Goal: Task Accomplishment & Management: Complete application form

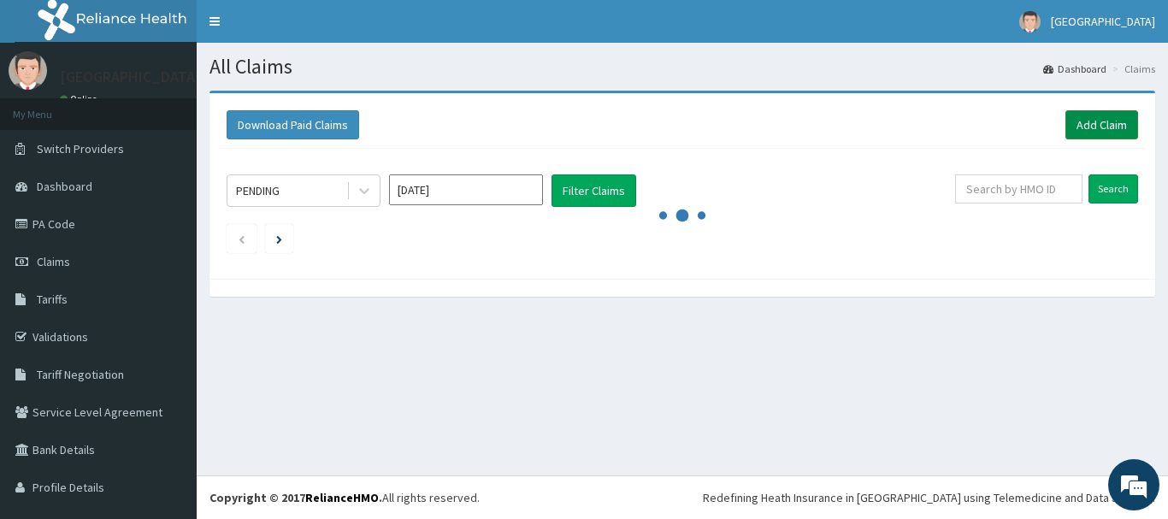
click at [1084, 118] on link "Add Claim" at bounding box center [1102, 124] width 73 height 29
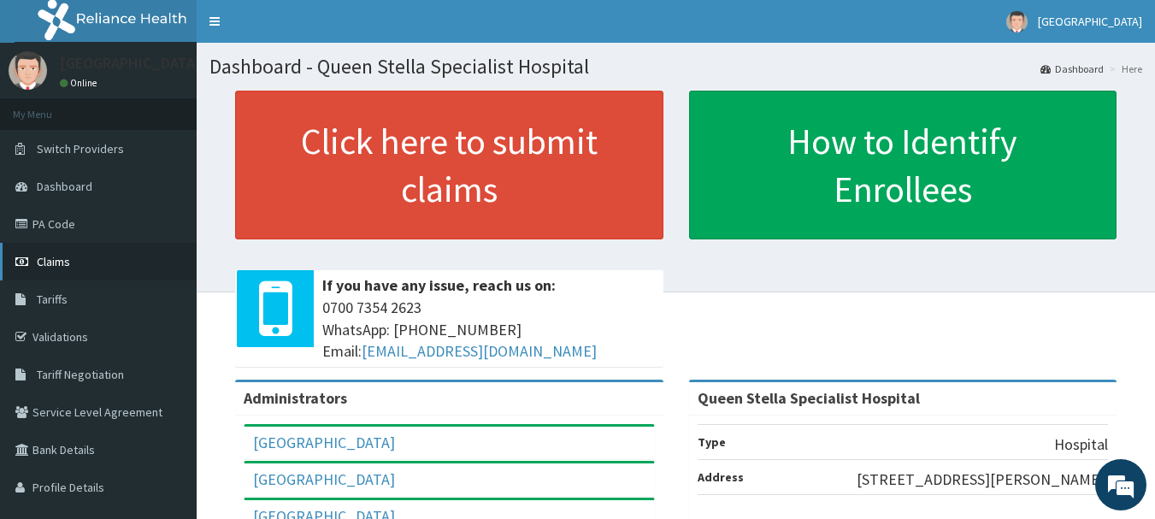
click at [79, 259] on link "Claims" at bounding box center [98, 262] width 197 height 38
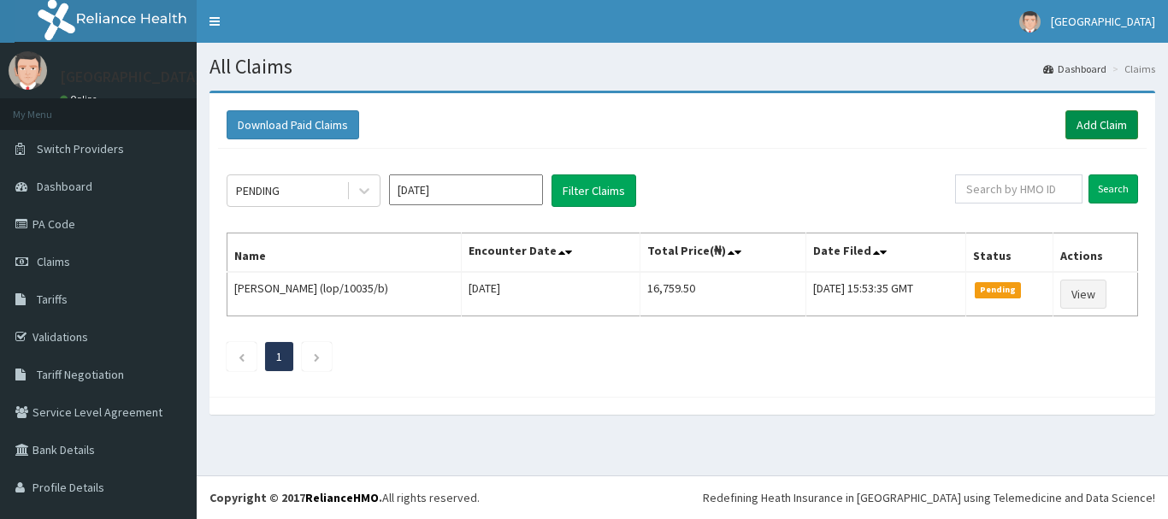
click at [1083, 118] on link "Add Claim" at bounding box center [1102, 124] width 73 height 29
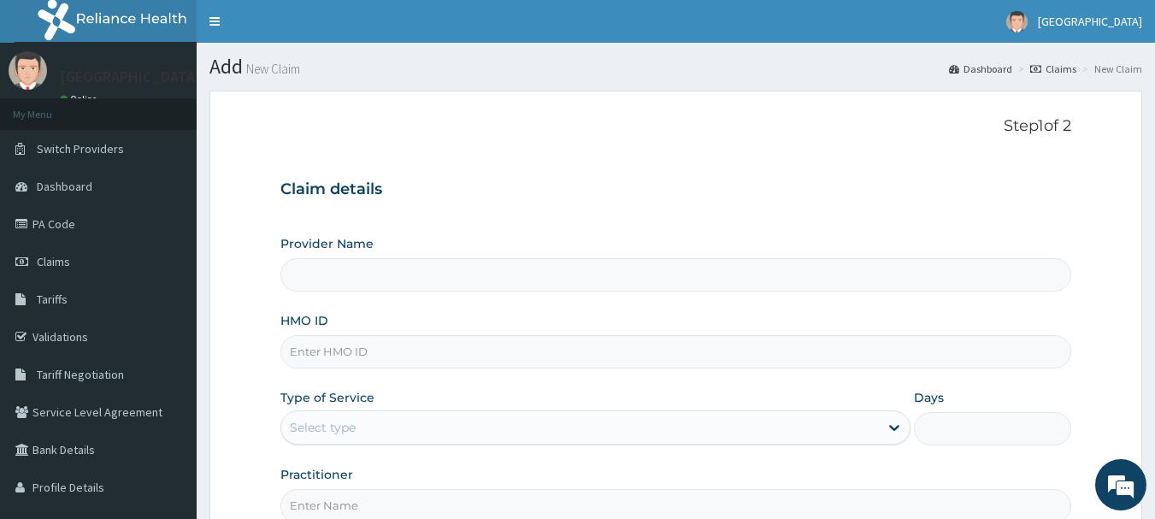
type input "Queen Stella Specialist Hospital"
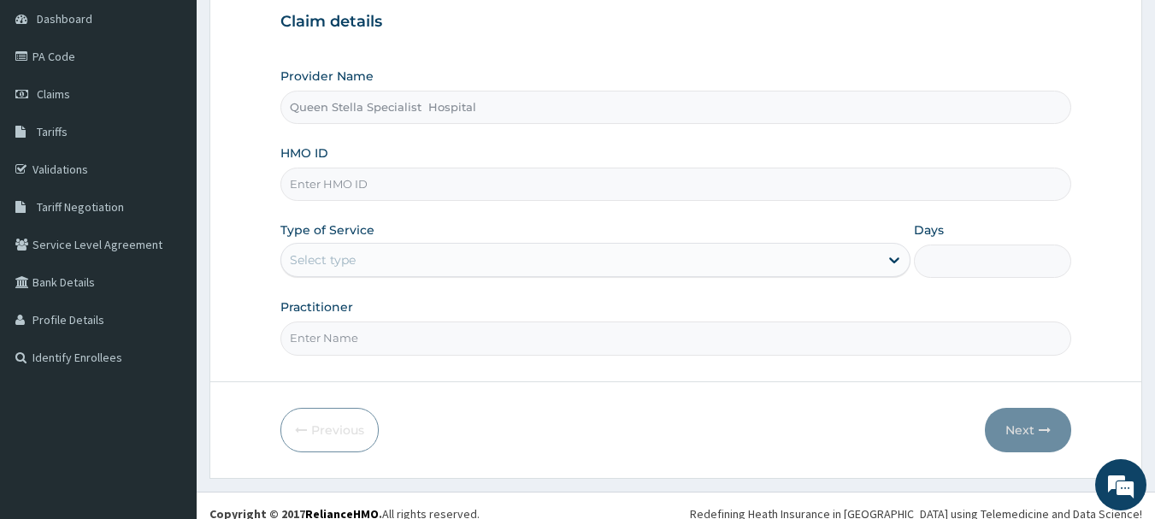
scroll to position [171, 0]
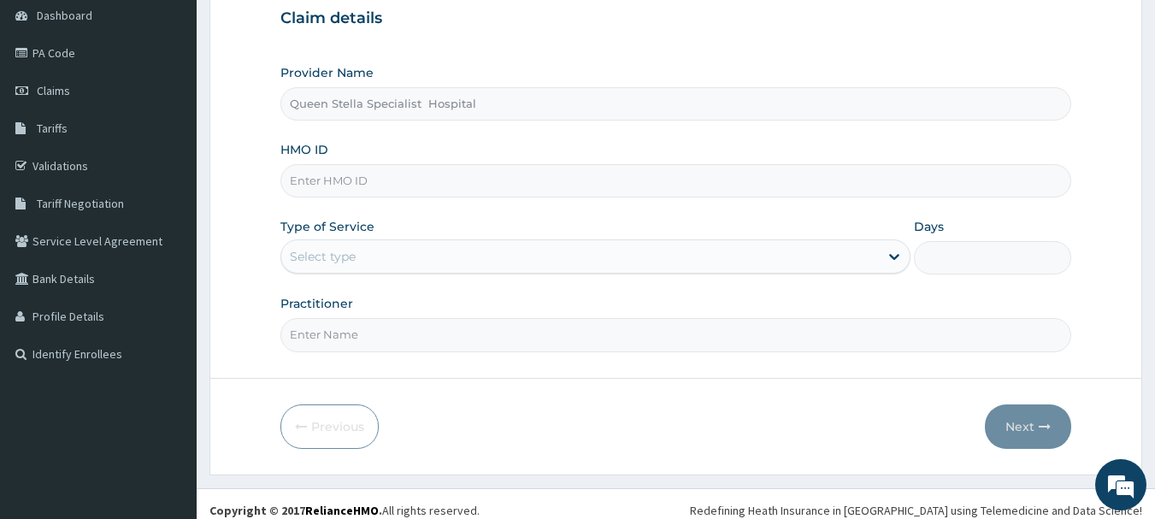
click at [414, 186] on input "HMO ID" at bounding box center [677, 180] width 792 height 33
type input "GBZ/10247/A"
click at [429, 254] on div "Select type" at bounding box center [580, 256] width 598 height 27
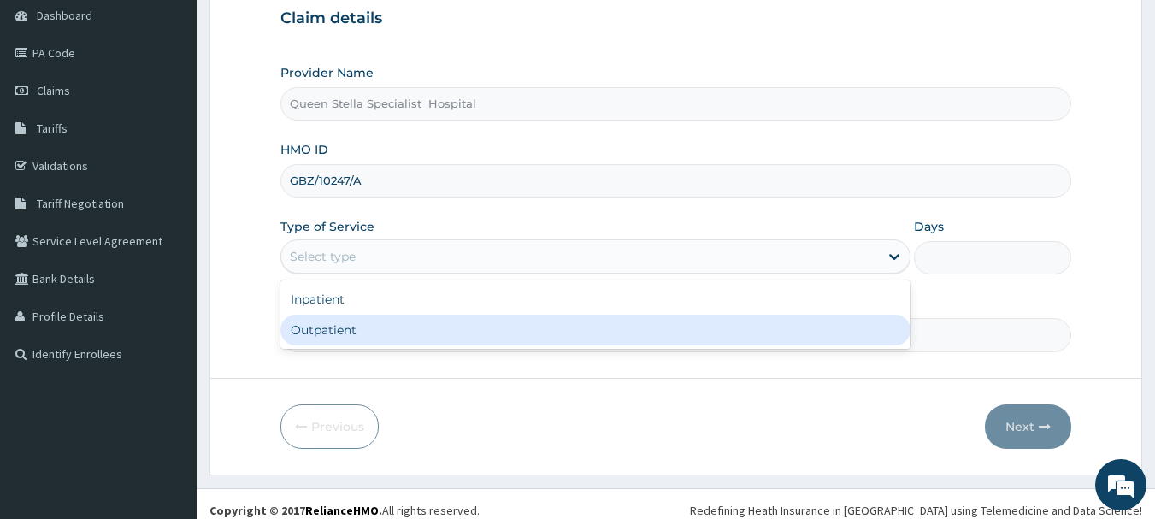
click at [424, 328] on div "Outpatient" at bounding box center [596, 330] width 630 height 31
type input "1"
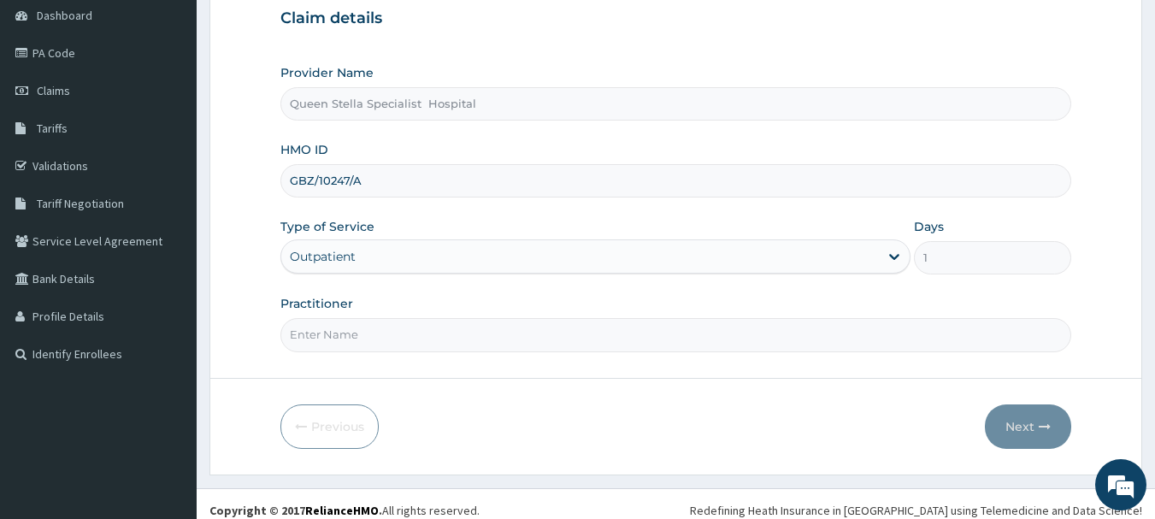
click at [424, 328] on input "Practitioner" at bounding box center [677, 334] width 792 height 33
type input "DR AMAIZE"
click at [1003, 427] on button "Next" at bounding box center [1028, 427] width 86 height 44
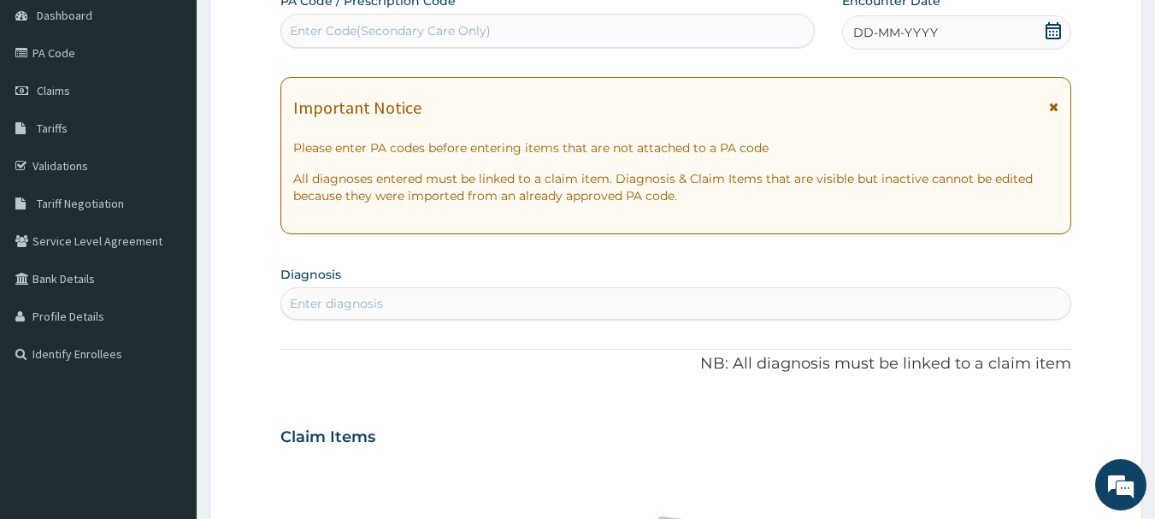
scroll to position [0, 0]
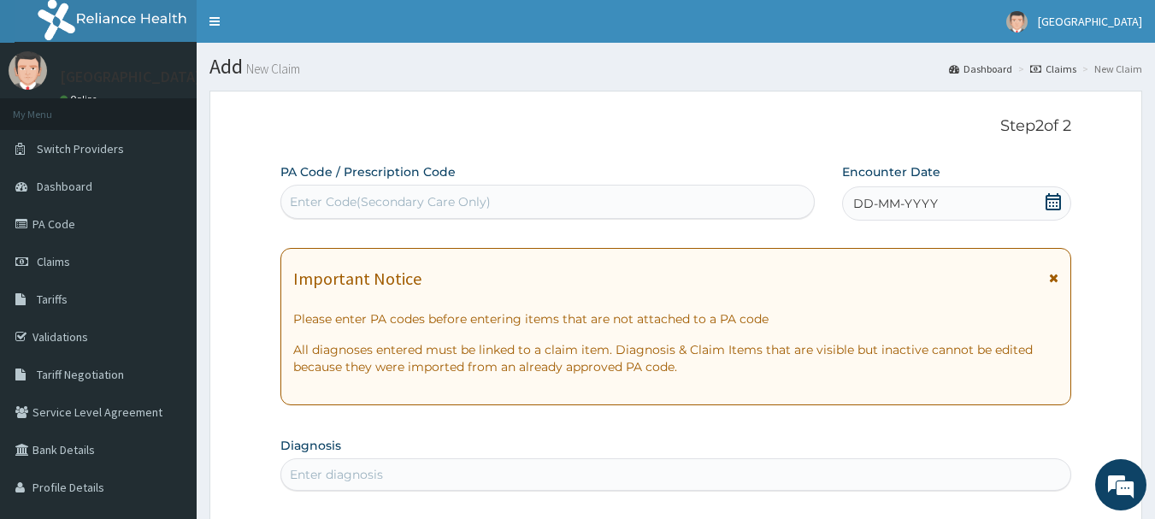
click at [397, 210] on div "Enter Code(Secondary Care Only)" at bounding box center [390, 201] width 201 height 17
type input "S"
click at [1055, 201] on icon at bounding box center [1053, 201] width 17 height 17
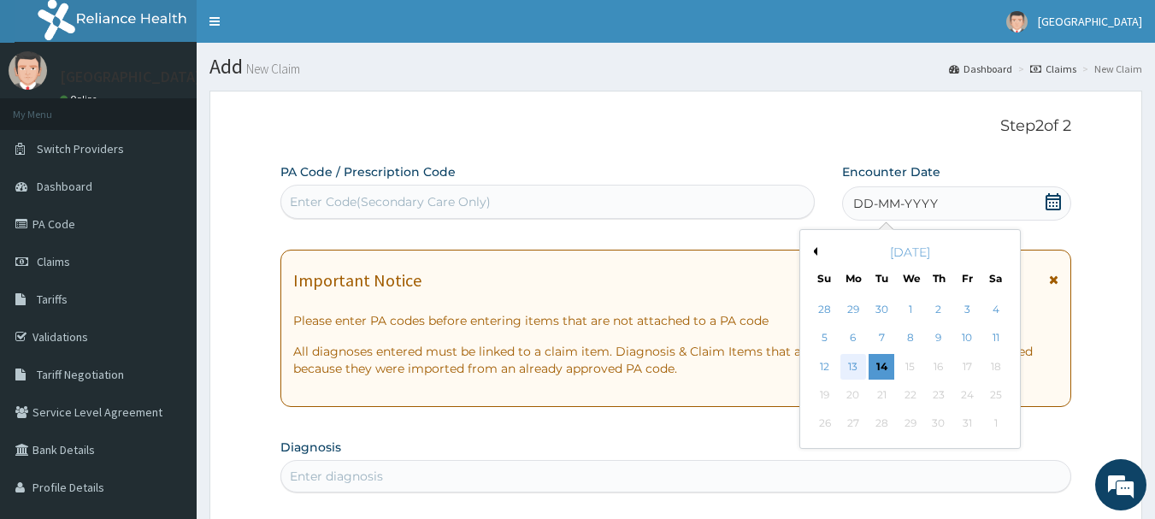
click at [847, 363] on div "13" at bounding box center [854, 367] width 26 height 26
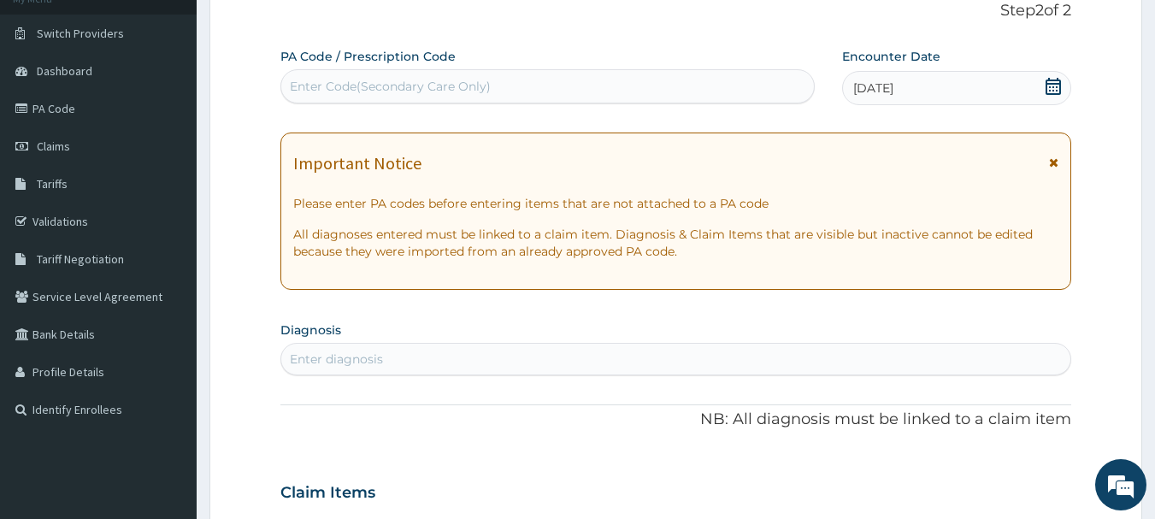
scroll to position [342, 0]
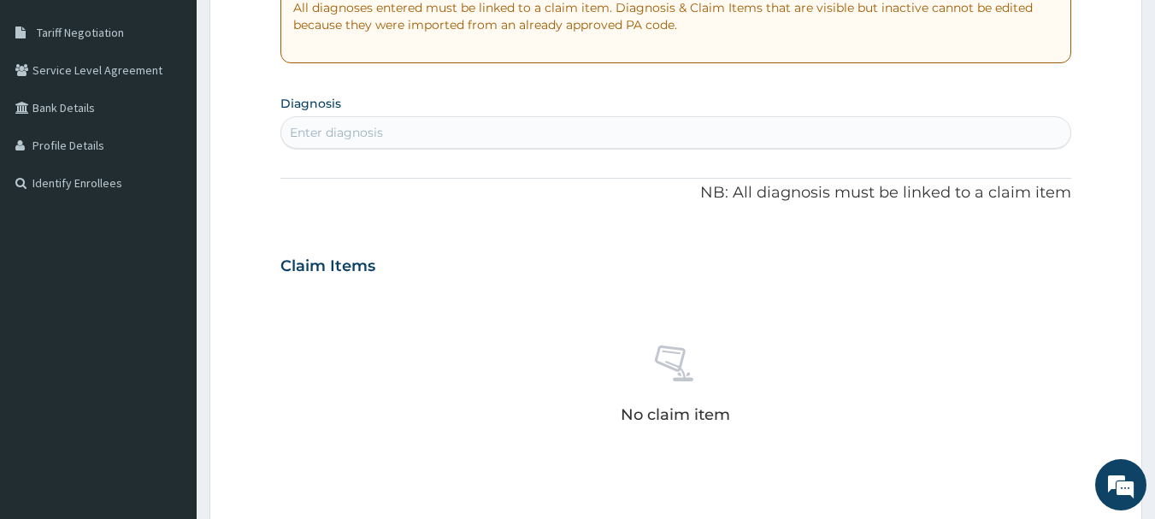
click at [311, 132] on div "Enter diagnosis" at bounding box center [336, 132] width 93 height 17
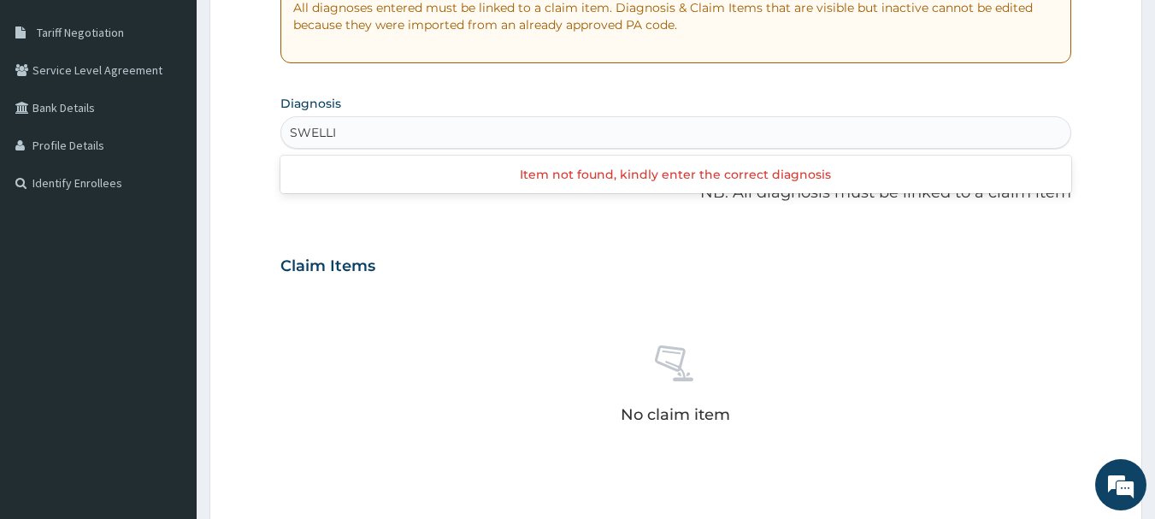
type input "SWELL"
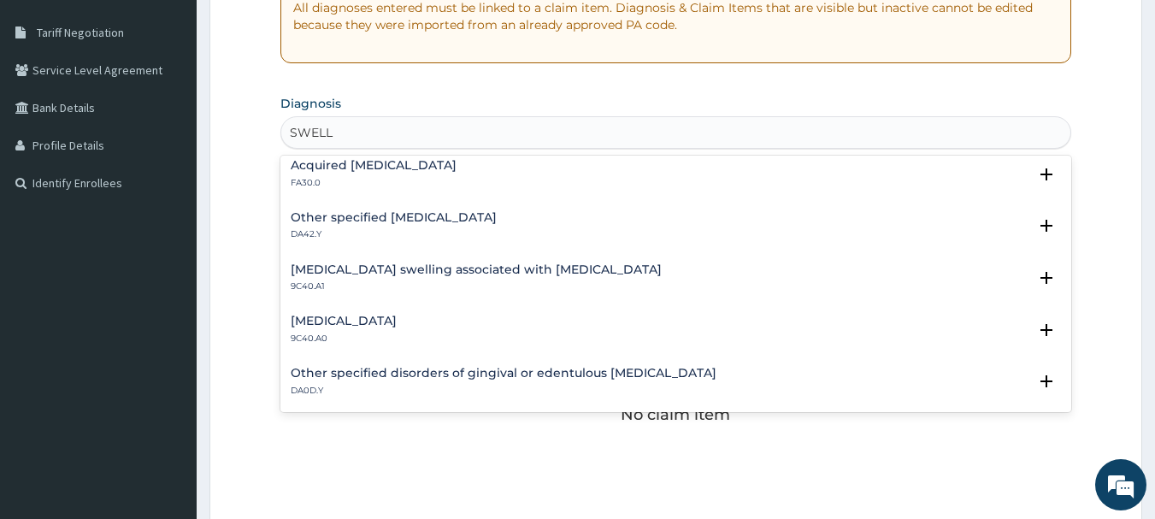
scroll to position [996, 0]
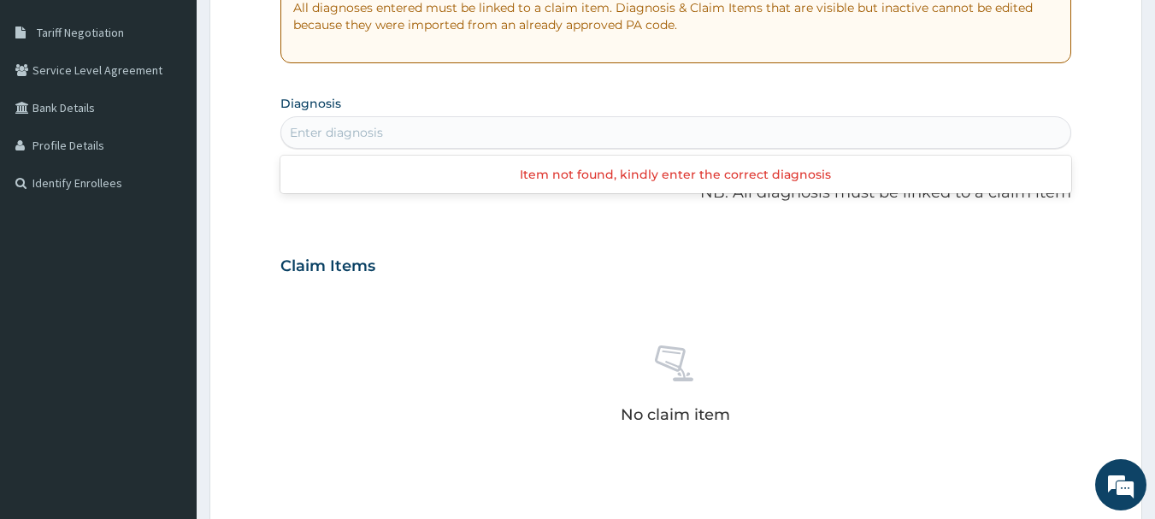
click at [377, 127] on div "Enter diagnosis" at bounding box center [676, 132] width 790 height 27
click at [377, 127] on div "Enter diagnosis" at bounding box center [336, 132] width 93 height 17
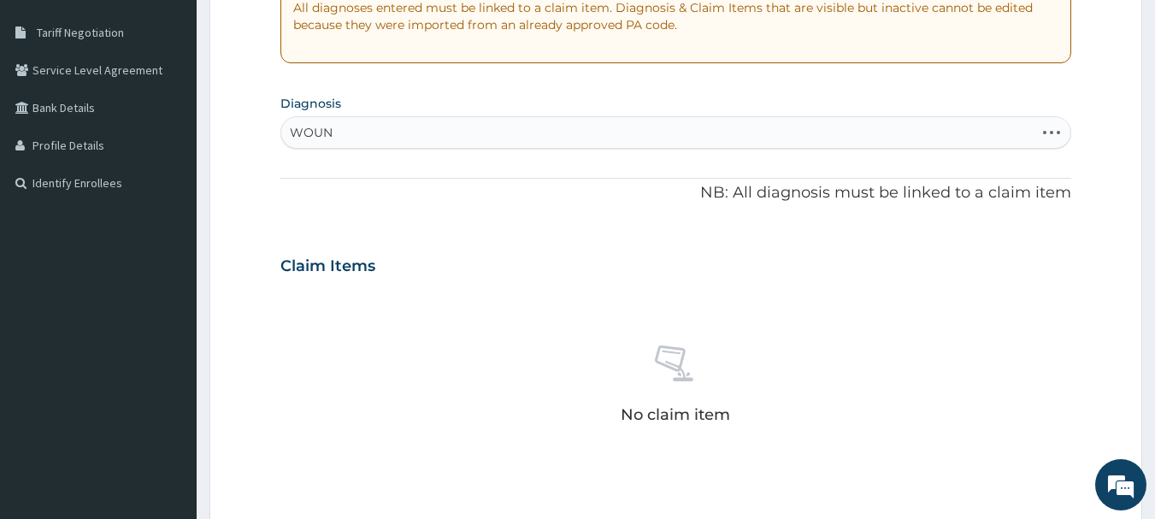
type input "WOUND"
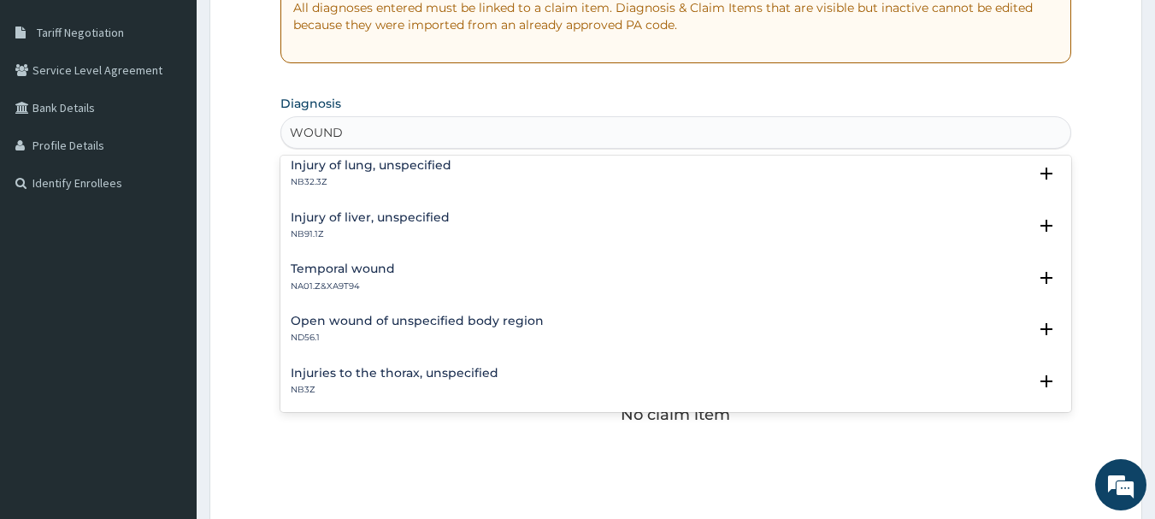
scroll to position [86, 0]
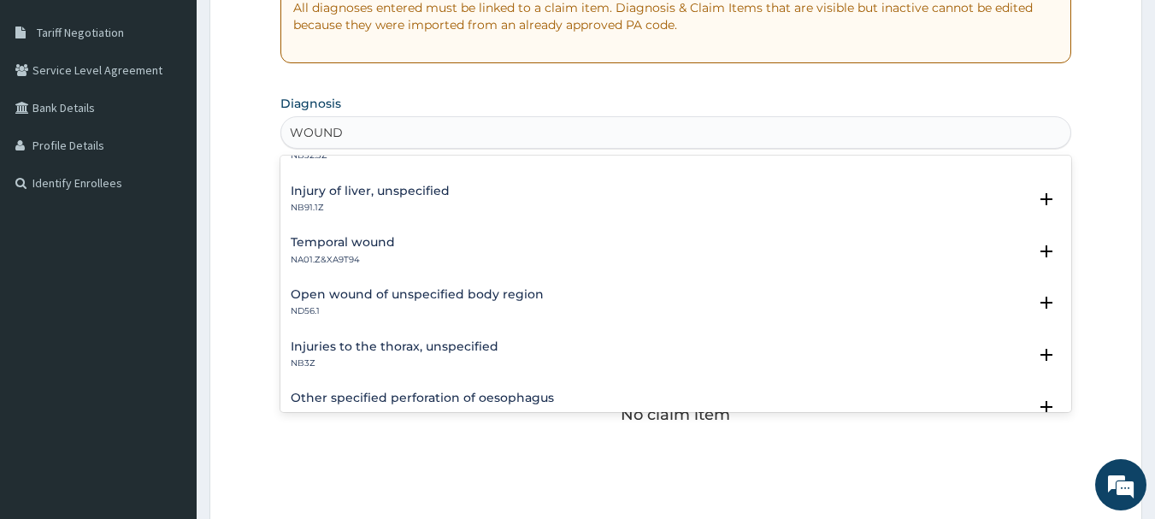
click at [445, 300] on h4 "Open wound of unspecified body region" at bounding box center [417, 294] width 253 height 13
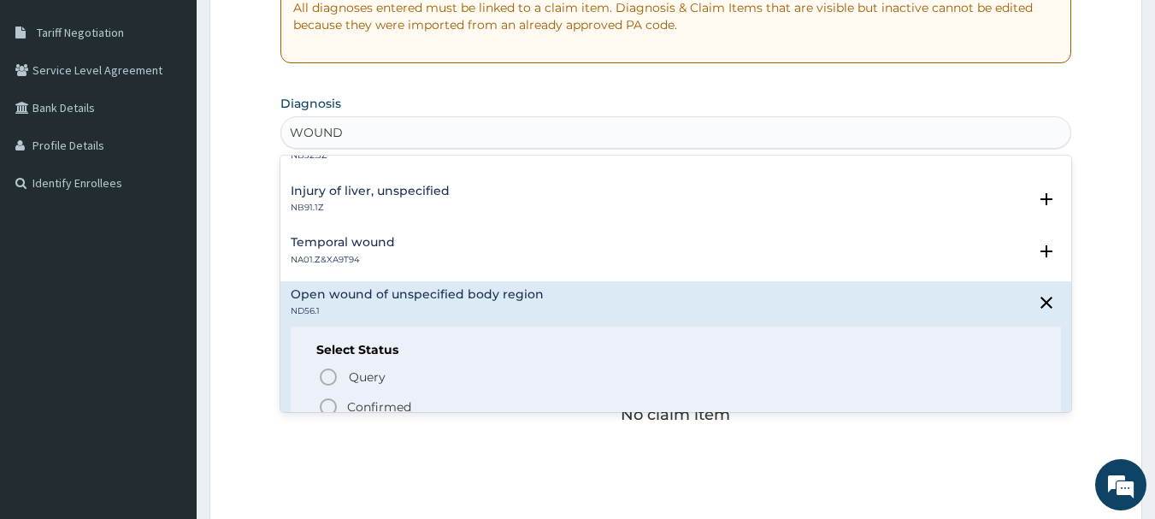
click at [360, 403] on p "Confirmed" at bounding box center [379, 407] width 64 height 17
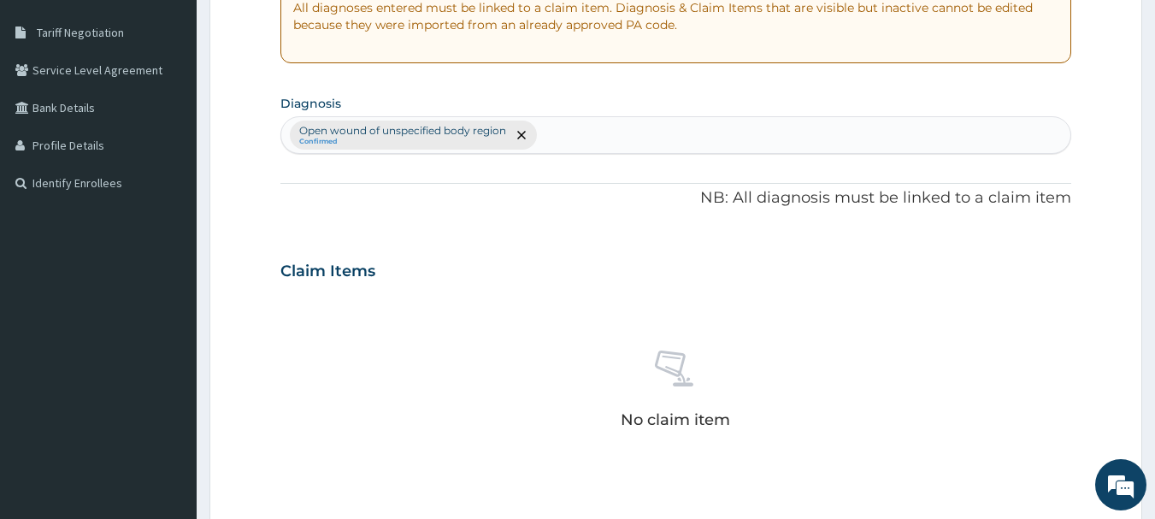
click at [593, 135] on div "Open wound of unspecified body region Confirmed" at bounding box center [676, 135] width 790 height 36
type input "PAIN"
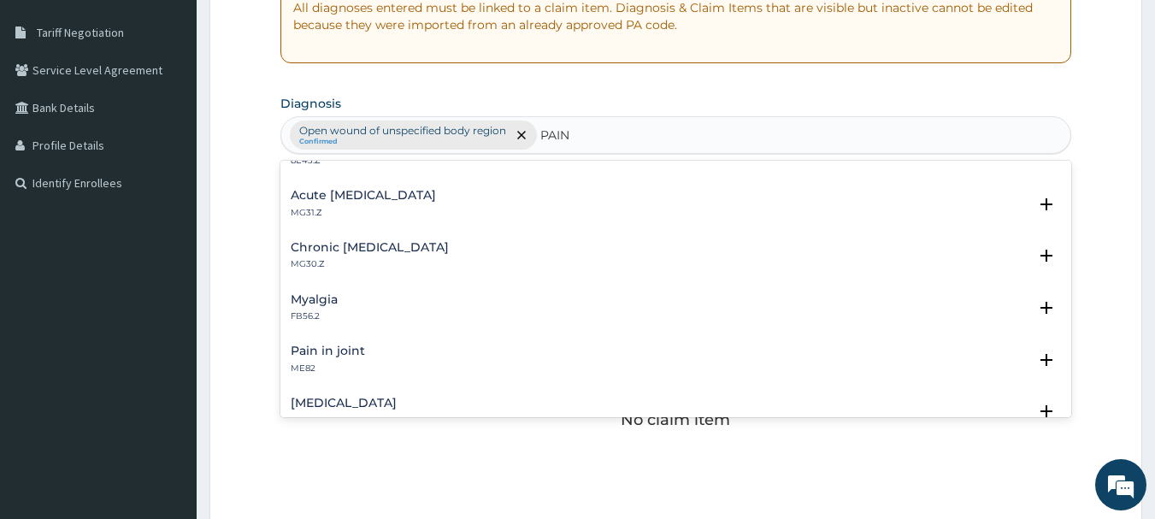
click at [343, 259] on p "MG30.Z" at bounding box center [370, 264] width 158 height 12
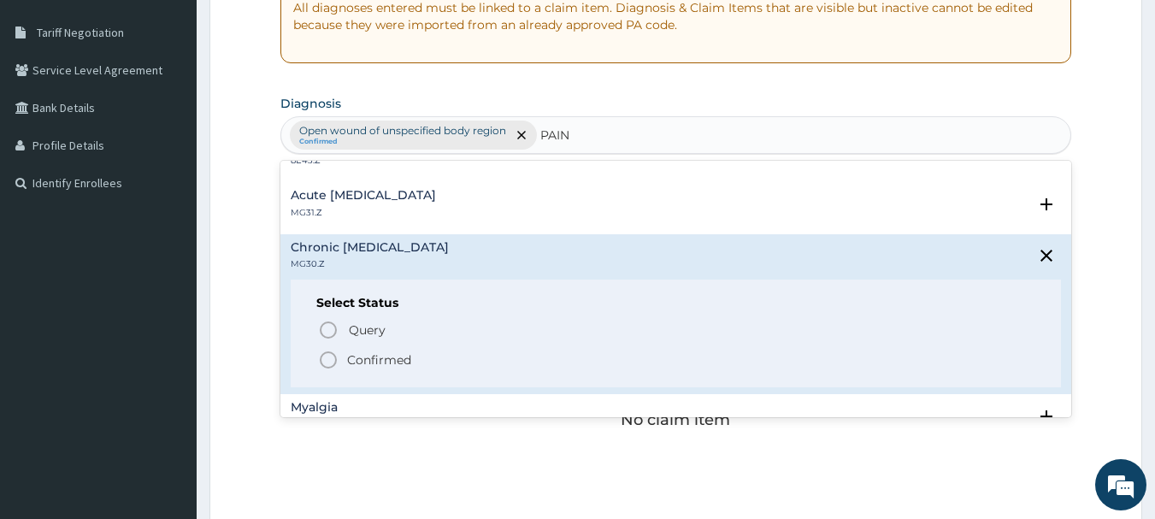
click at [378, 367] on p "Confirmed" at bounding box center [379, 360] width 64 height 17
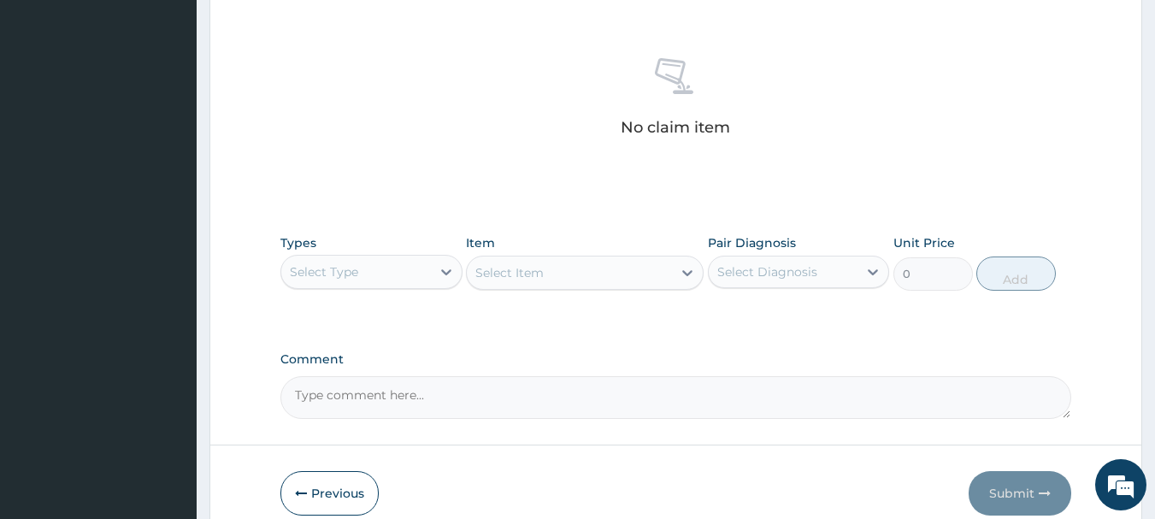
scroll to position [684, 0]
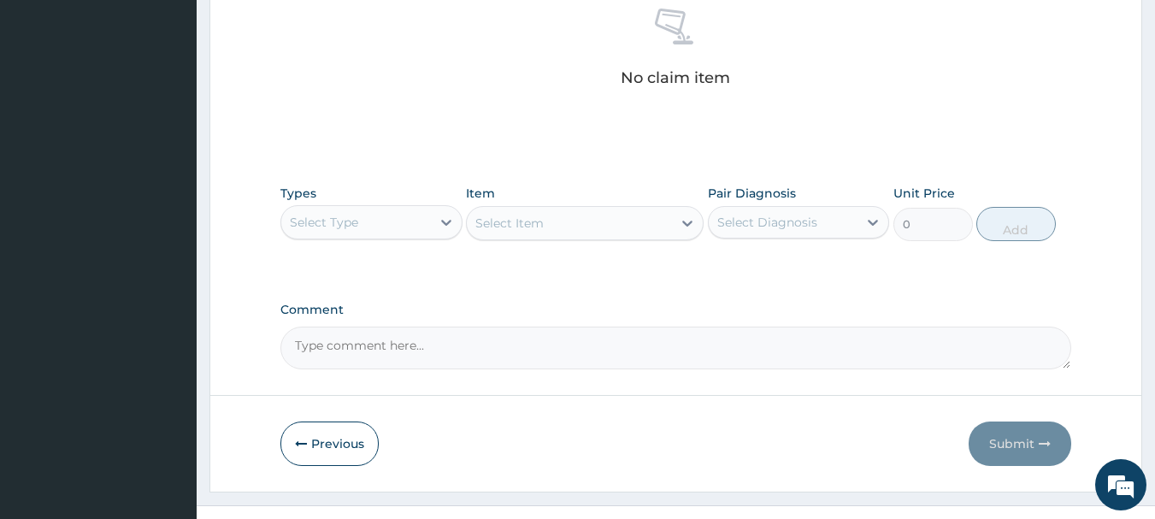
click at [389, 228] on div "Select Type" at bounding box center [356, 222] width 150 height 27
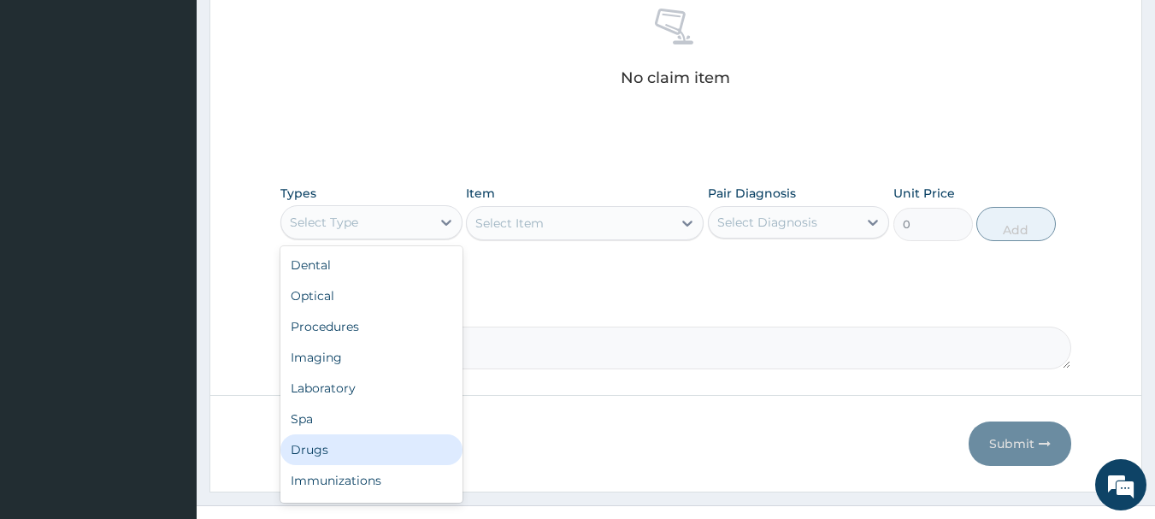
click at [352, 452] on div "Drugs" at bounding box center [372, 449] width 182 height 31
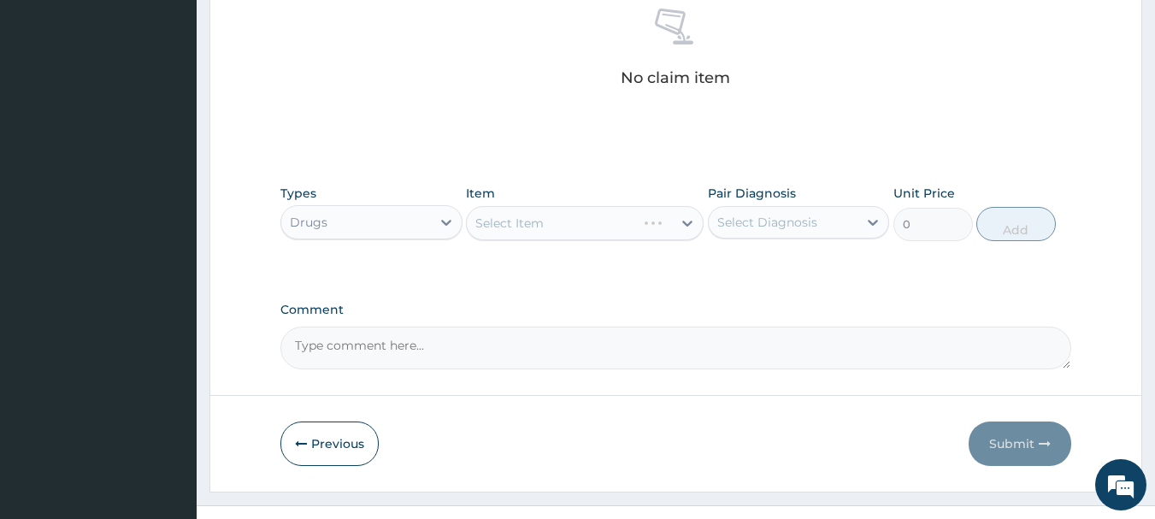
click at [570, 233] on div "Select Item" at bounding box center [585, 223] width 238 height 34
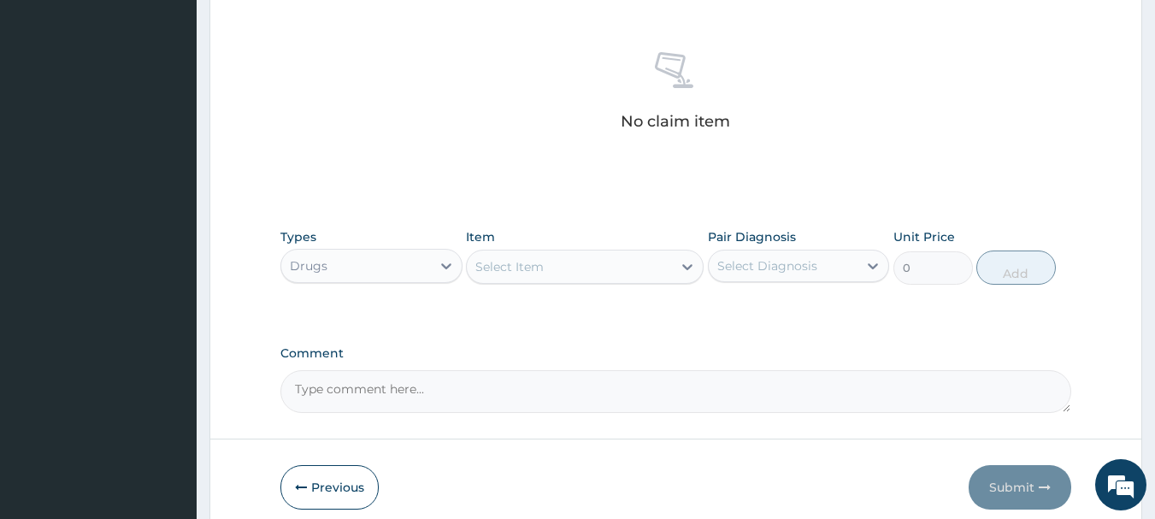
scroll to position [714, 0]
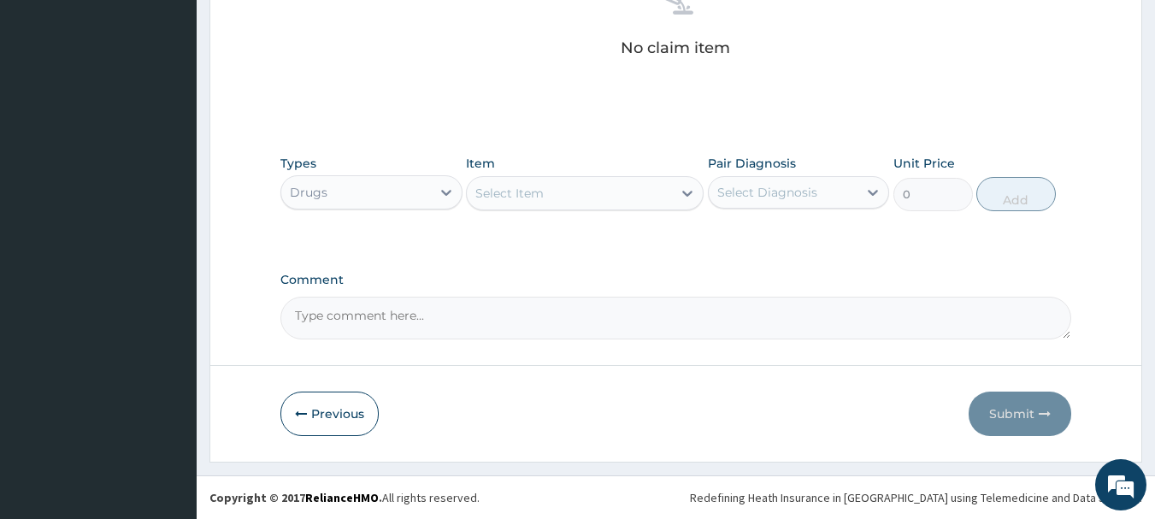
click at [558, 196] on div "Select Item" at bounding box center [569, 193] width 205 height 27
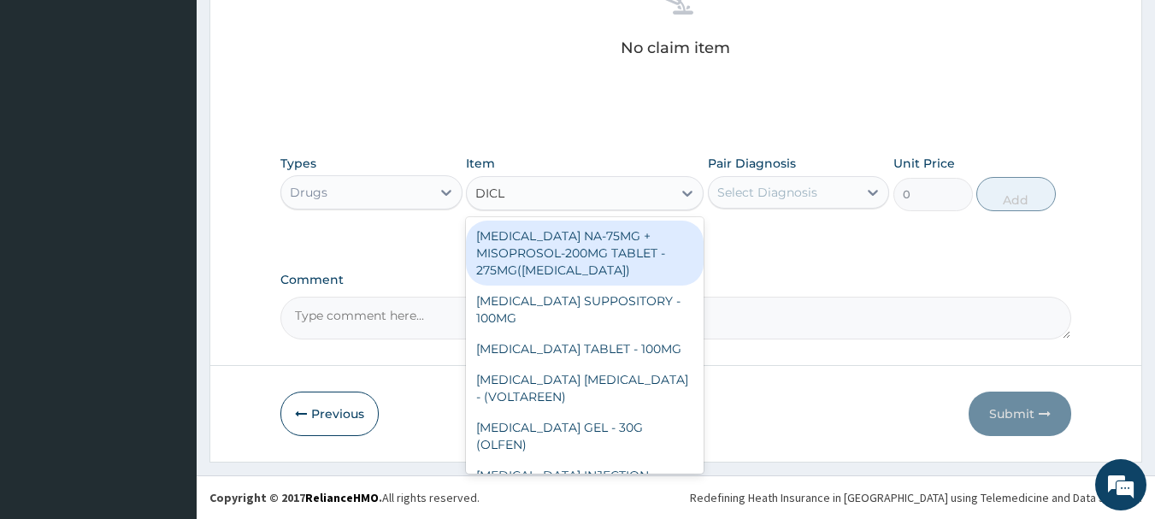
type input "DICLO"
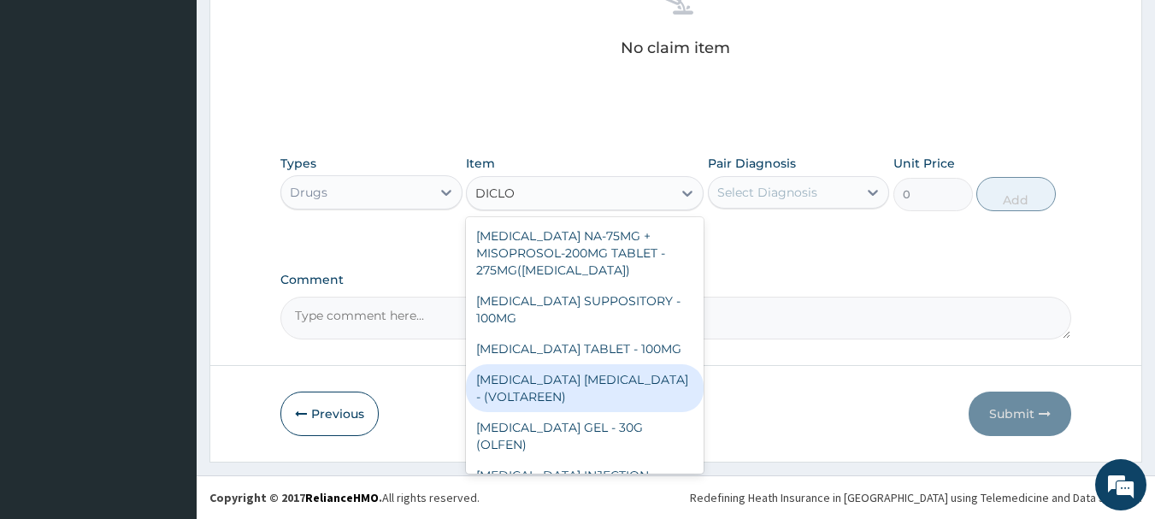
scroll to position [86, 0]
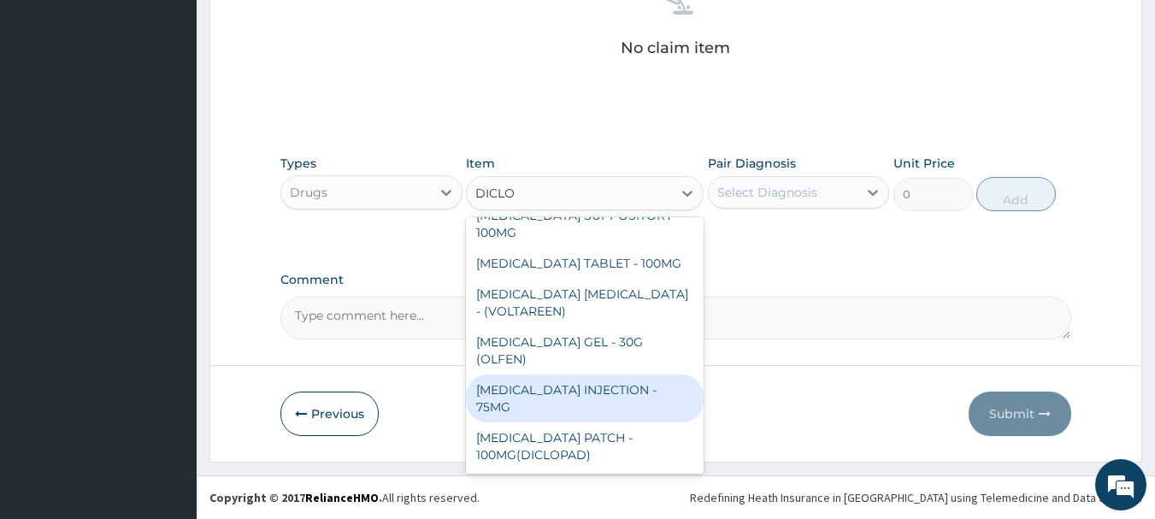
click at [591, 375] on div "DICLOFENAC INJECTION - 75MG" at bounding box center [585, 399] width 238 height 48
type input "420"
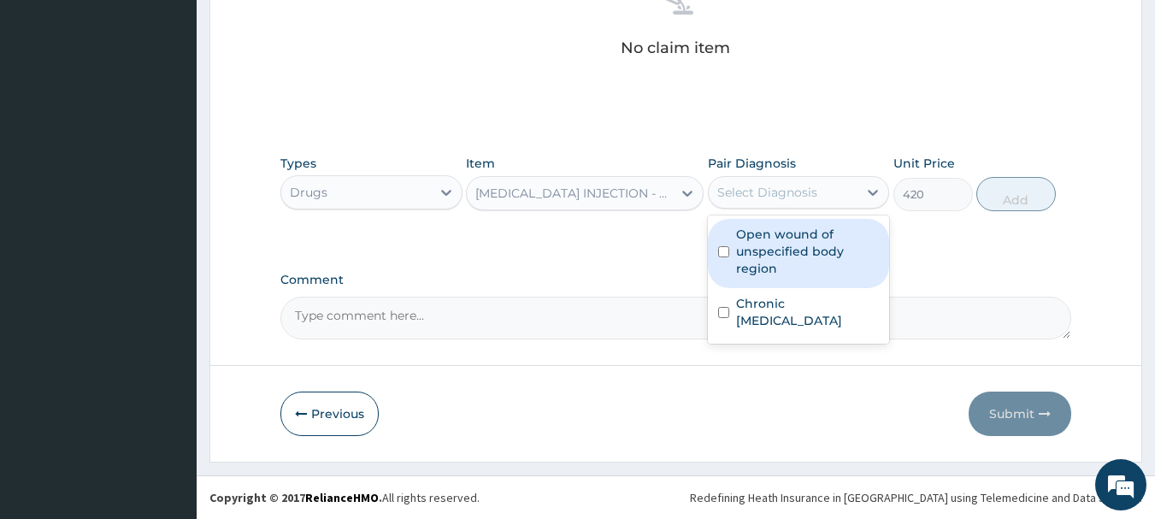
click at [792, 187] on div "Select Diagnosis" at bounding box center [768, 192] width 100 height 17
click at [785, 257] on label "Open wound of unspecified body region" at bounding box center [808, 251] width 144 height 51
checkbox input "true"
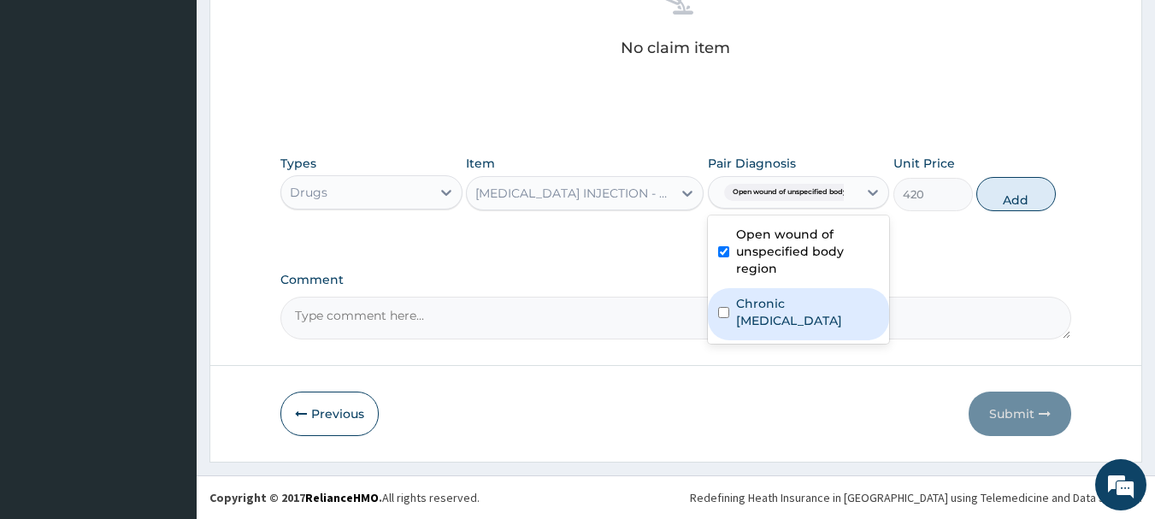
click at [787, 316] on label "Chronic pain, unspecified" at bounding box center [808, 312] width 144 height 34
checkbox input "true"
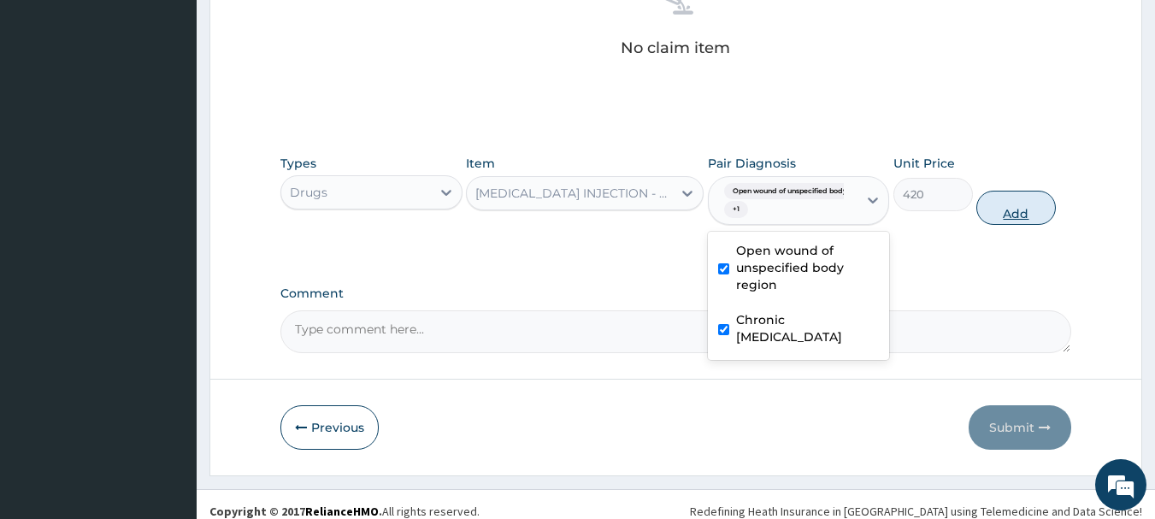
click at [1013, 211] on button "Add" at bounding box center [1017, 208] width 80 height 34
type input "0"
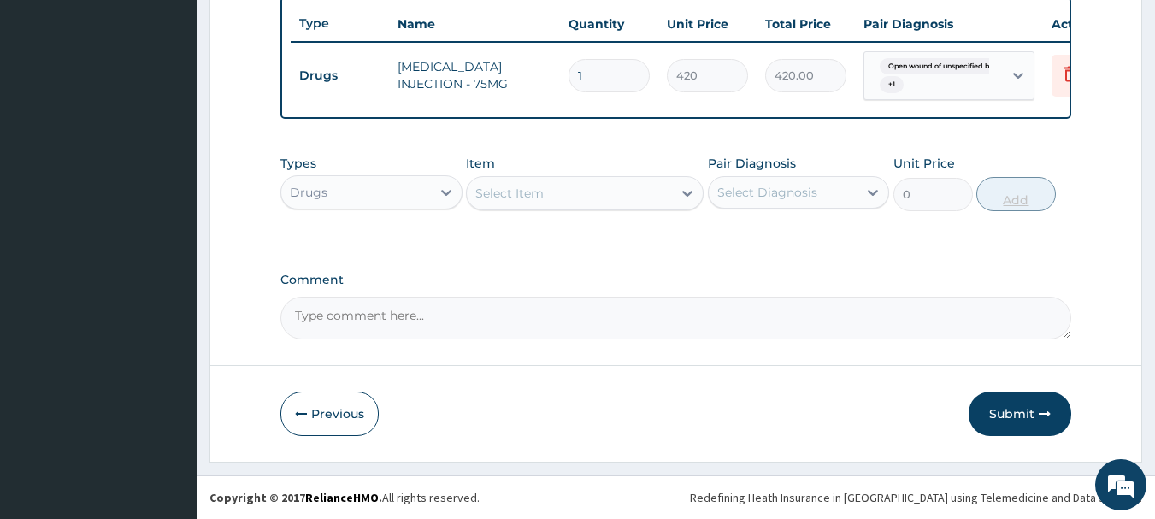
scroll to position [653, 0]
click at [535, 191] on div "Select Item" at bounding box center [510, 193] width 68 height 17
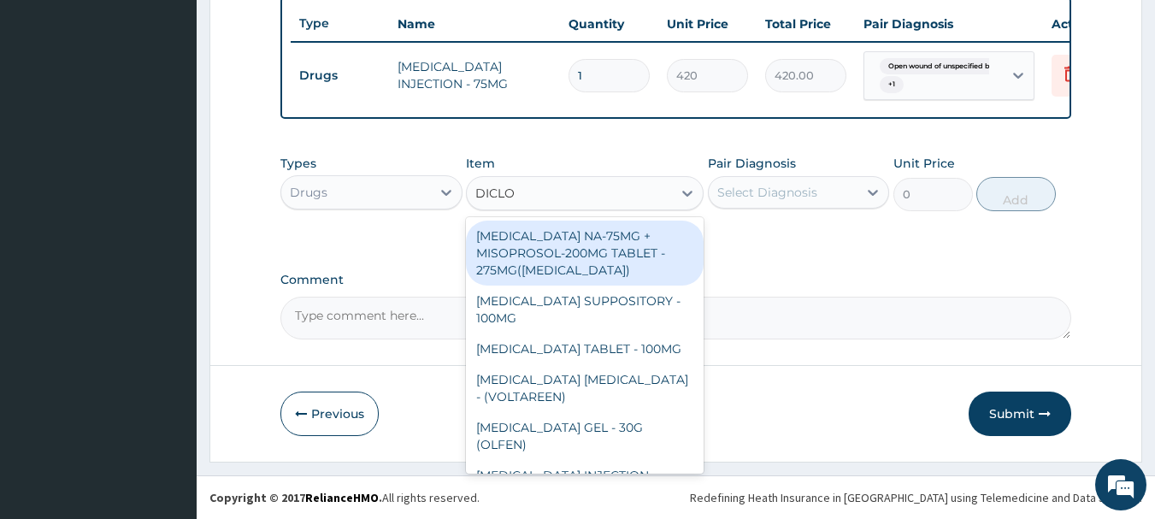
type input "DICLOF"
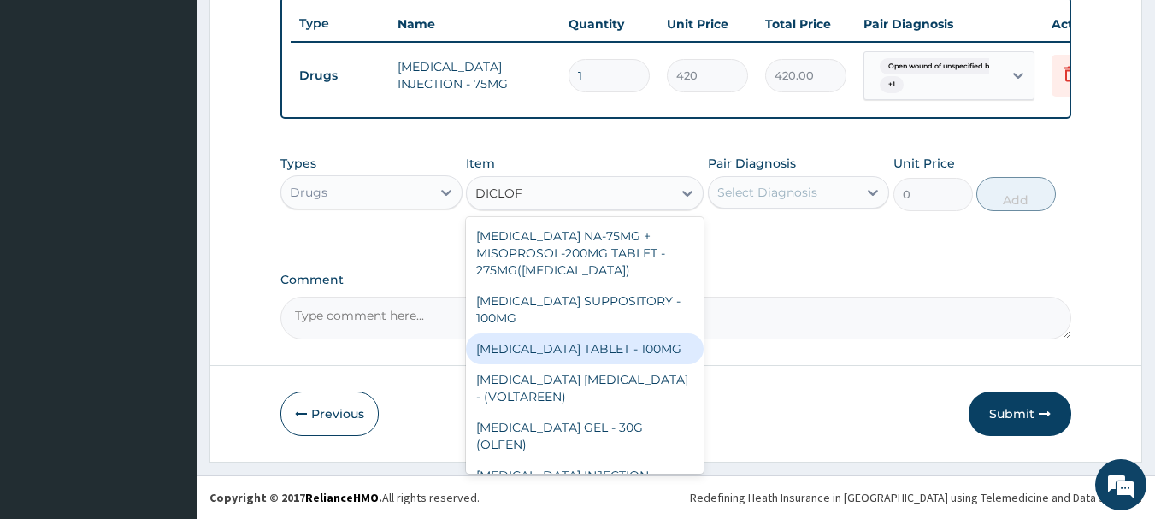
click at [615, 353] on div "DICLOFENAC TABLET - 100MG" at bounding box center [585, 349] width 238 height 31
type input "112"
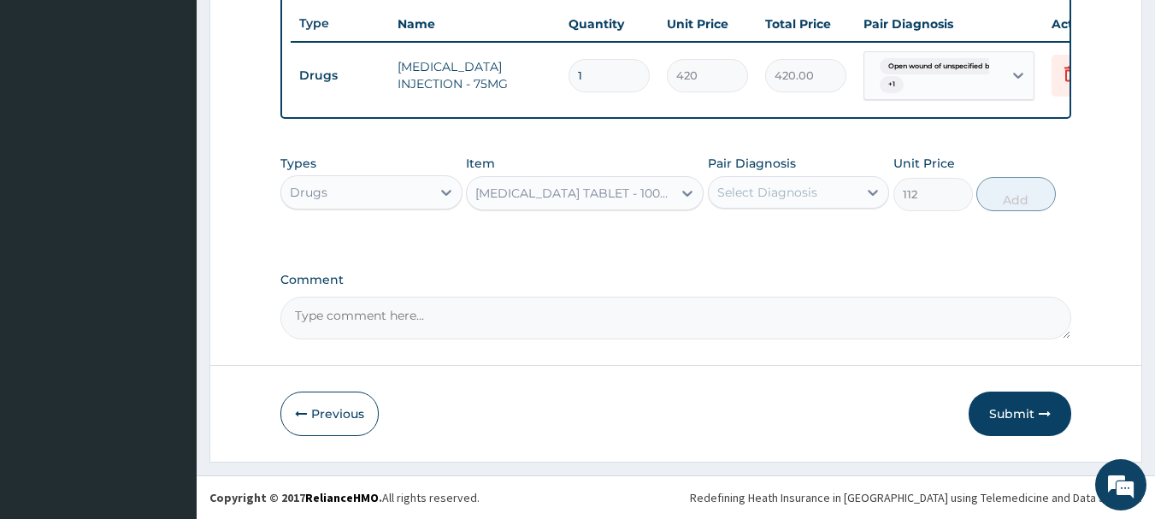
click at [801, 200] on div "Select Diagnosis" at bounding box center [768, 192] width 100 height 17
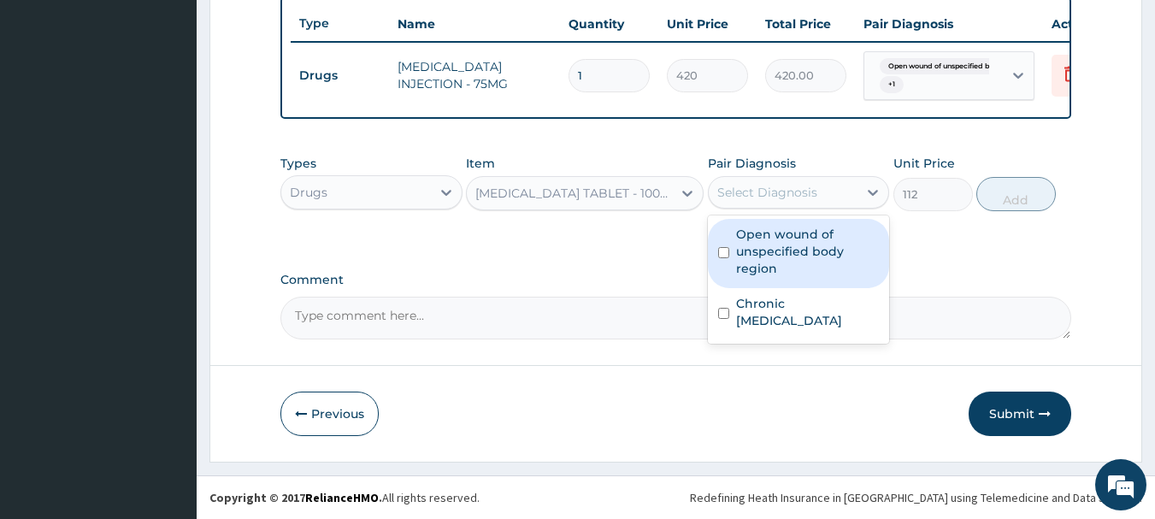
click at [770, 244] on label "Open wound of unspecified body region" at bounding box center [808, 251] width 144 height 51
checkbox input "true"
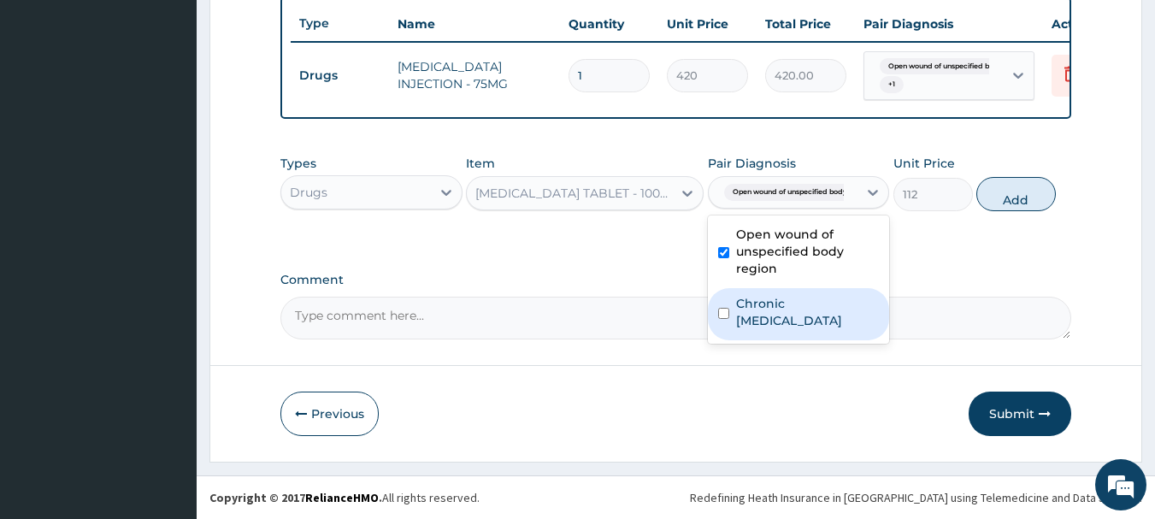
click at [783, 322] on label "Chronic pain, unspecified" at bounding box center [808, 312] width 144 height 34
checkbox input "true"
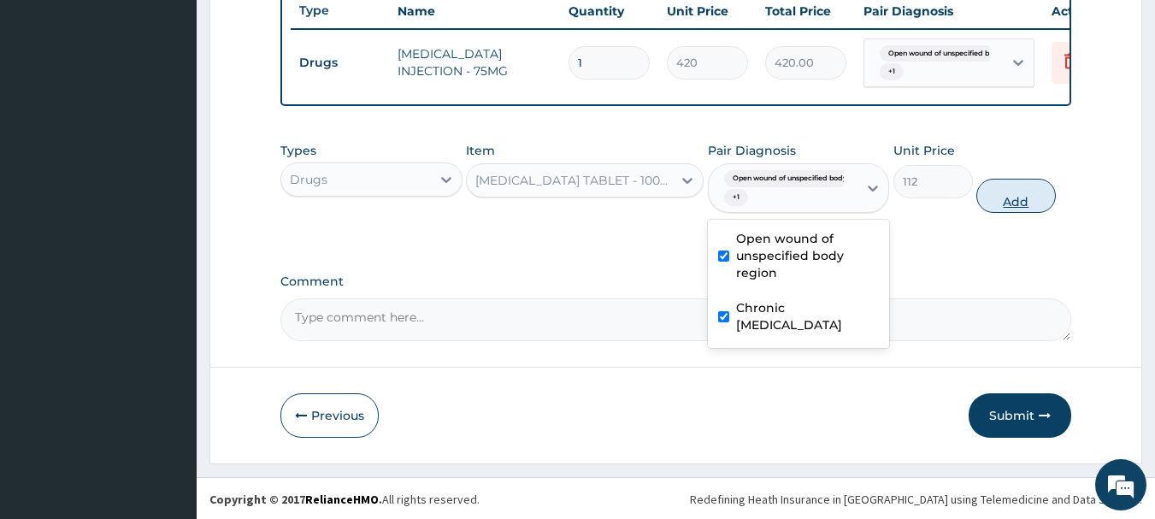
click at [1025, 213] on button "Add" at bounding box center [1017, 196] width 80 height 34
type input "0"
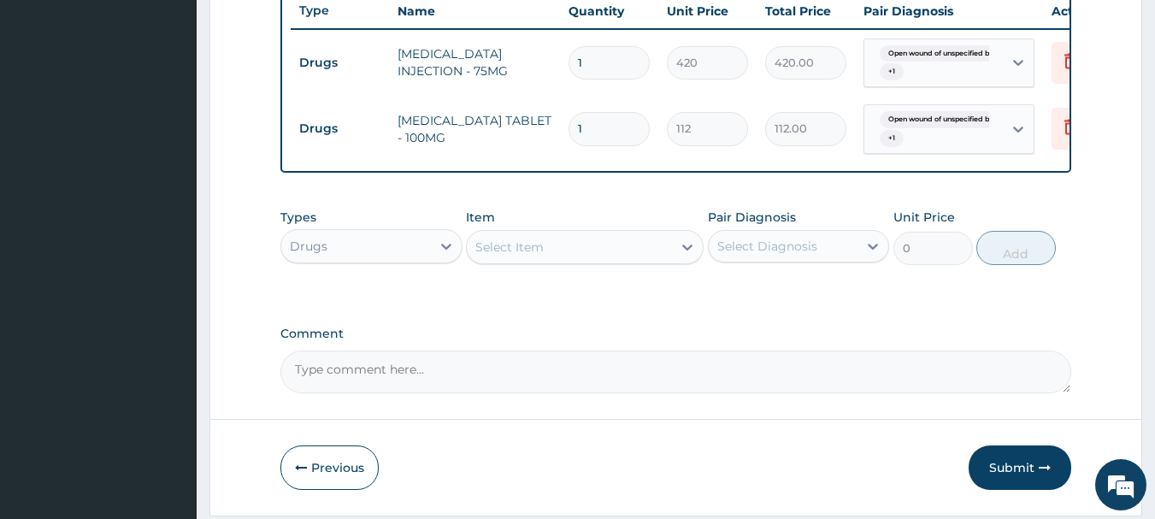
type input "10"
type input "1120.00"
type input "10"
click at [549, 261] on div "Select Item" at bounding box center [569, 246] width 205 height 27
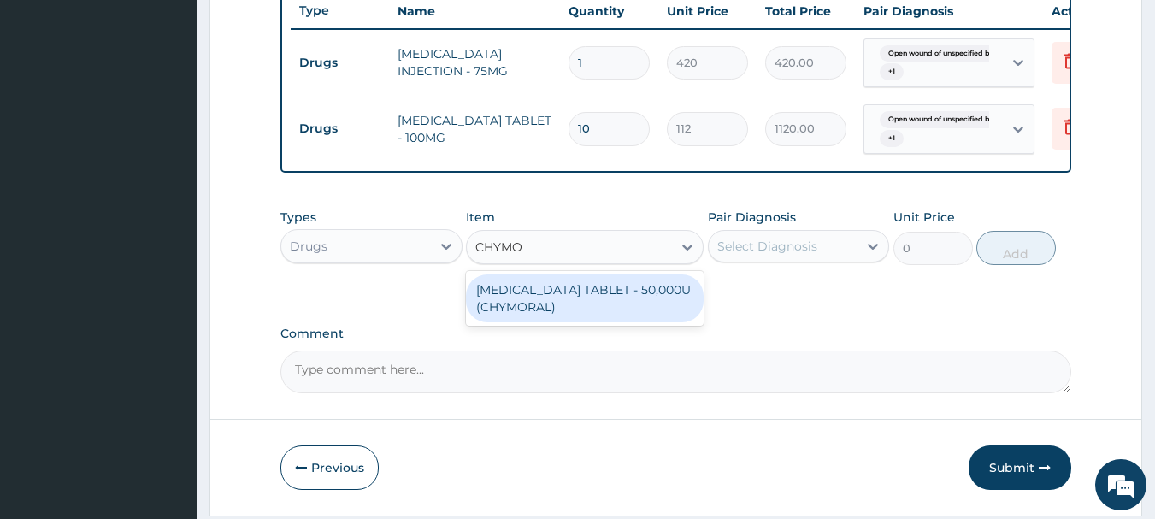
type input "CHYMOR"
click at [562, 322] on div "CHYMOTRYPSIN TABLET - 50,000U (CHYMORAL)" at bounding box center [585, 299] width 238 height 48
type input "112"
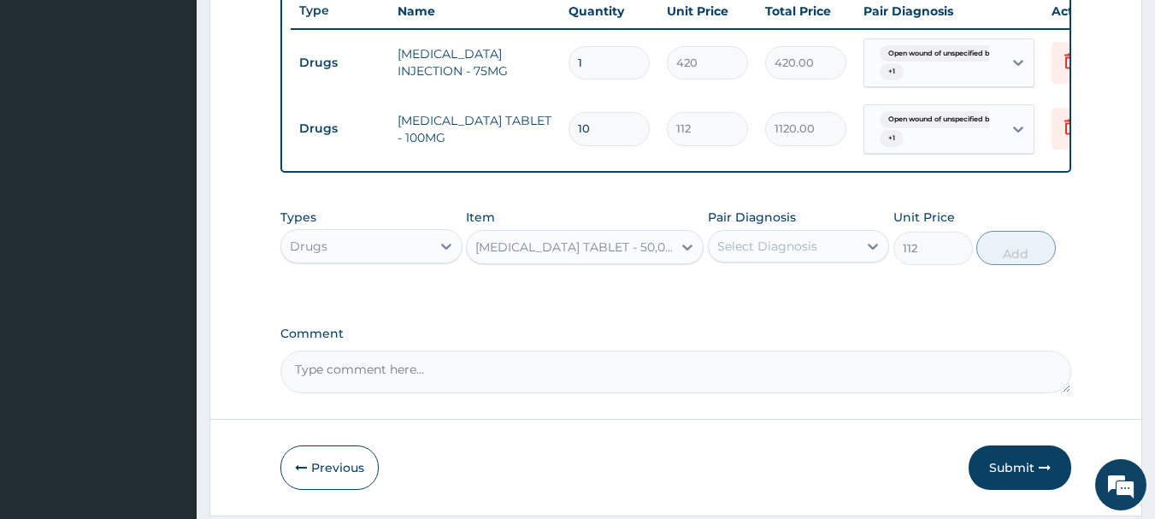
click at [760, 255] on div "Select Diagnosis" at bounding box center [768, 246] width 100 height 17
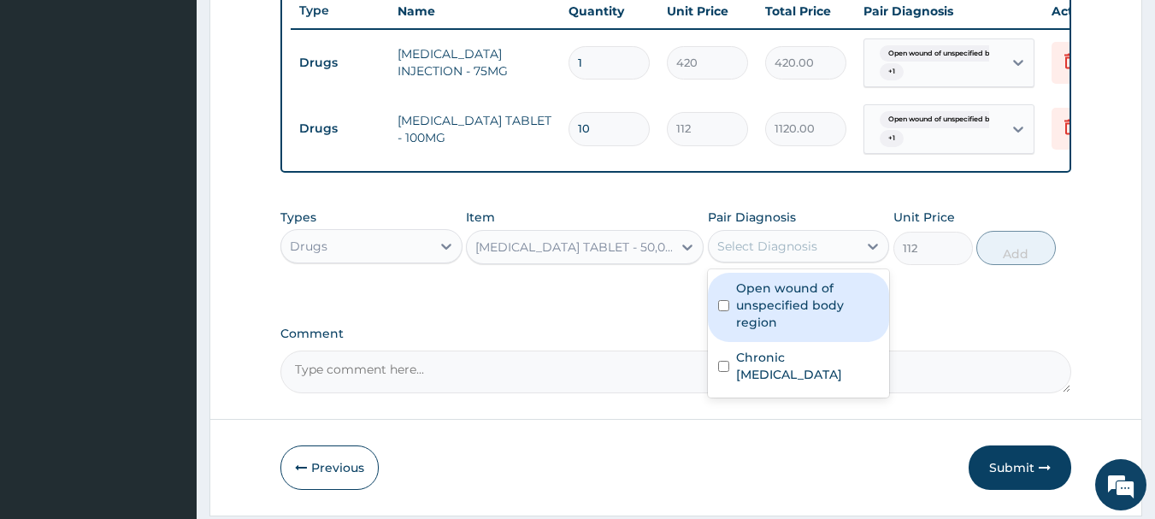
click at [753, 309] on label "Open wound of unspecified body region" at bounding box center [808, 305] width 144 height 51
checkbox input "true"
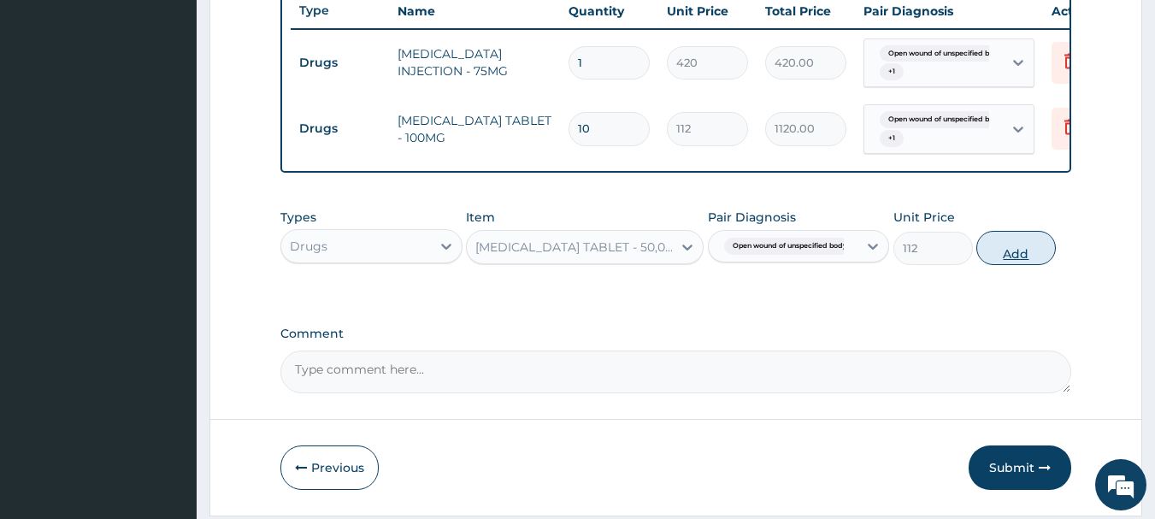
click at [1008, 265] on button "Add" at bounding box center [1017, 248] width 80 height 34
type input "0"
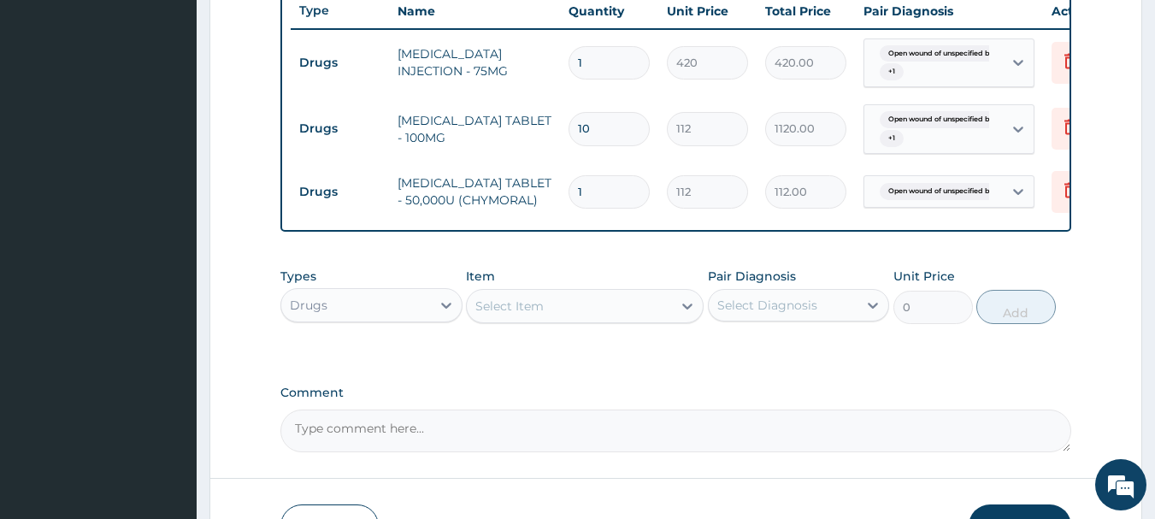
click at [592, 192] on input "1" at bounding box center [609, 191] width 81 height 33
type input "12"
type input "1344.00"
type input "12"
click at [512, 315] on div "Select Item" at bounding box center [510, 306] width 68 height 17
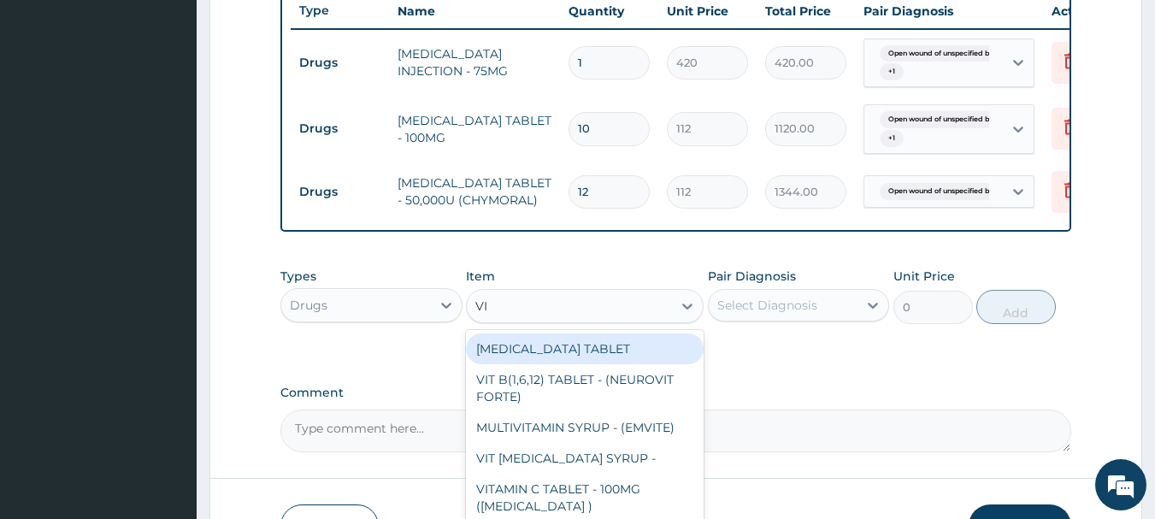
type input "VIT"
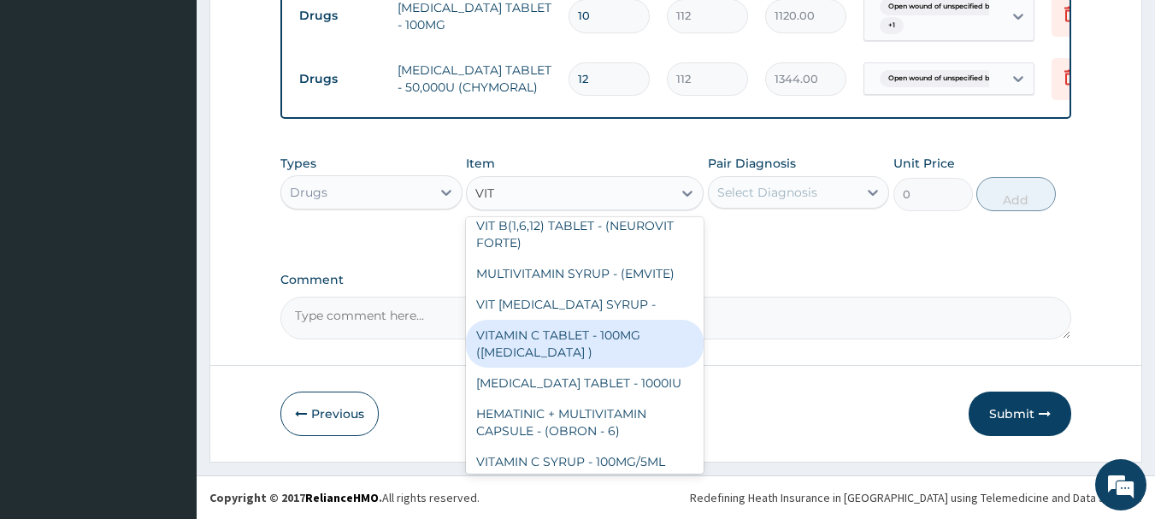
scroll to position [0, 0]
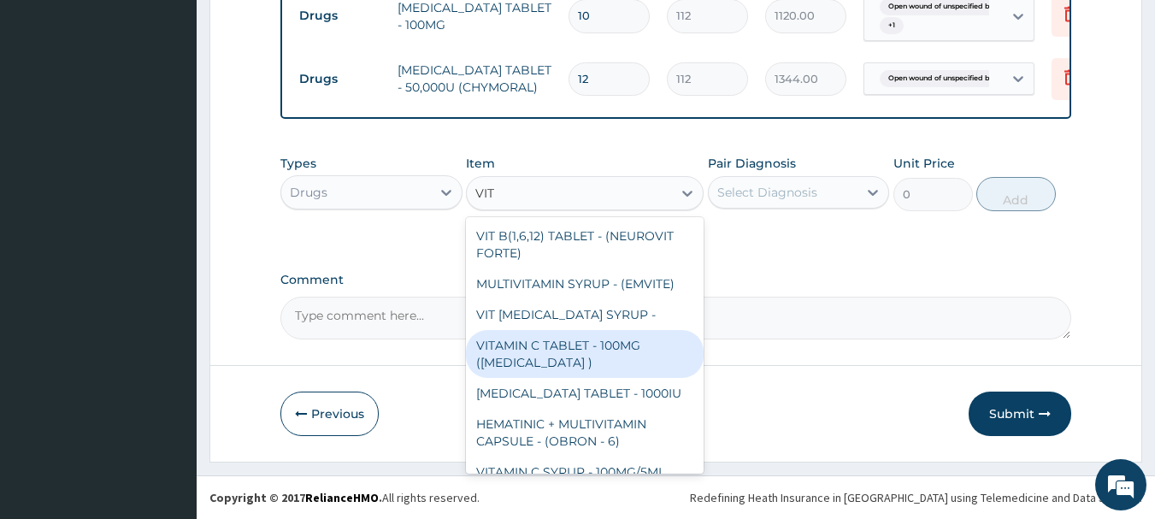
click at [577, 353] on div "VITAMIN C TABLET - 100MG (ASCORBIC ACID )" at bounding box center [585, 354] width 238 height 48
type input "16.799999999999997"
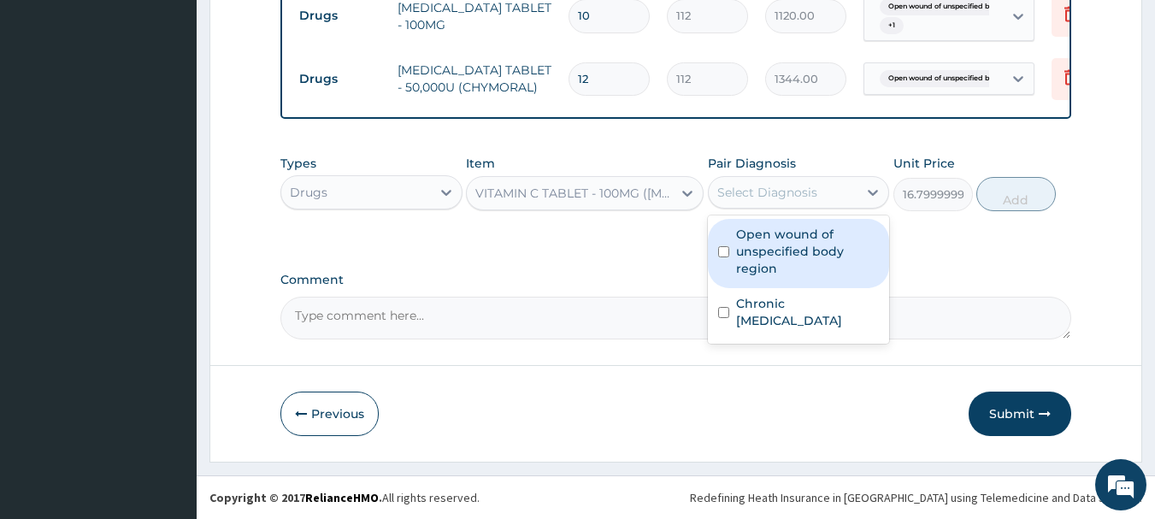
click at [789, 186] on div "Select Diagnosis" at bounding box center [768, 192] width 100 height 17
click at [789, 257] on label "Open wound of unspecified body region" at bounding box center [808, 251] width 144 height 51
checkbox input "true"
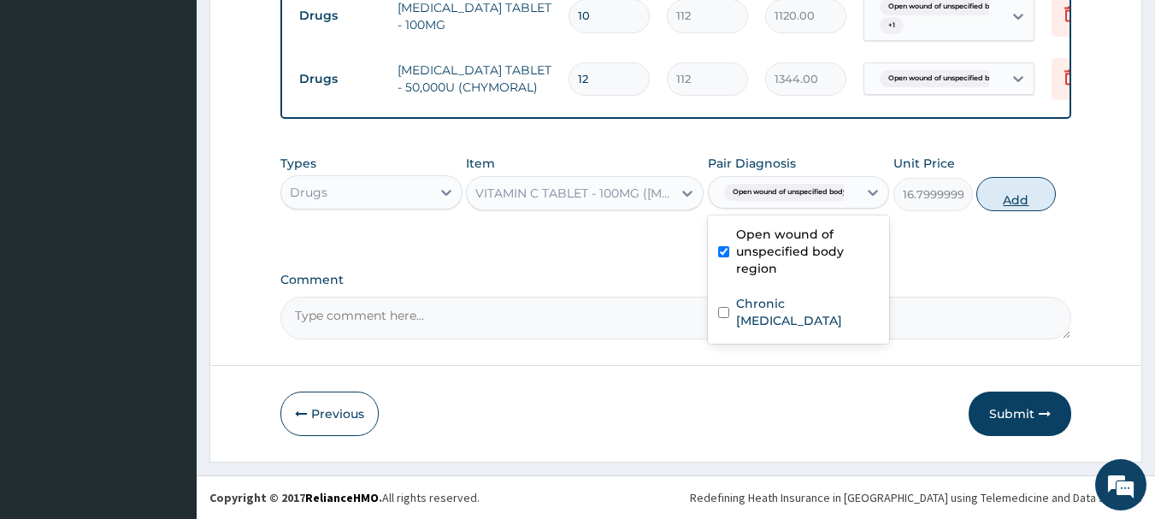
click at [1036, 198] on button "Add" at bounding box center [1017, 194] width 80 height 34
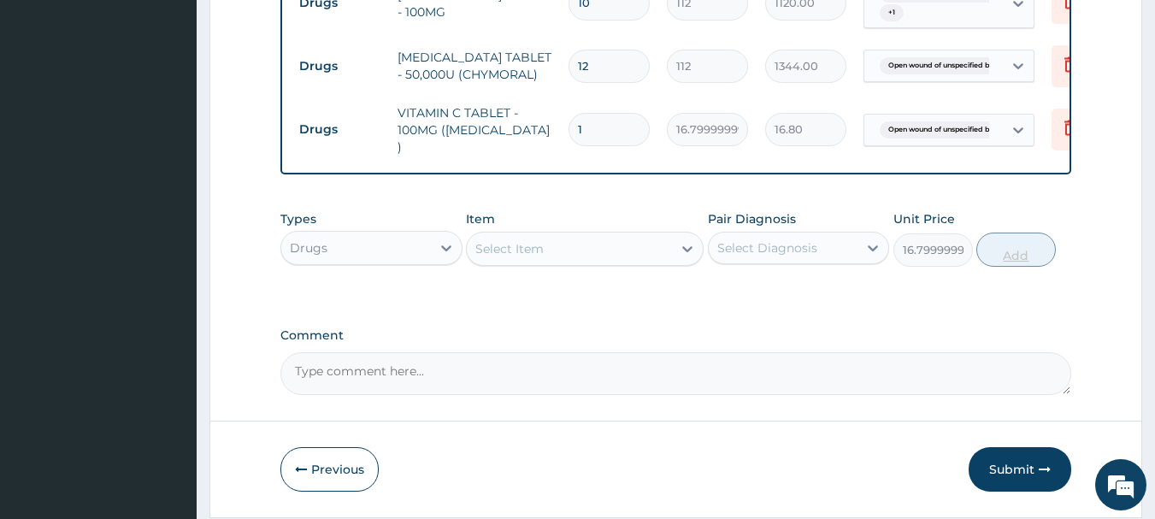
type input "0"
click at [597, 130] on input "1" at bounding box center [609, 129] width 81 height 33
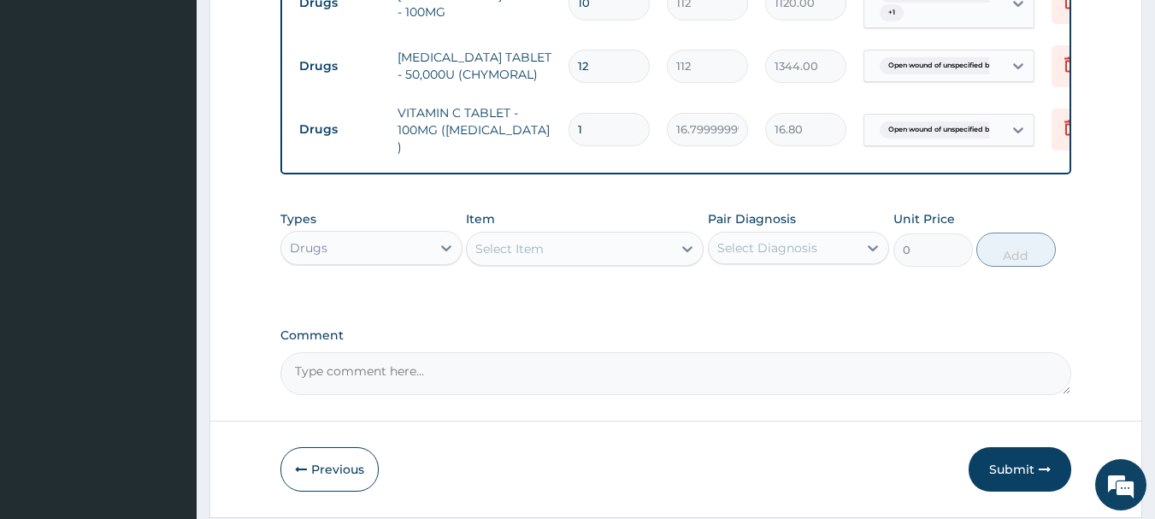
type input "2"
type input "33.60"
type input "21"
type input "352.80"
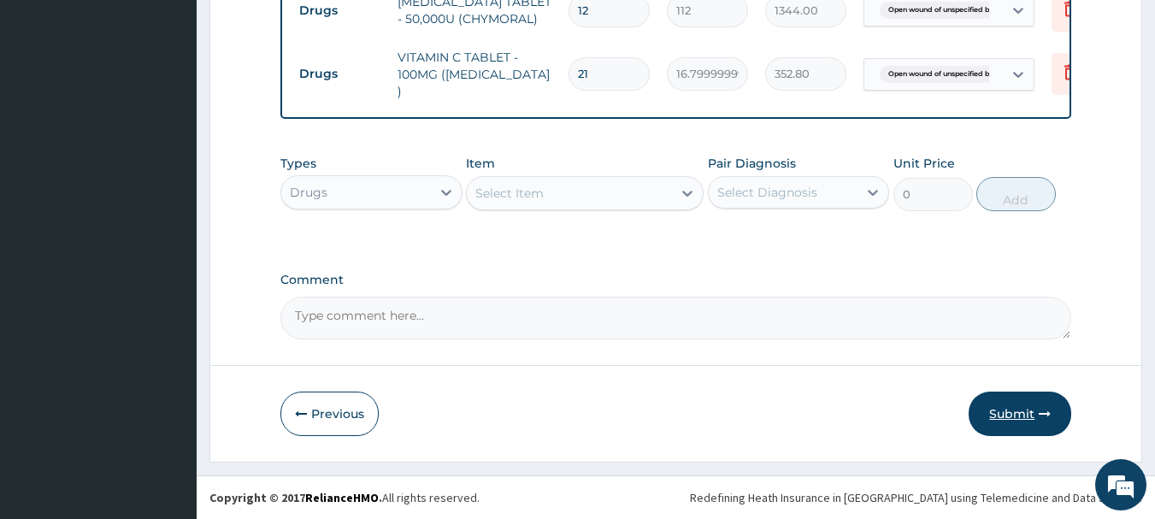
type input "21"
click at [1026, 414] on button "Submit" at bounding box center [1020, 414] width 103 height 44
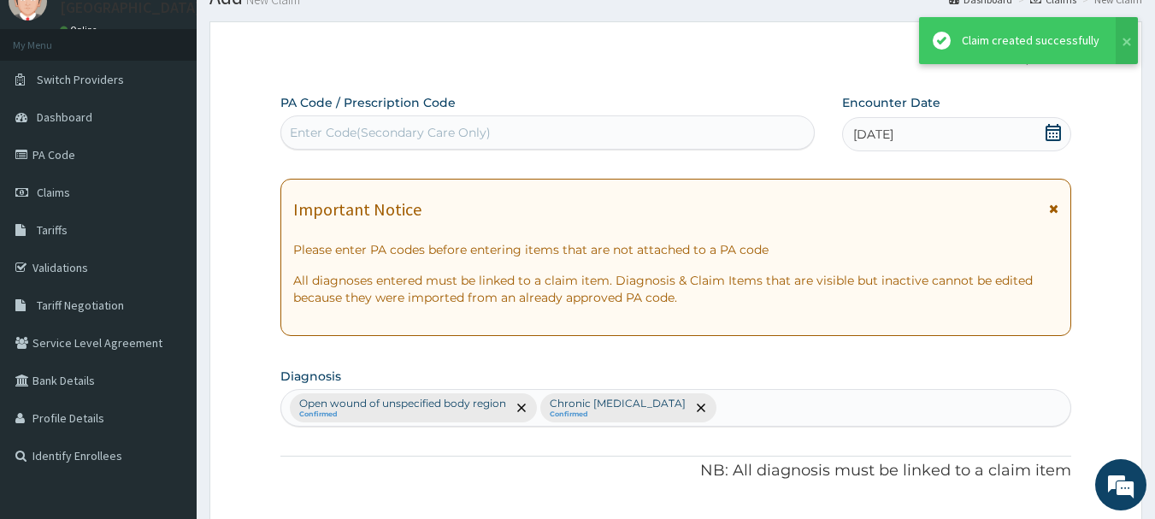
scroll to position [837, 0]
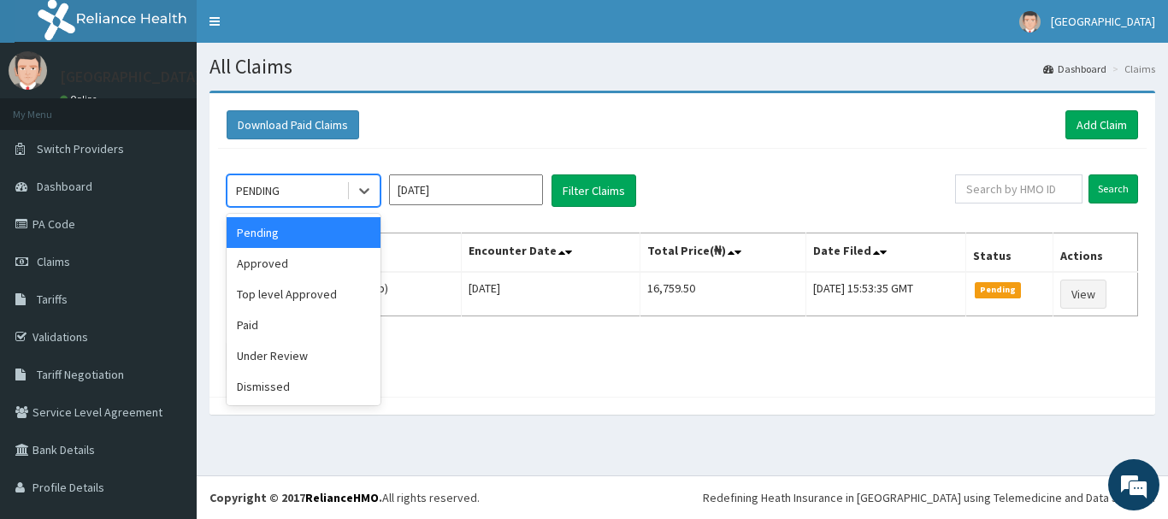
click at [287, 192] on div "PENDING" at bounding box center [286, 190] width 119 height 27
click at [279, 270] on div "Approved" at bounding box center [304, 263] width 154 height 31
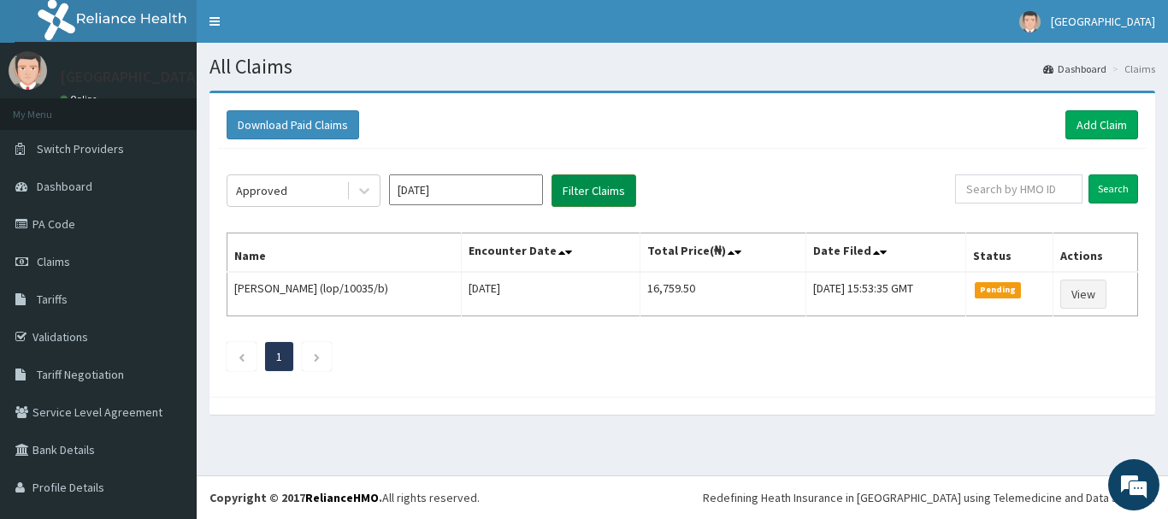
click at [591, 187] on button "Filter Claims" at bounding box center [594, 190] width 85 height 32
click at [1091, 118] on link "Add Claim" at bounding box center [1102, 124] width 73 height 29
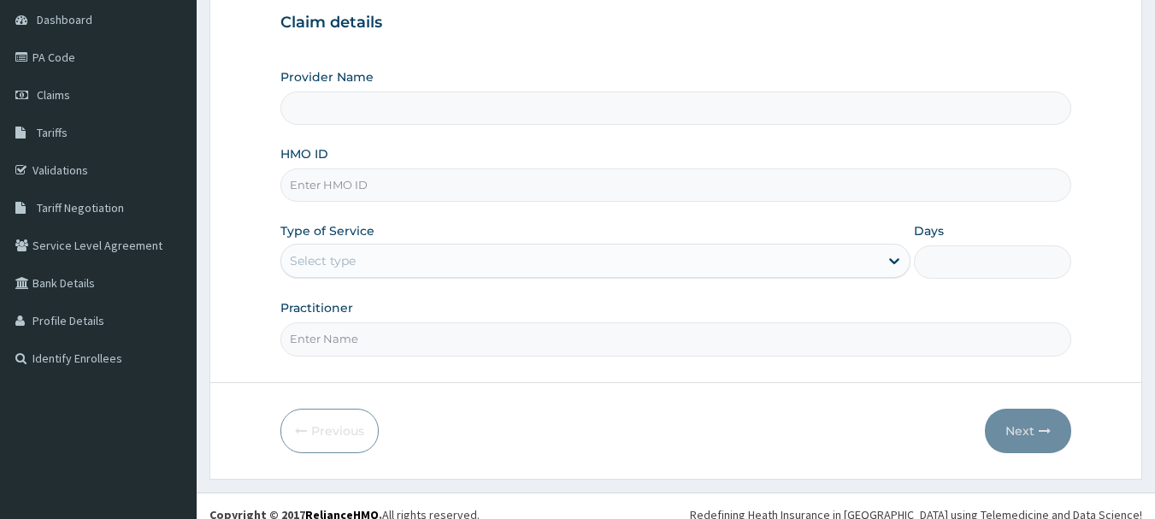
scroll to position [171, 0]
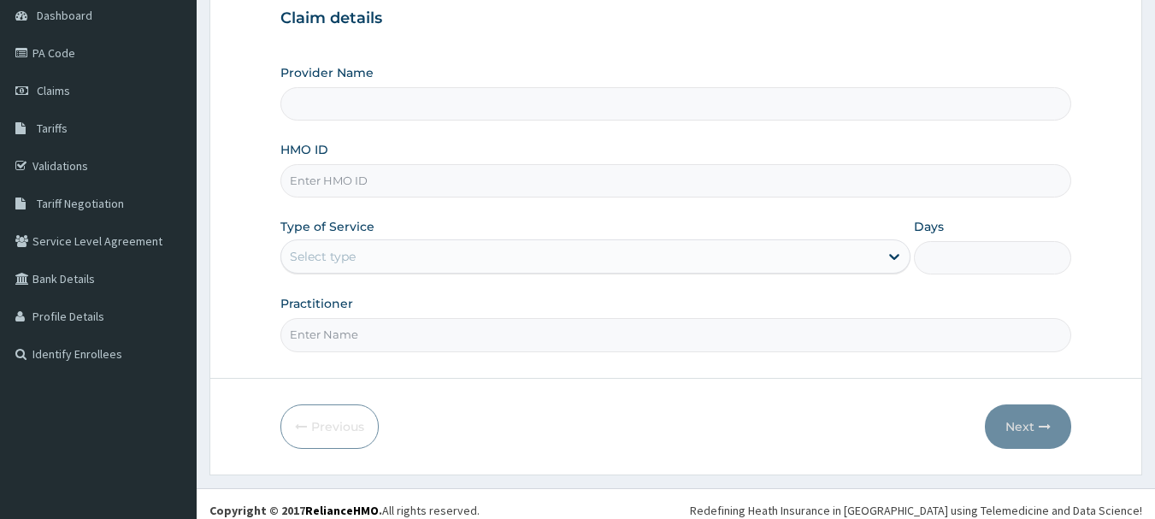
click at [407, 180] on input "HMO ID" at bounding box center [677, 180] width 792 height 33
type input "Queen Stella Specialist Hospital"
type input "GTC/10641/C"
click at [398, 253] on div "Select type" at bounding box center [580, 256] width 598 height 27
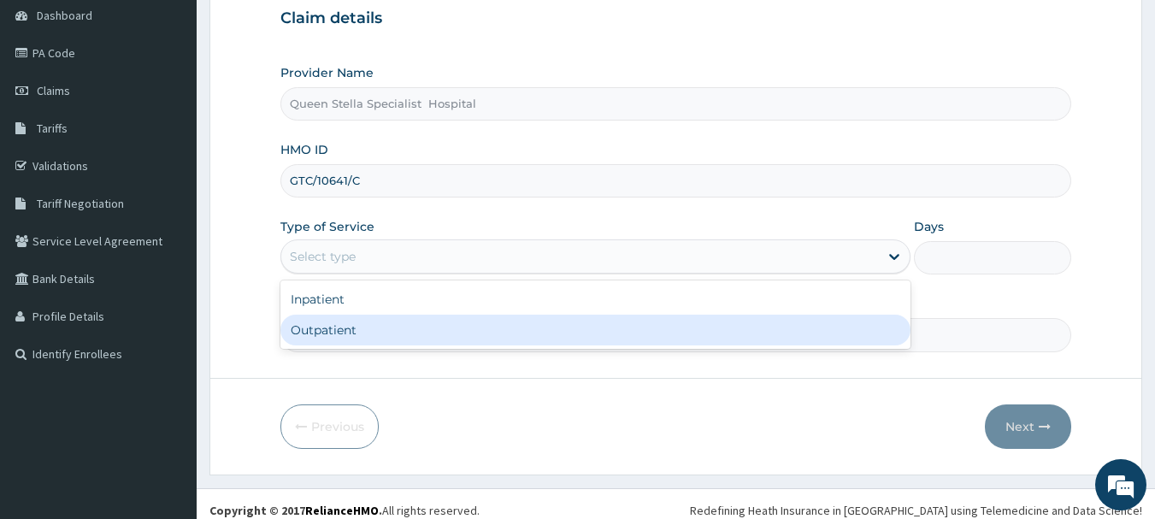
click at [399, 325] on div "Outpatient" at bounding box center [596, 330] width 630 height 31
type input "1"
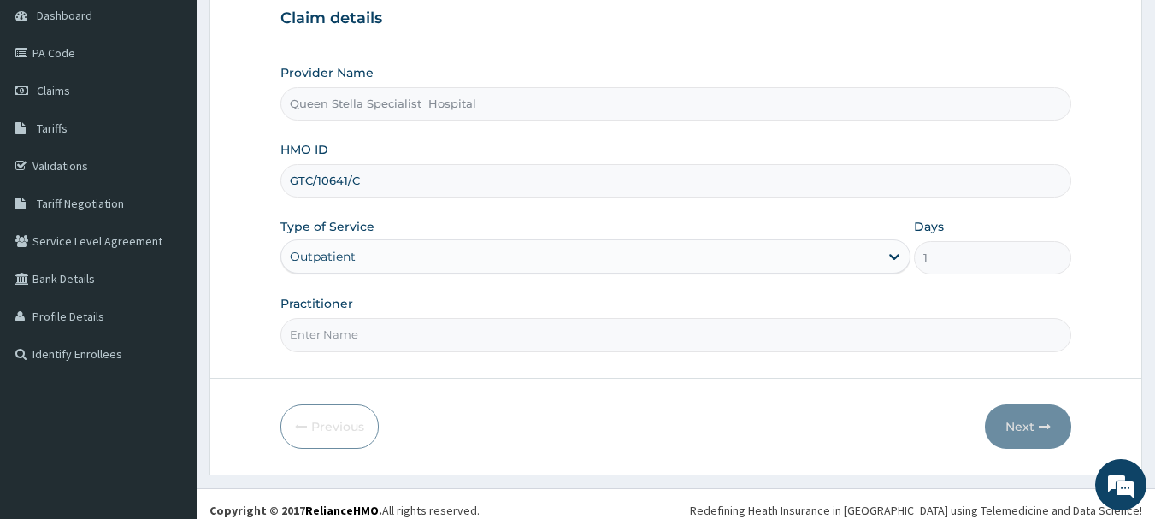
click at [399, 325] on input "Practitioner" at bounding box center [677, 334] width 792 height 33
type input "DR BASSSEY"
click at [1025, 428] on button "Next" at bounding box center [1028, 427] width 86 height 44
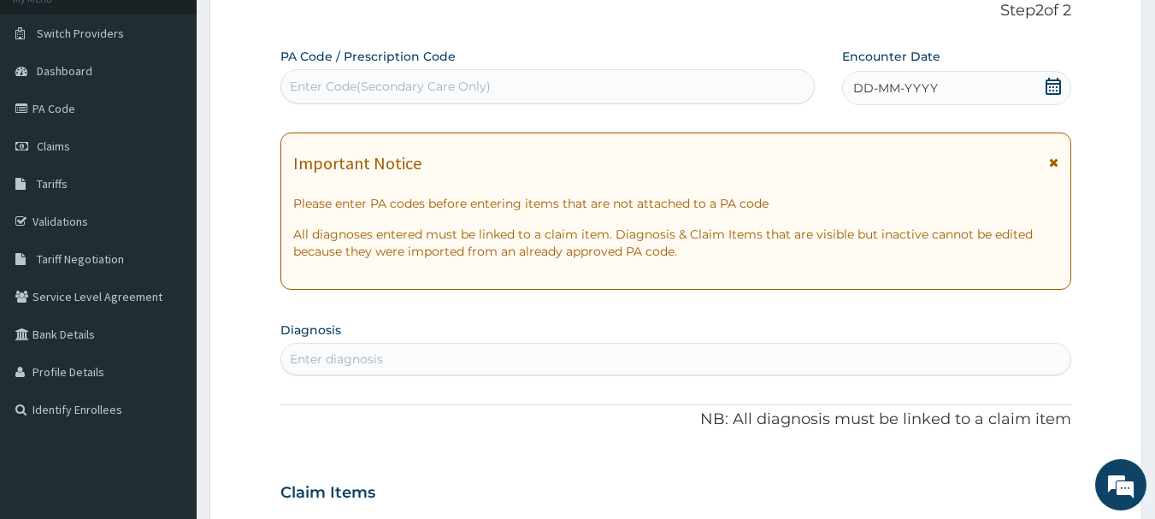
scroll to position [86, 0]
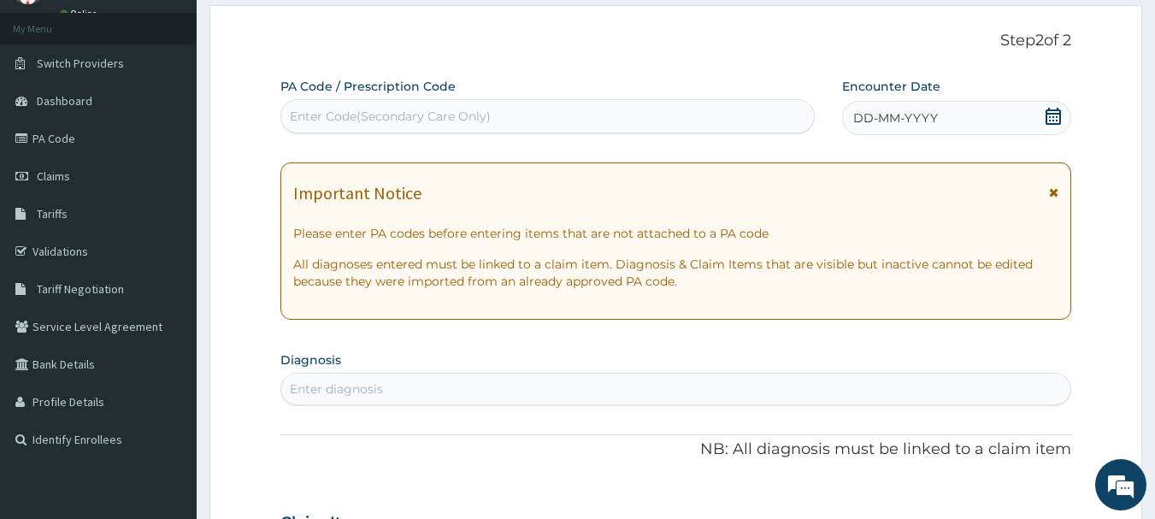
click at [996, 123] on div "DD-MM-YYYY" at bounding box center [956, 118] width 229 height 34
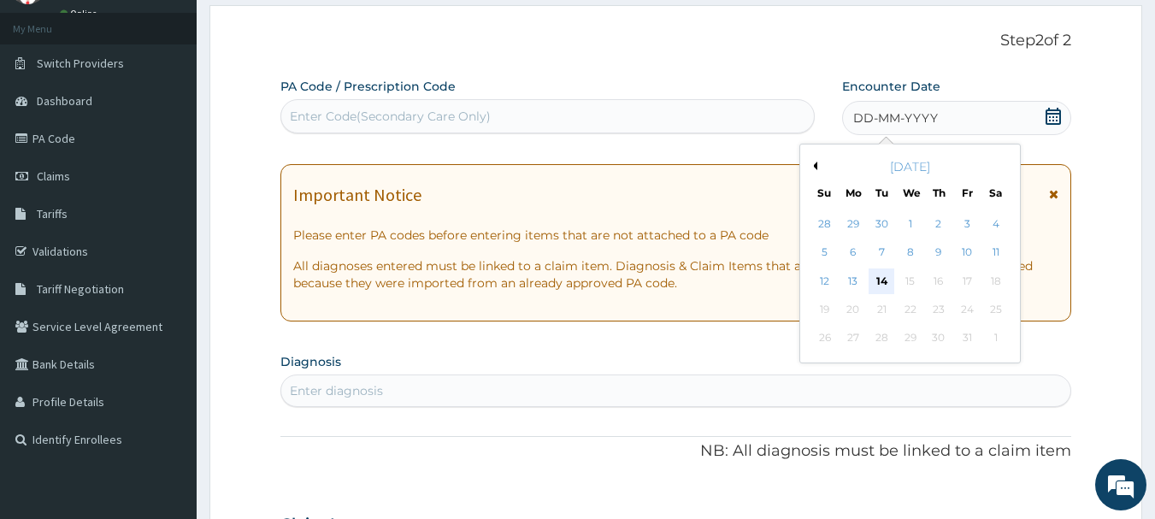
scroll to position [0, 0]
click at [877, 283] on div "14" at bounding box center [883, 282] width 26 height 26
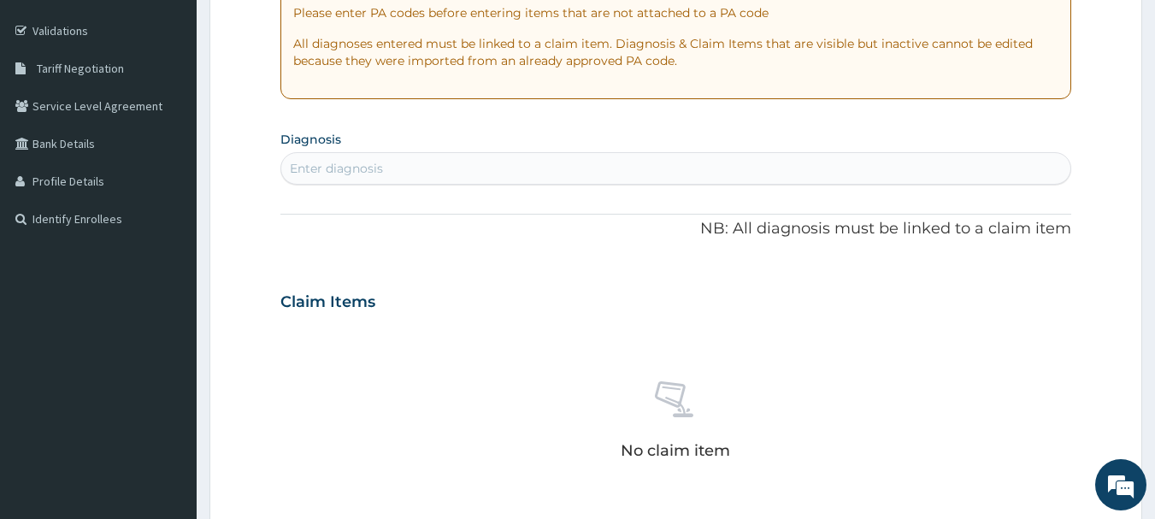
scroll to position [342, 0]
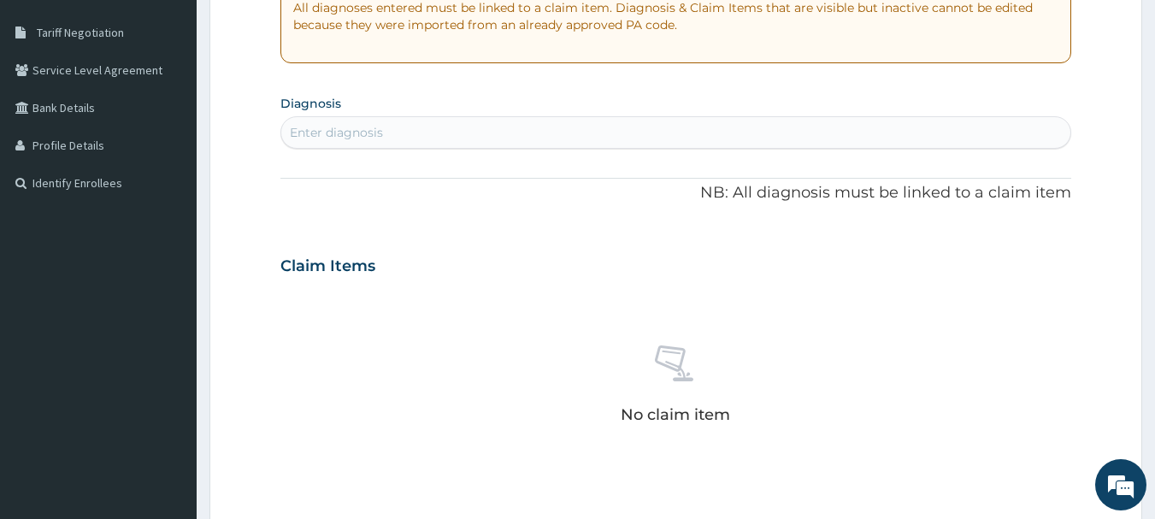
click at [403, 138] on div "Enter diagnosis" at bounding box center [676, 132] width 790 height 27
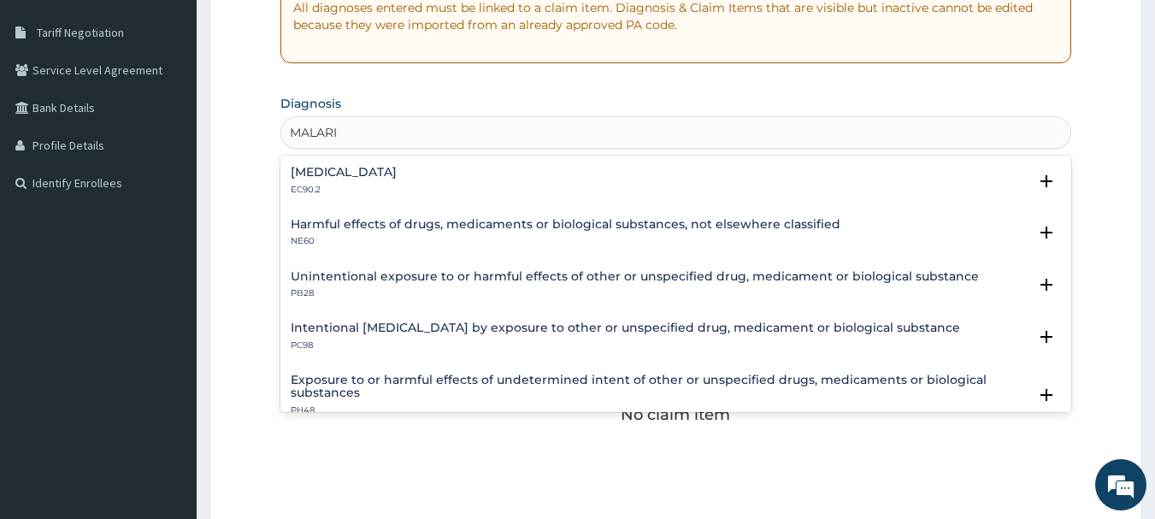
scroll to position [127, 0]
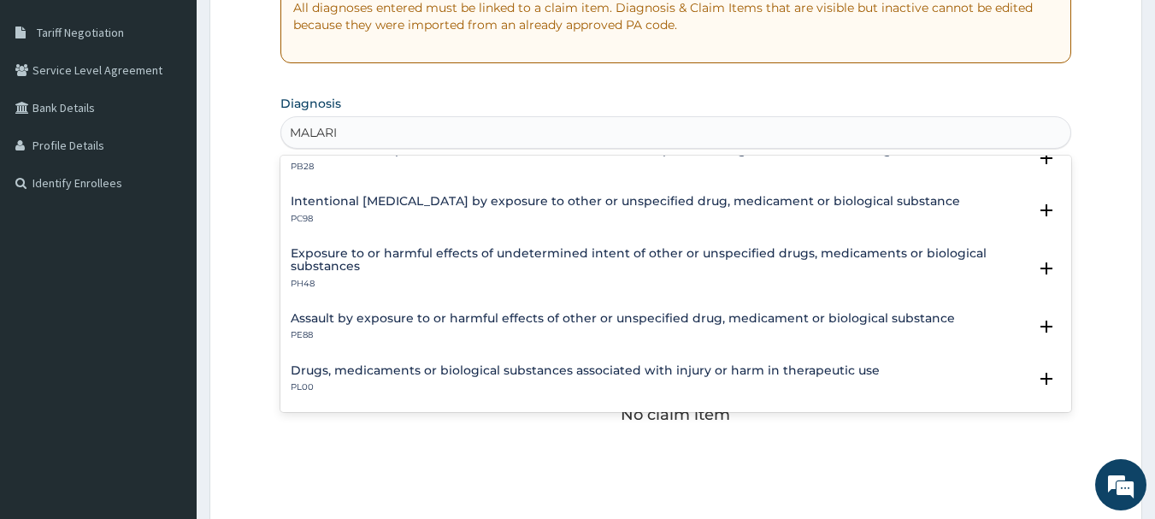
type input "MALARIA"
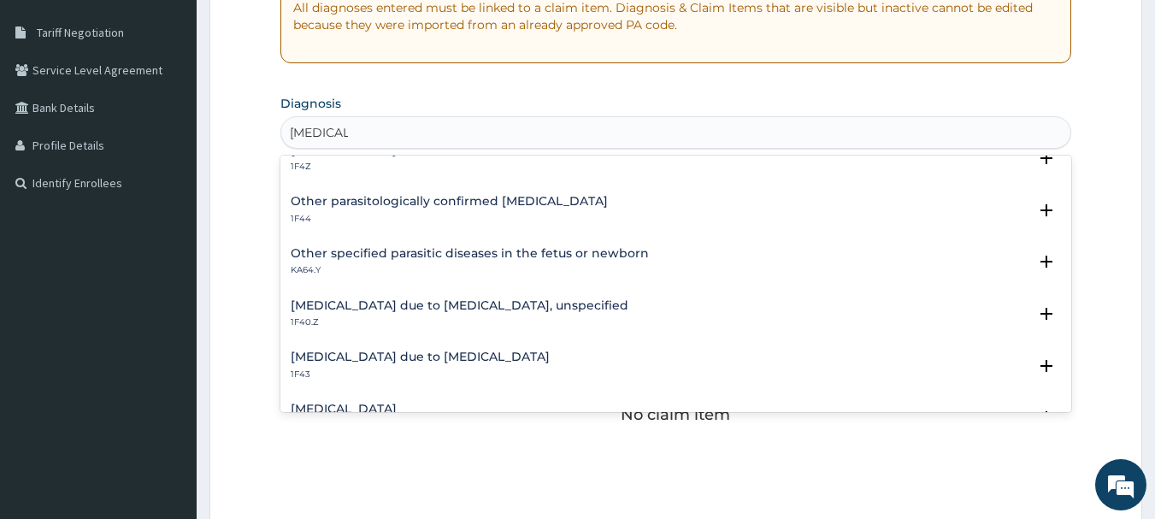
scroll to position [212, 0]
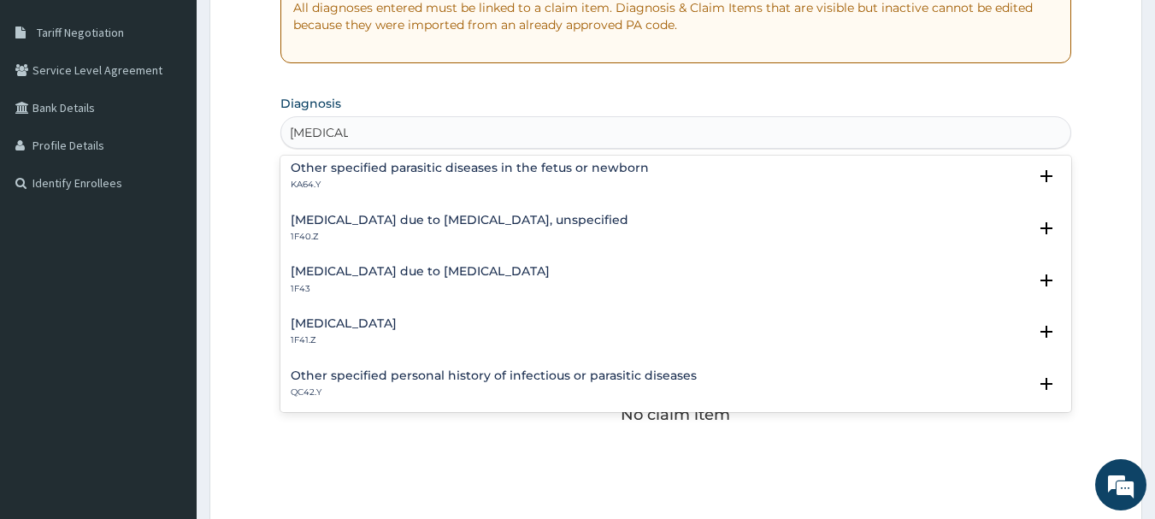
click at [476, 214] on h4 "Malaria due to Plasmodium falciparum, unspecified" at bounding box center [460, 220] width 338 height 13
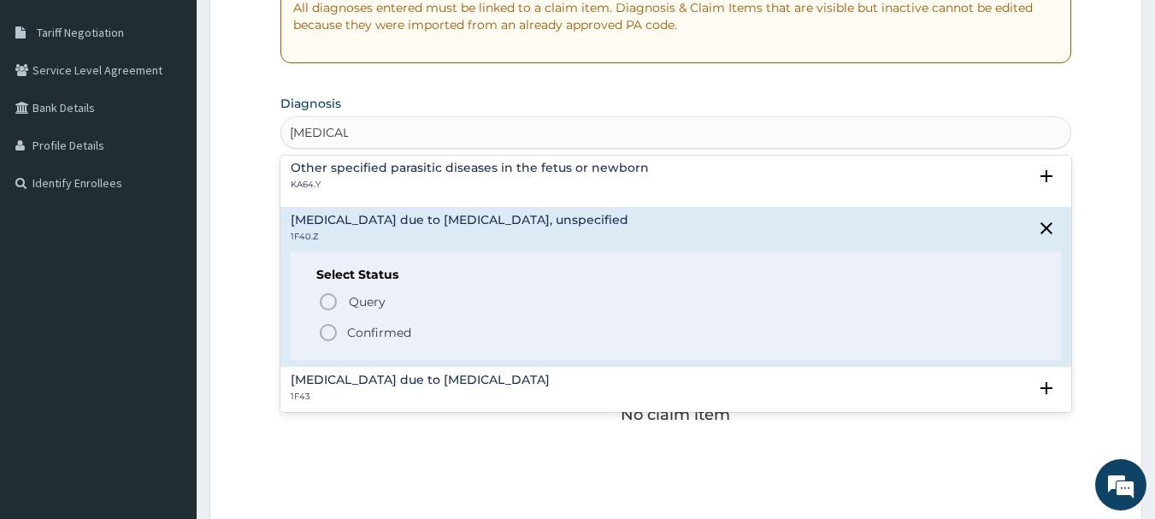
click at [354, 338] on p "Confirmed" at bounding box center [379, 332] width 64 height 17
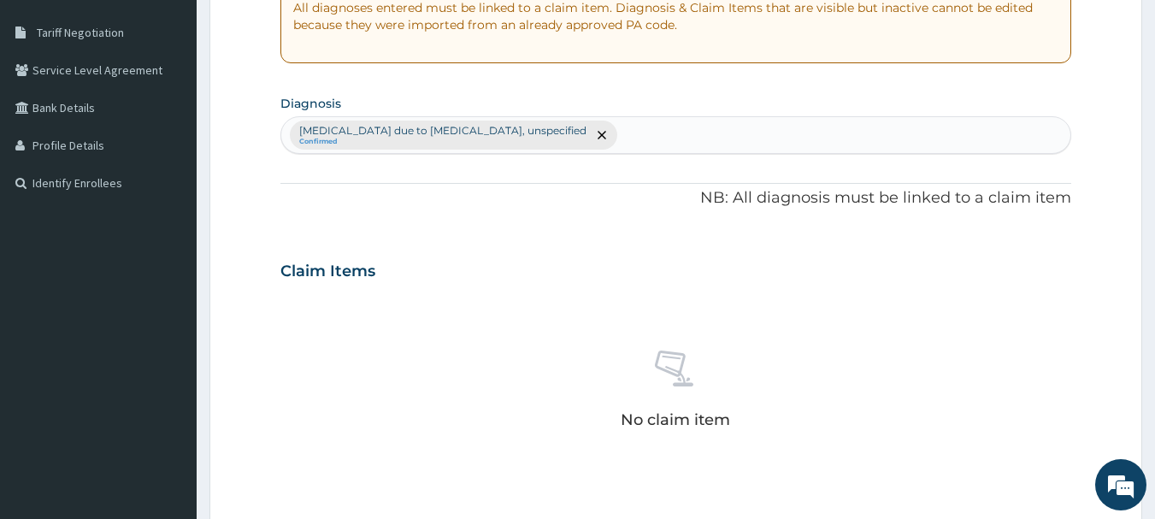
click at [629, 139] on div "Malaria due to Plasmodium falciparum, unspecified Confirmed" at bounding box center [676, 135] width 790 height 36
type input "UPPER"
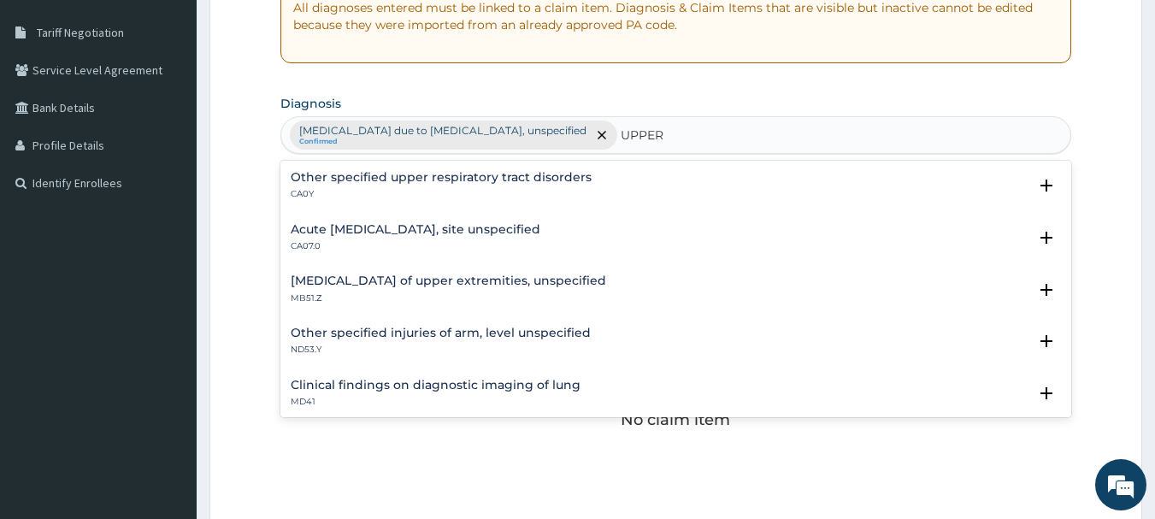
click at [458, 234] on h4 "Acute upper respiratory infection, site unspecified" at bounding box center [416, 229] width 250 height 13
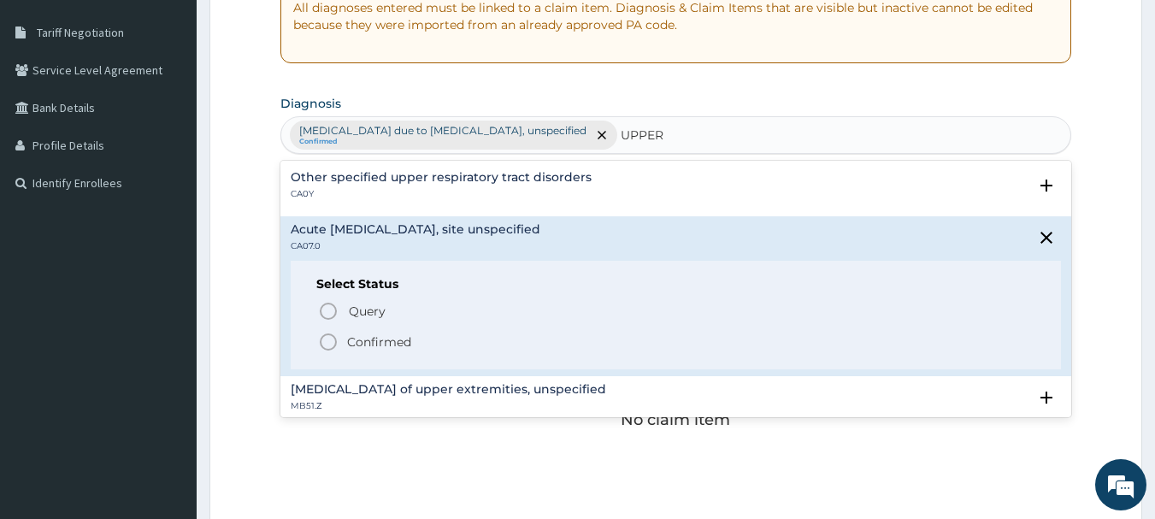
click at [353, 343] on p "Confirmed" at bounding box center [379, 342] width 64 height 17
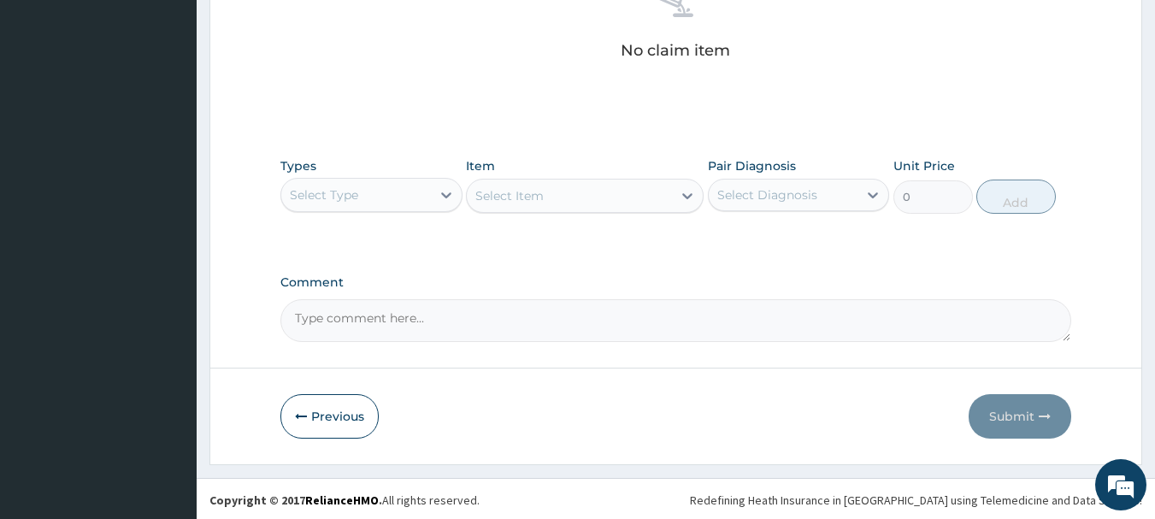
scroll to position [714, 0]
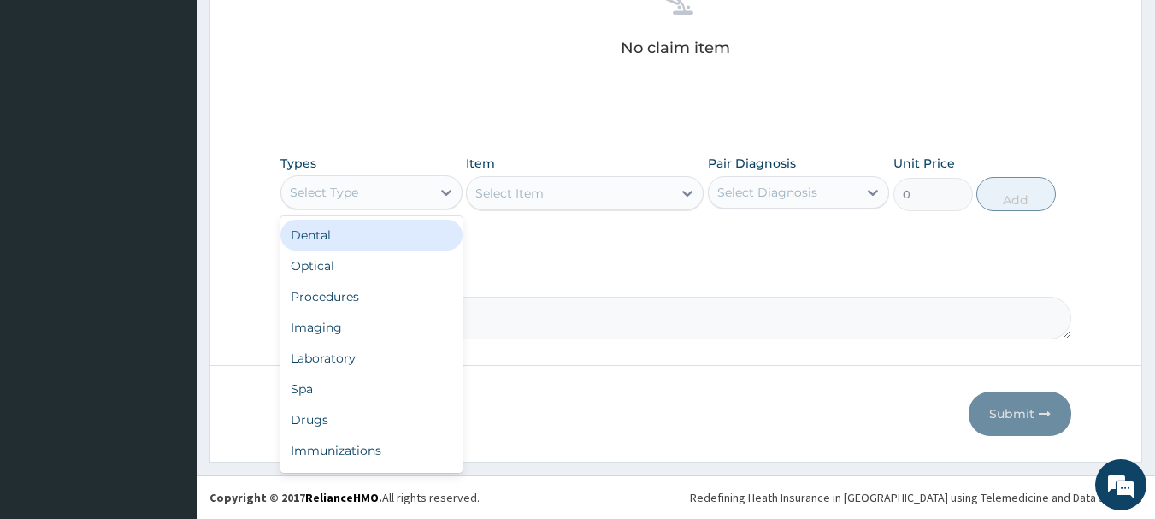
click at [369, 191] on div "Select Type" at bounding box center [356, 192] width 150 height 27
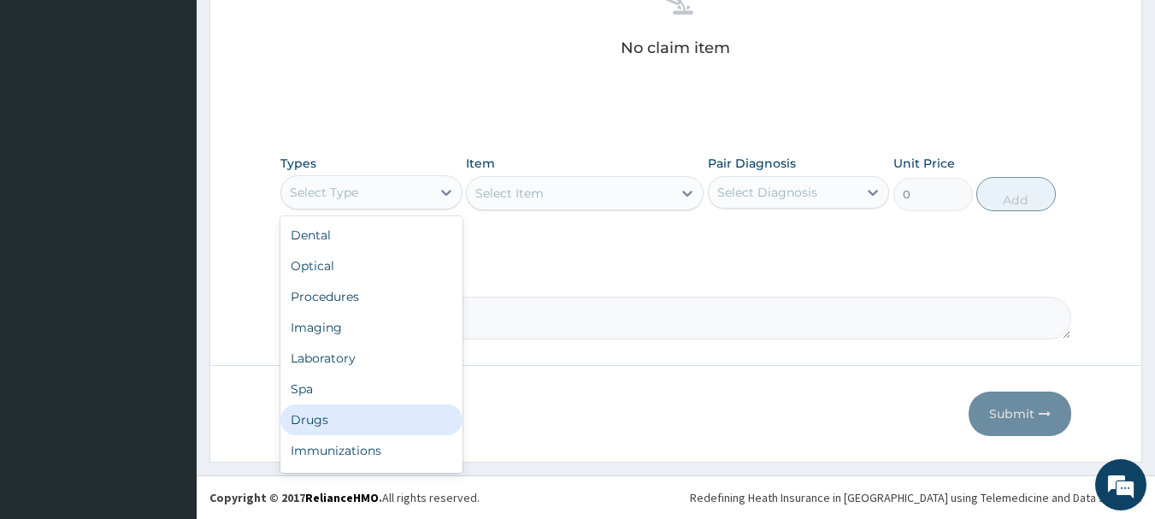
click at [340, 415] on div "Drugs" at bounding box center [372, 420] width 182 height 31
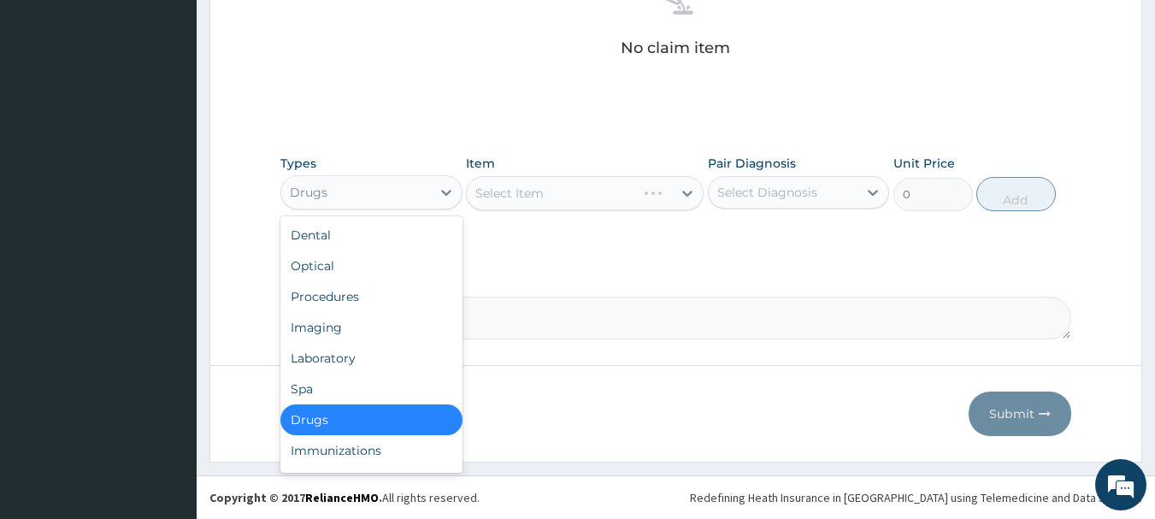
click at [374, 192] on div "Drugs" at bounding box center [356, 192] width 150 height 27
click at [348, 295] on div "Procedures" at bounding box center [372, 296] width 182 height 31
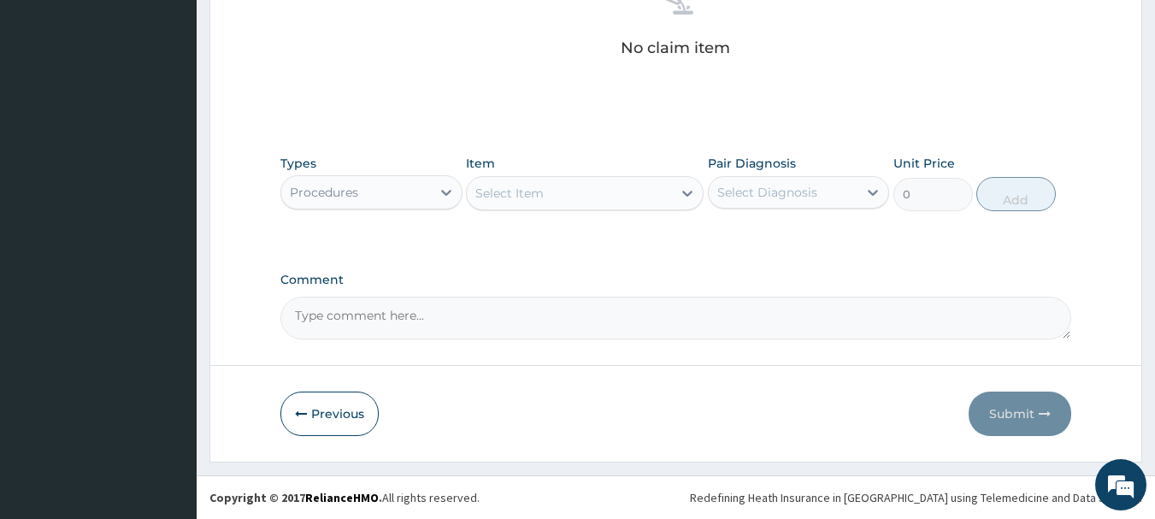
click at [588, 196] on div "Select Item" at bounding box center [569, 193] width 205 height 27
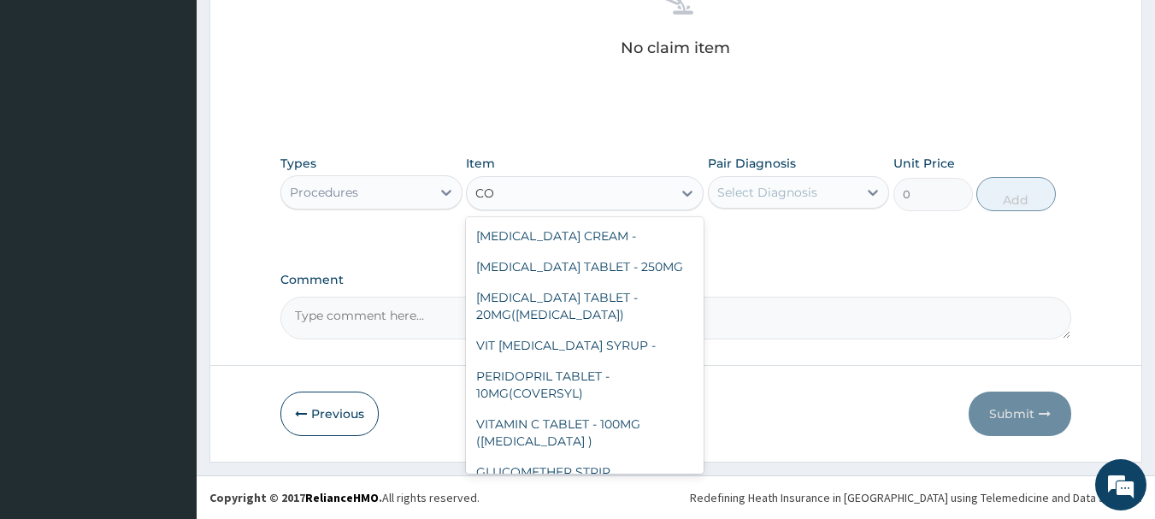
type input "C"
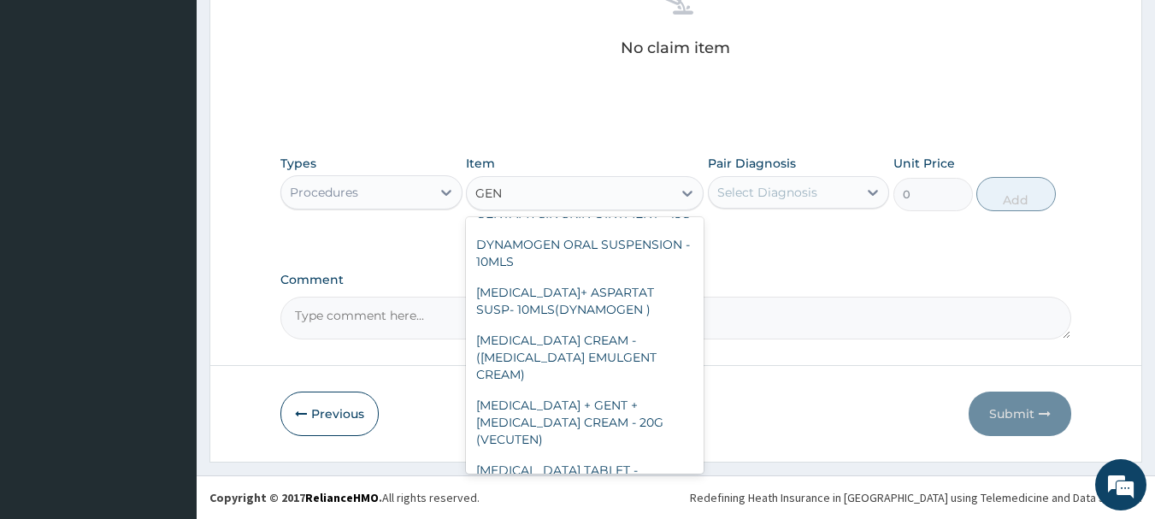
scroll to position [0, 0]
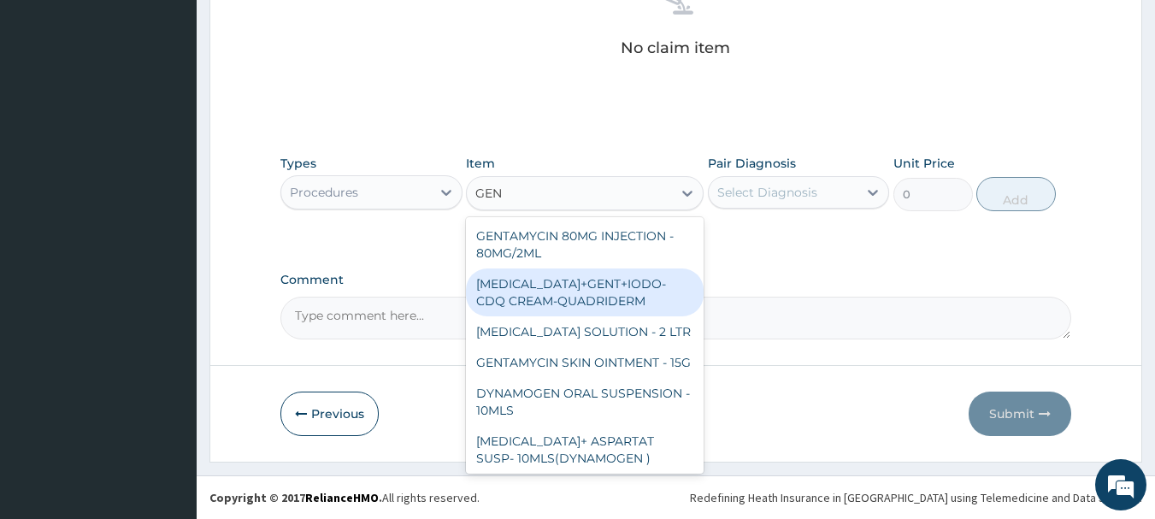
type input "GEN"
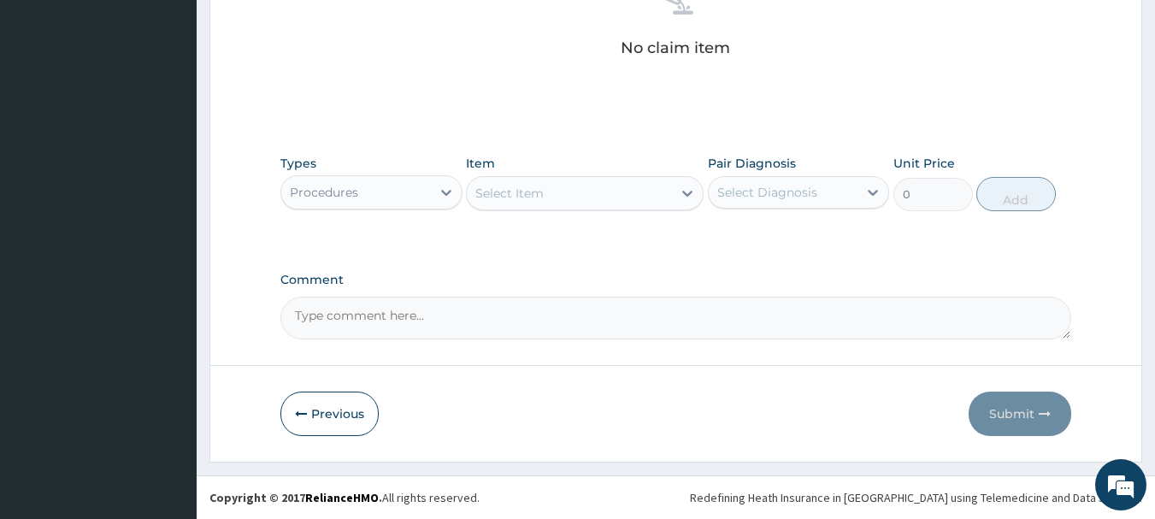
click at [529, 188] on div "Select Item" at bounding box center [510, 193] width 68 height 17
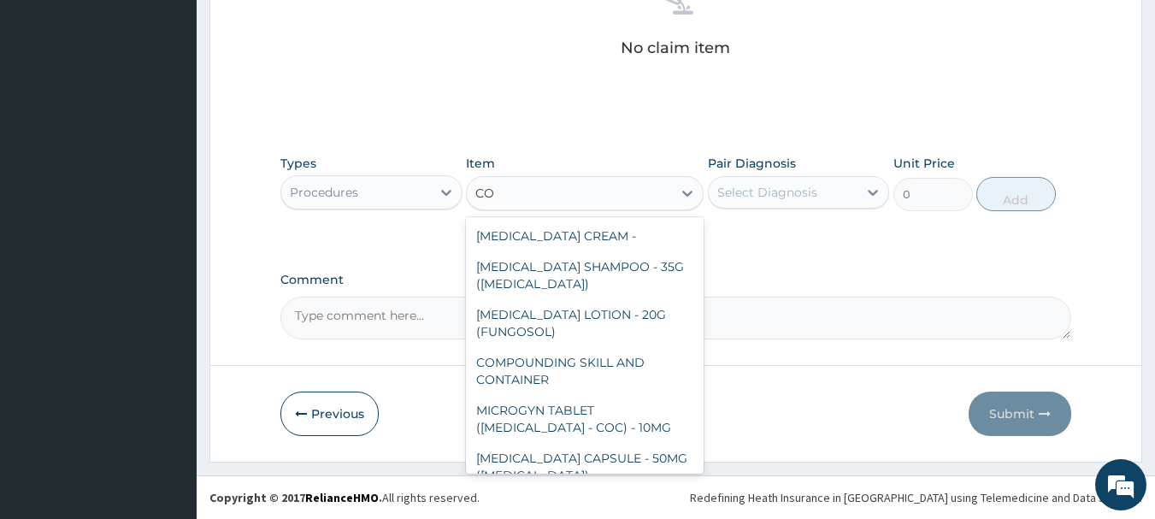
type input "C"
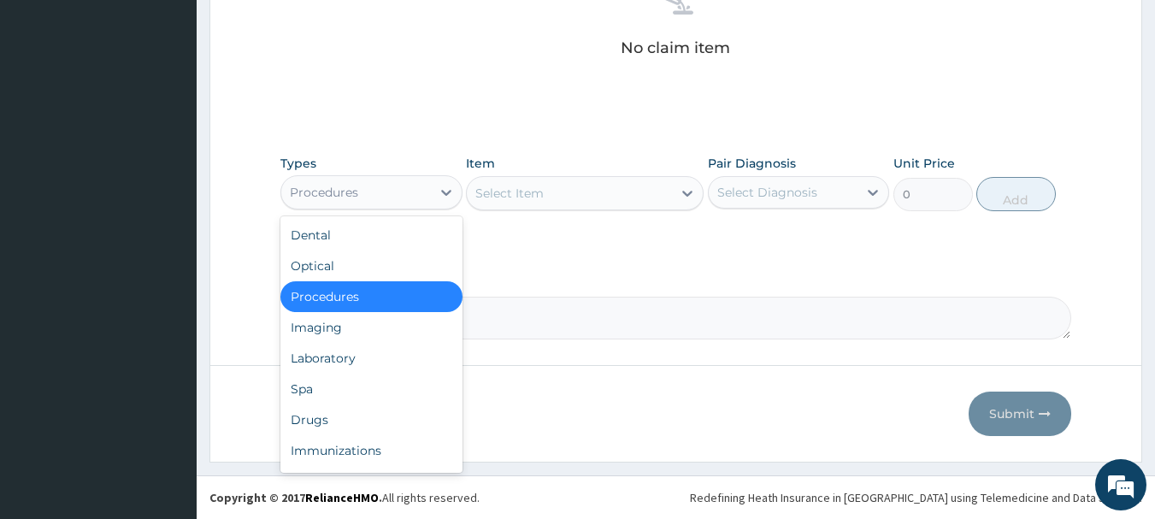
click at [381, 189] on div "Procedures" at bounding box center [356, 192] width 150 height 27
click at [331, 426] on div "Drugs" at bounding box center [372, 420] width 182 height 31
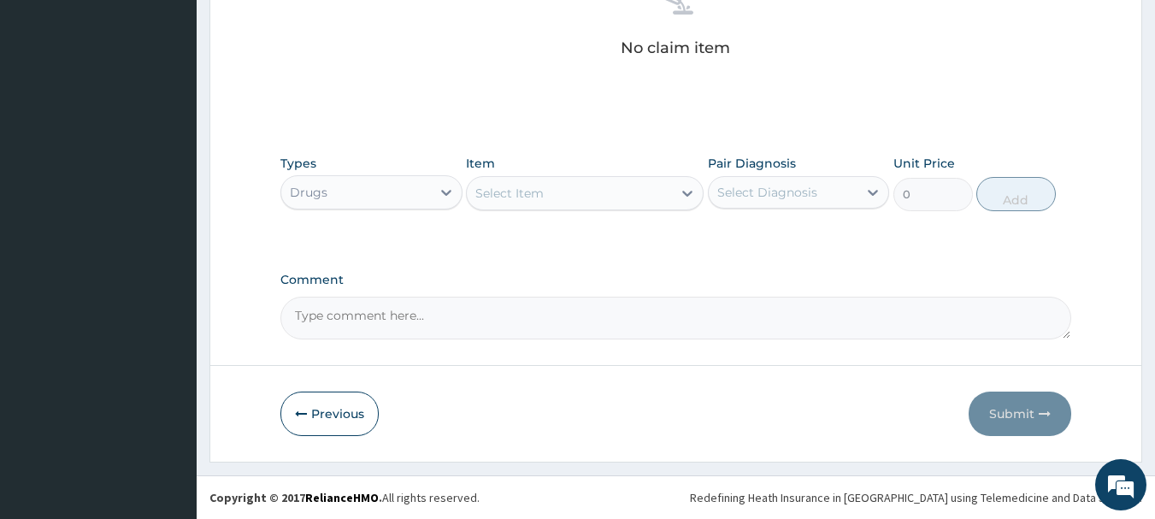
click at [524, 180] on div "Select Item" at bounding box center [569, 193] width 205 height 27
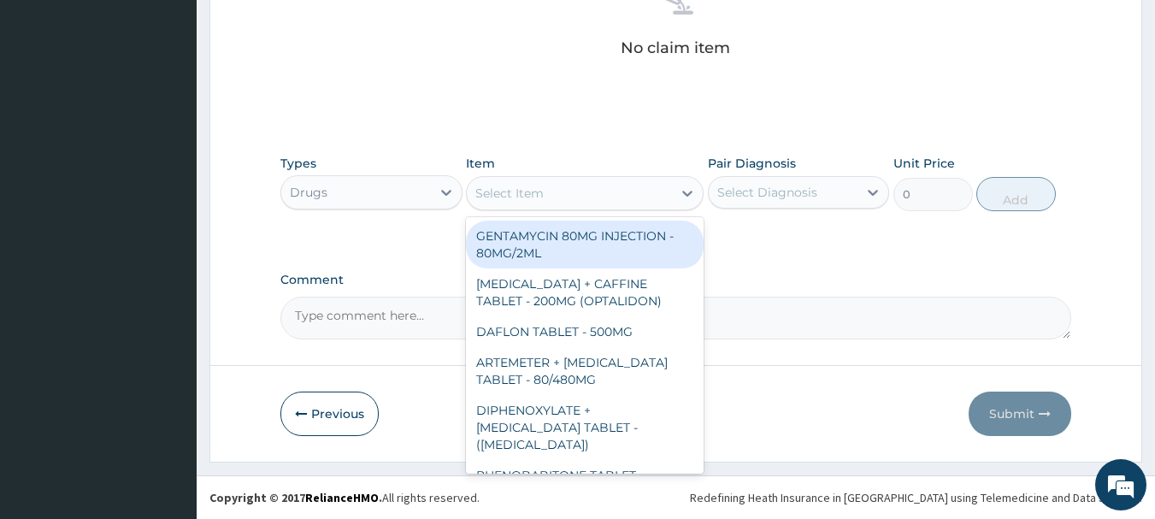
type input "M"
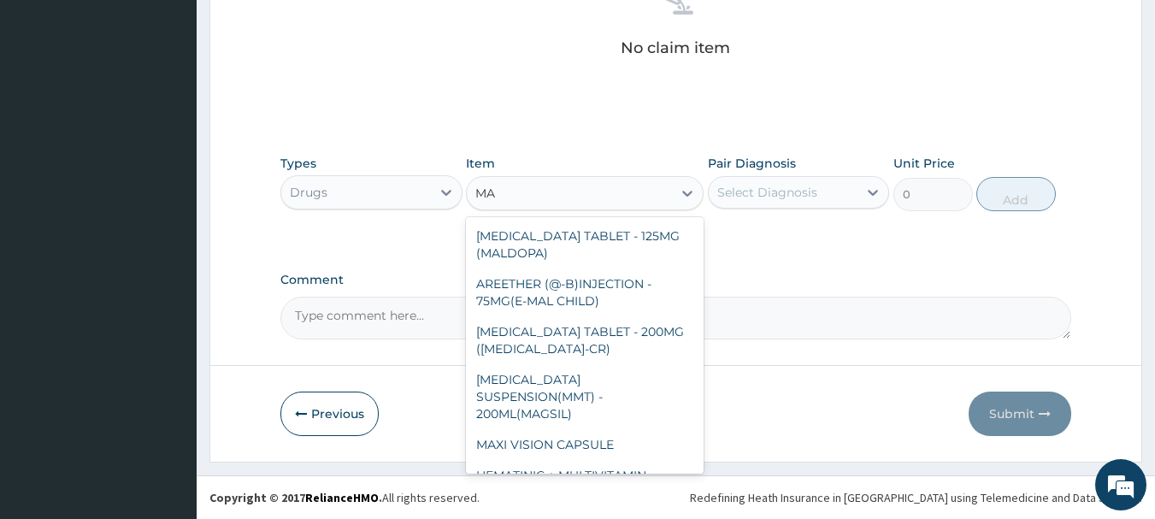
type input "M"
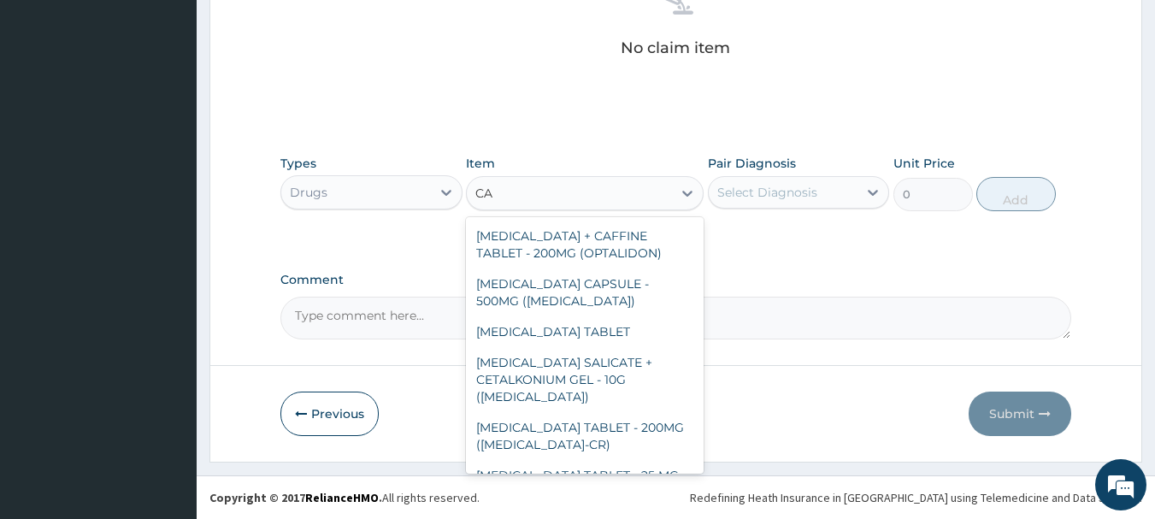
type input "C"
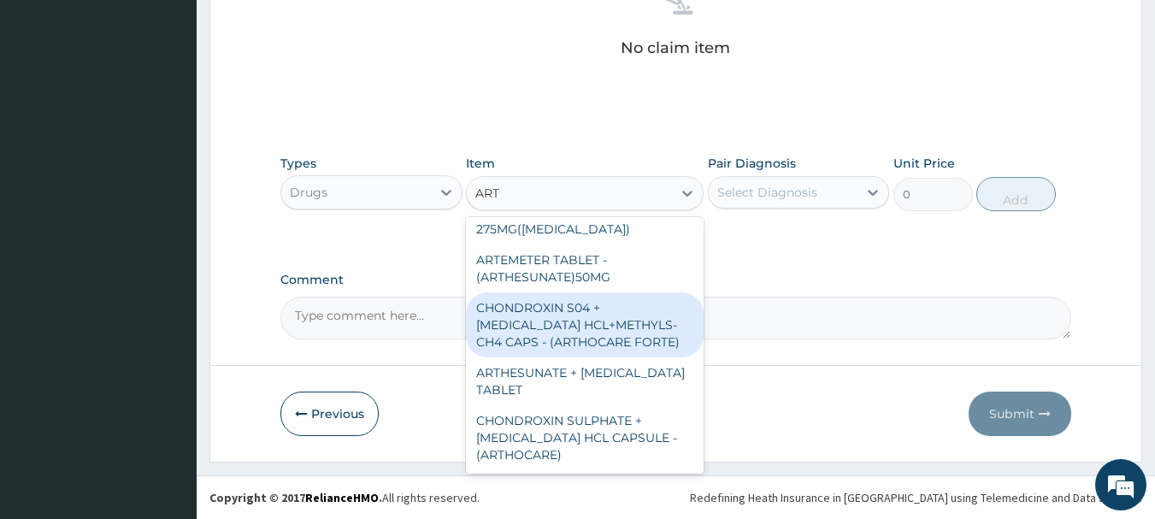
scroll to position [216, 0]
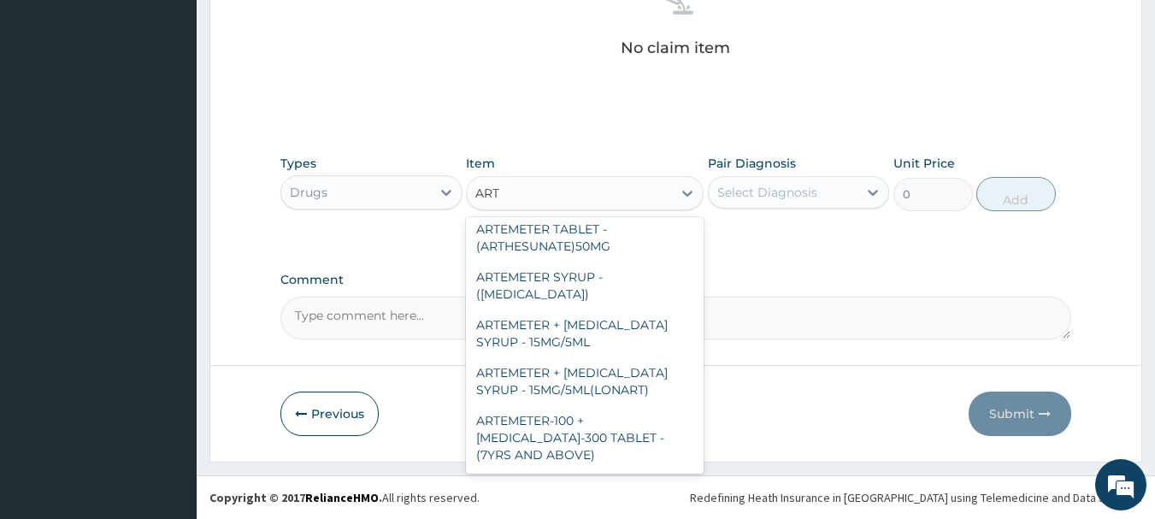
type input "ARTE"
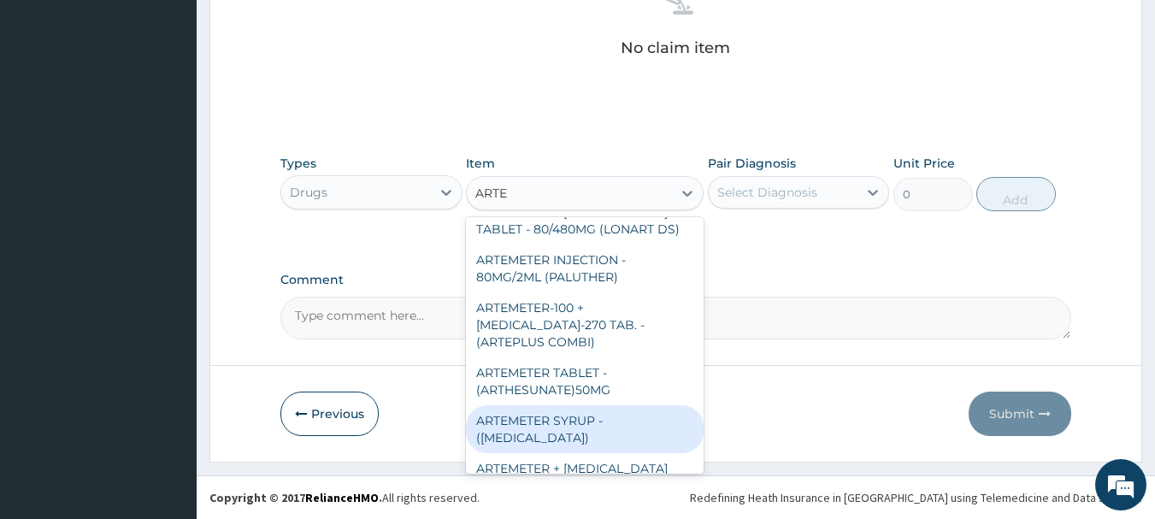
click at [606, 435] on div "ARTEMETER SYRUP - (ARTESUNATE)" at bounding box center [585, 429] width 238 height 48
type input "979.9999999999999"
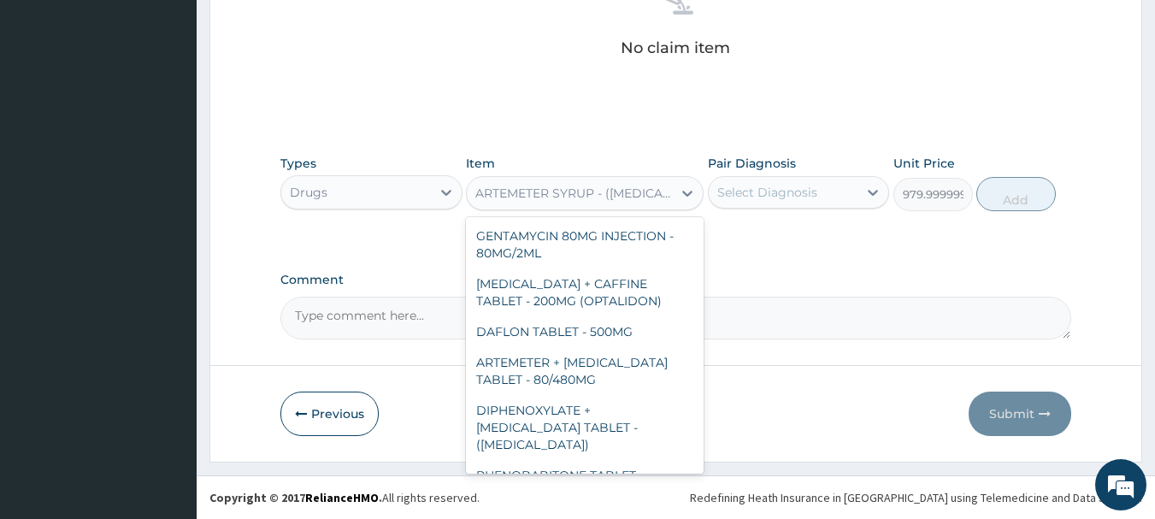
click at [592, 198] on div "ARTEMETER SYRUP - (ARTESUNATE)" at bounding box center [575, 193] width 198 height 17
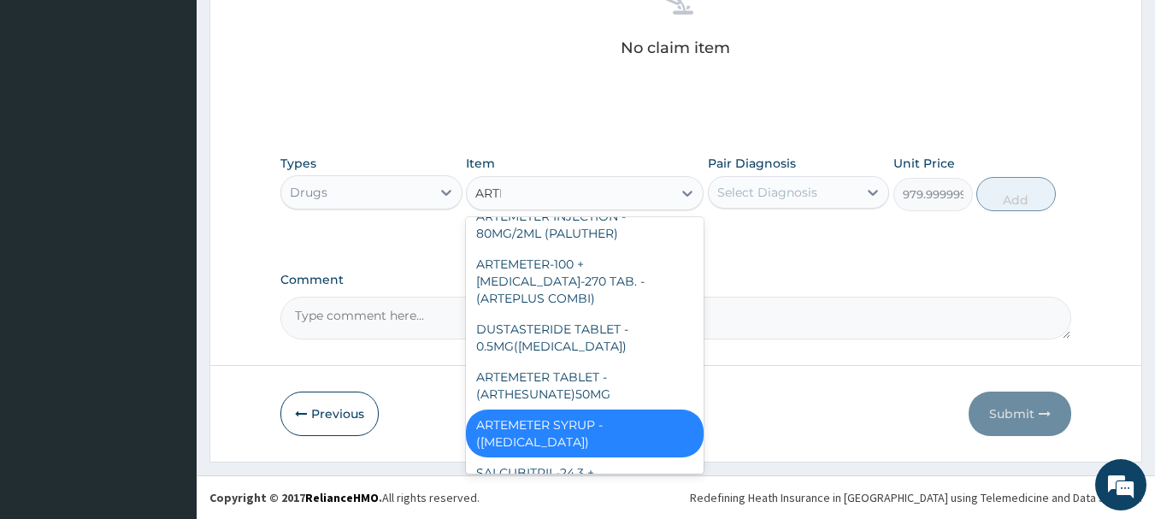
scroll to position [68, 0]
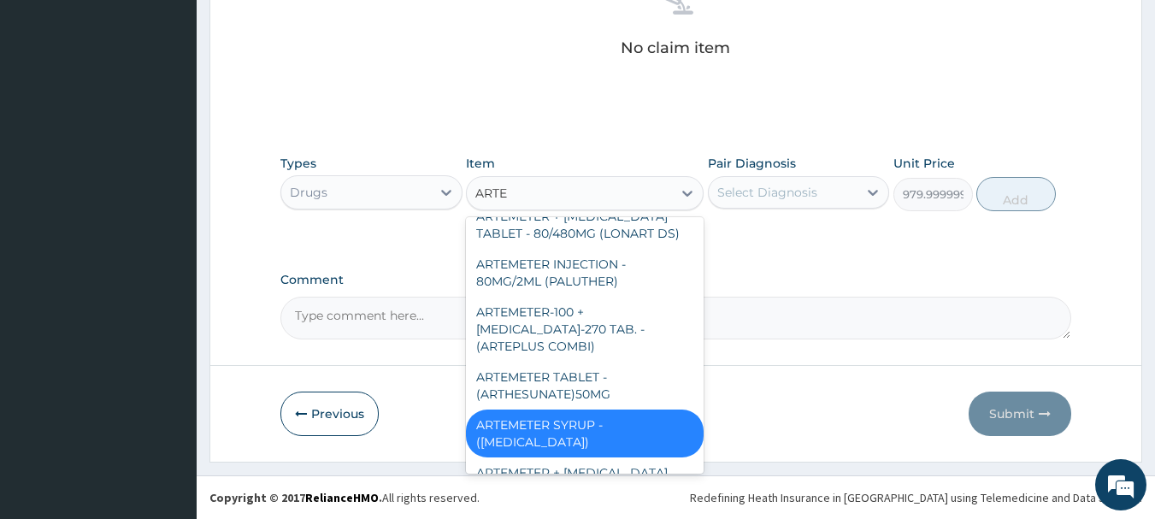
type input "ARTES"
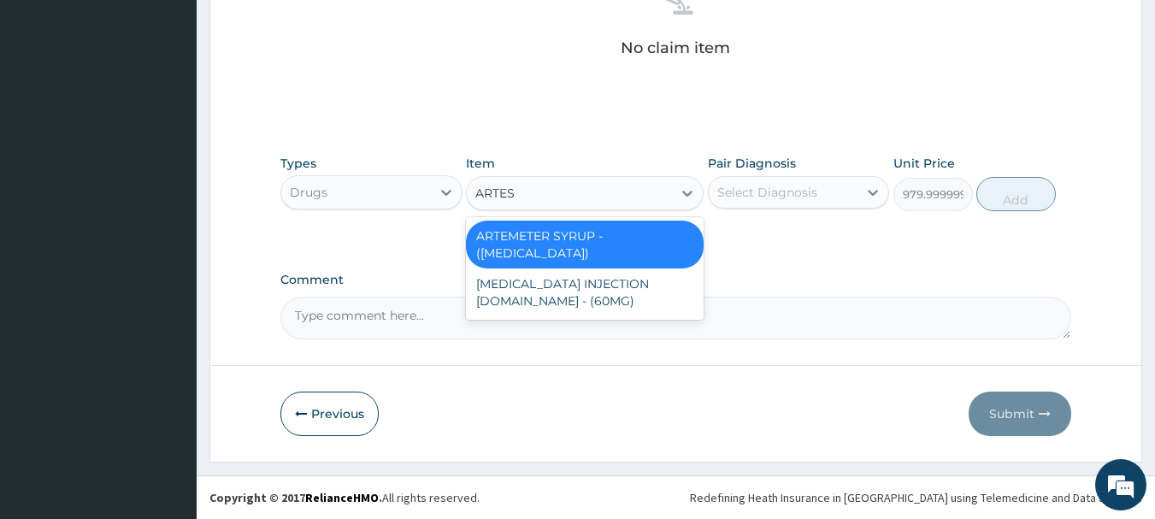
click at [564, 252] on div "ARTEMETER SYRUP - (ARTESUNATE)" at bounding box center [585, 245] width 238 height 48
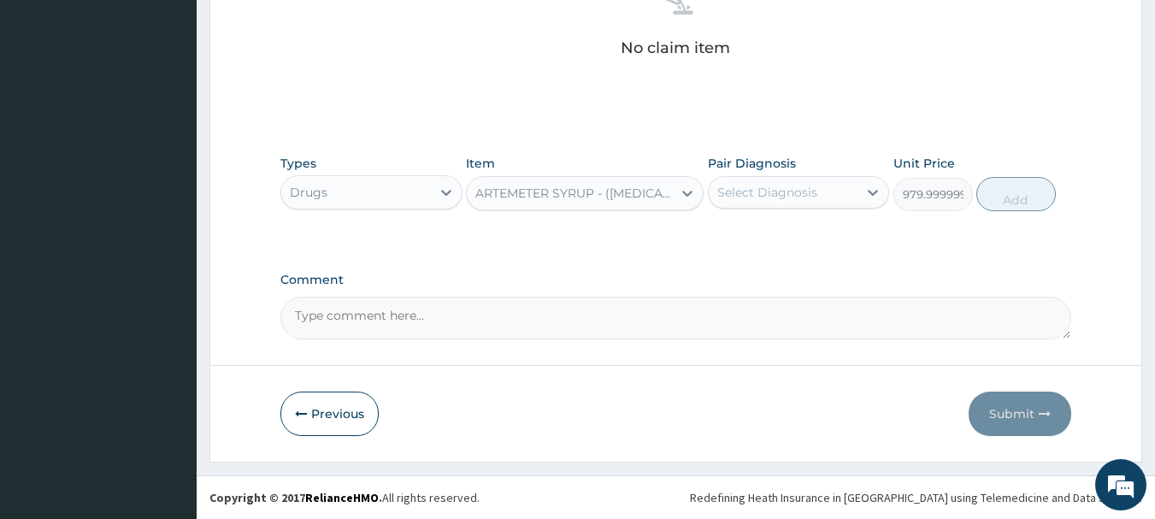
click at [726, 232] on div "Types Drugs Item ARTEMETER SYRUP - (ARTESUNATE) Pair Diagnosis Select Diagnosis…" at bounding box center [677, 195] width 792 height 99
click at [578, 193] on div "ARTEMETER SYRUP - (ARTESUNATE)" at bounding box center [575, 193] width 198 height 17
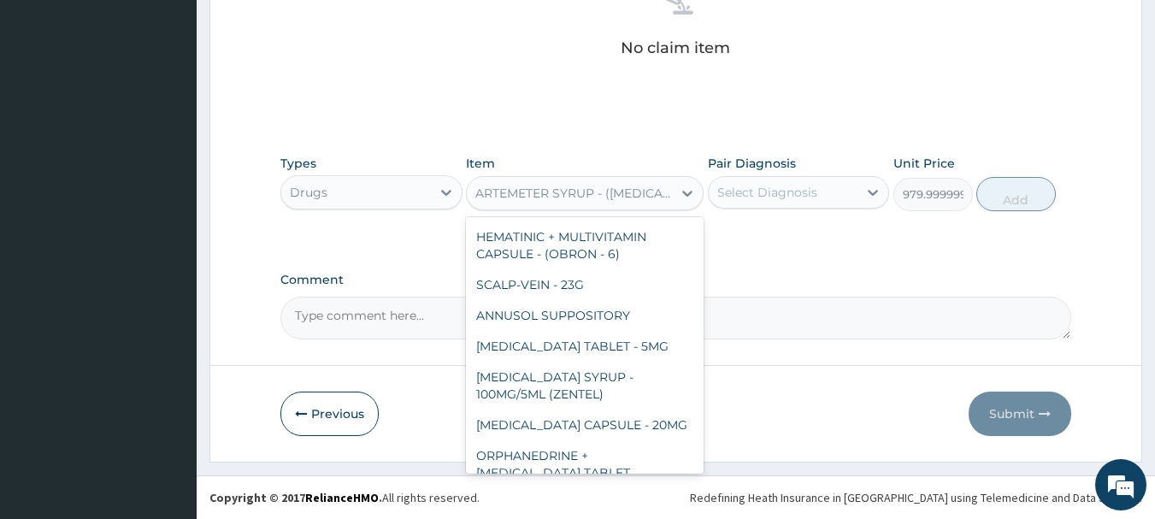
scroll to position [3848, 0]
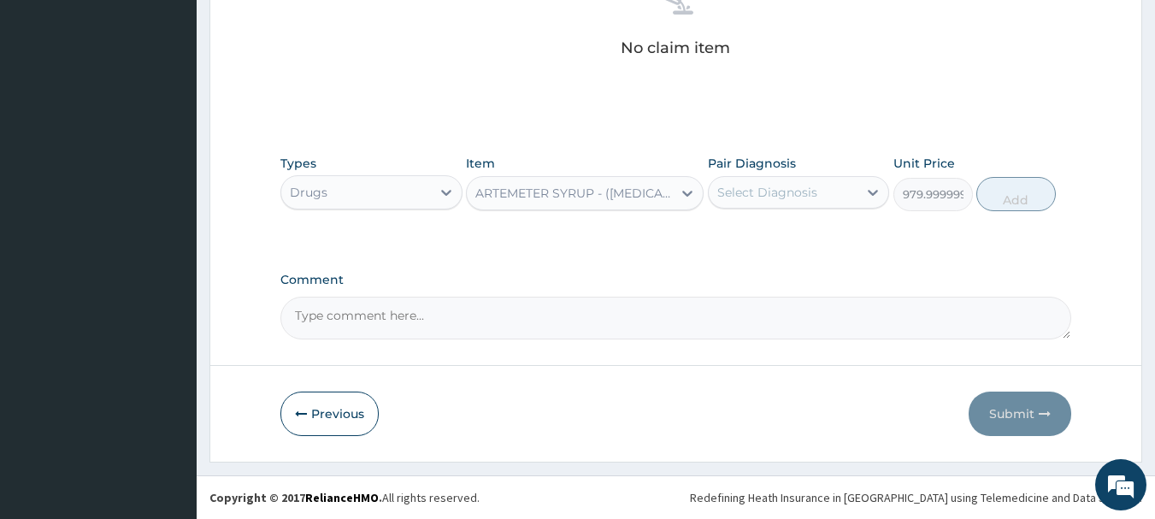
click at [517, 198] on div "ARTEMETER SYRUP - (ARTESUNATE)" at bounding box center [575, 193] width 198 height 17
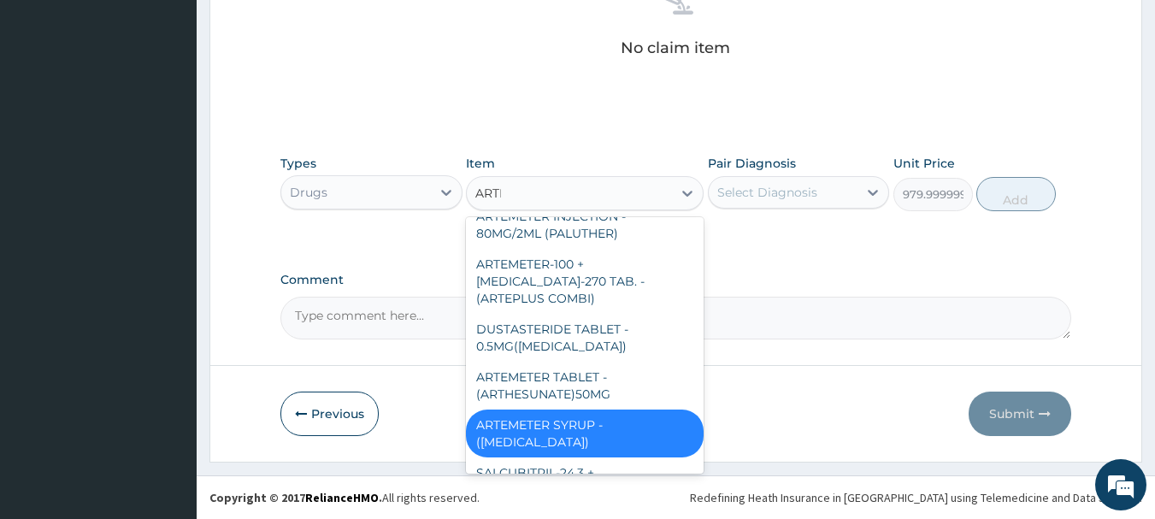
scroll to position [68, 0]
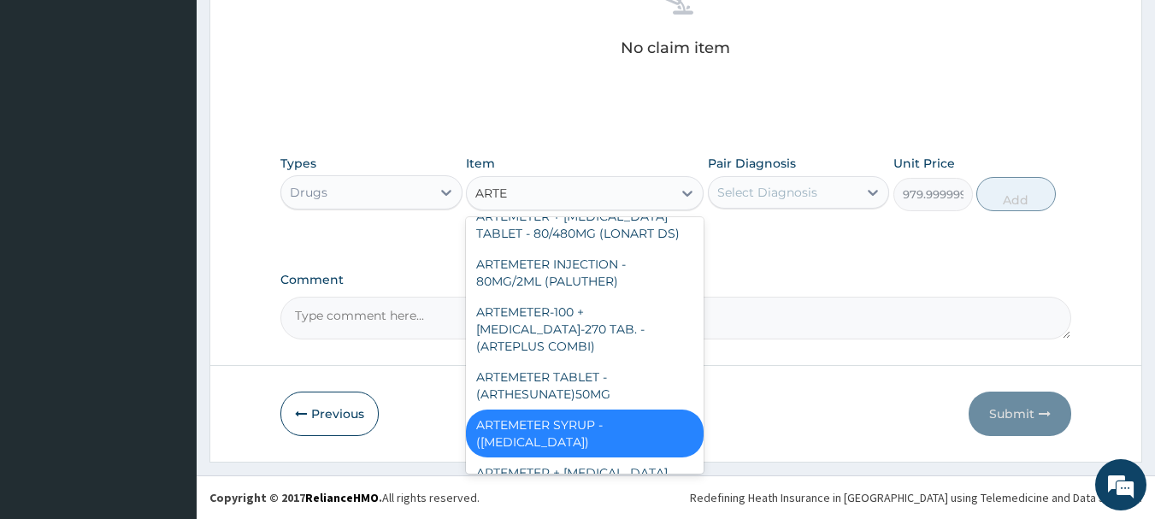
type input "ARTEM"
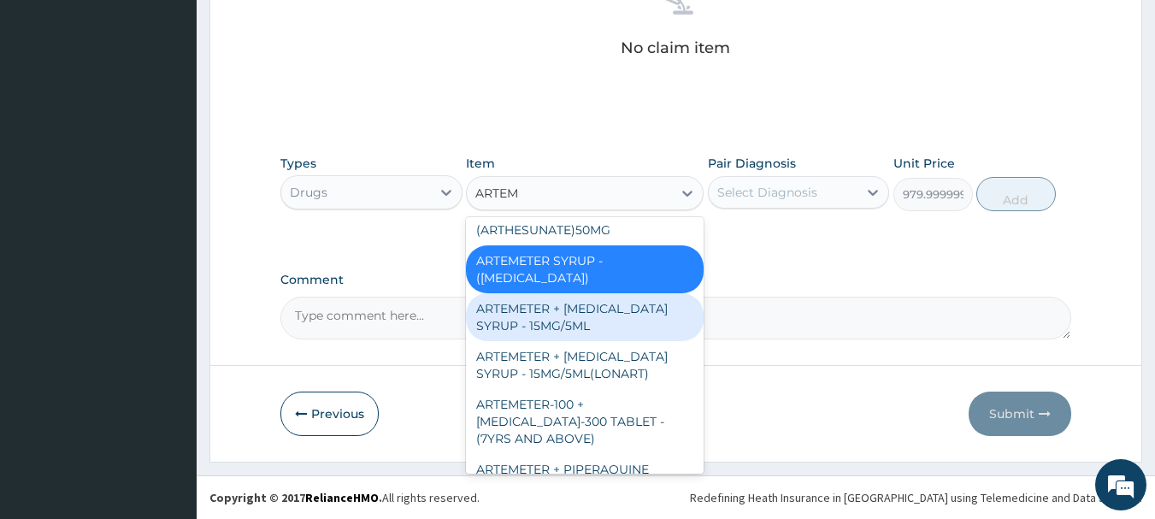
scroll to position [257, 0]
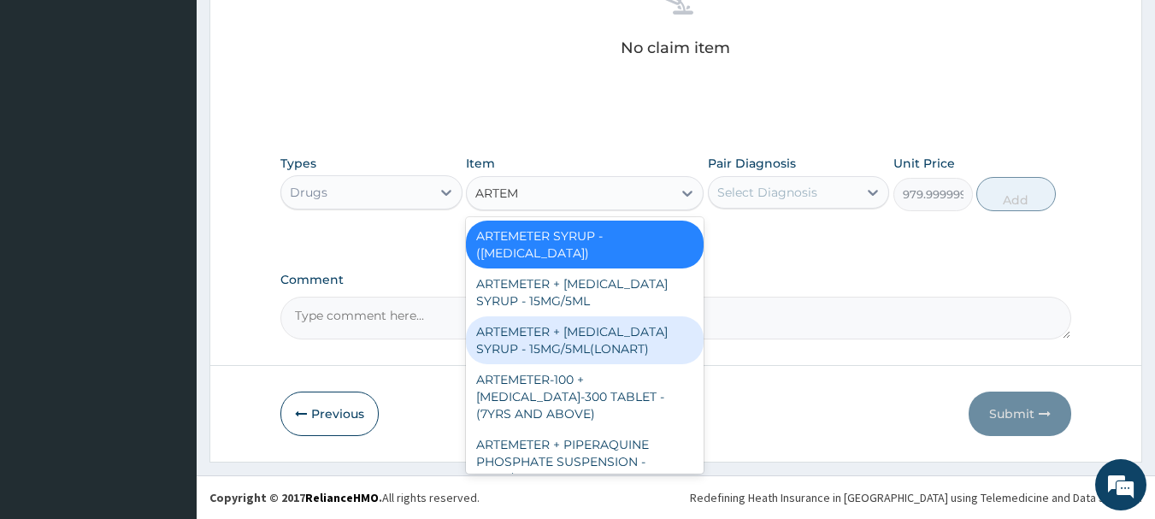
click at [571, 343] on div "ARTEMETER + LUMEFANTRINE SYRUP - 15MG/5ML(LONART)" at bounding box center [585, 340] width 238 height 48
type input "1680"
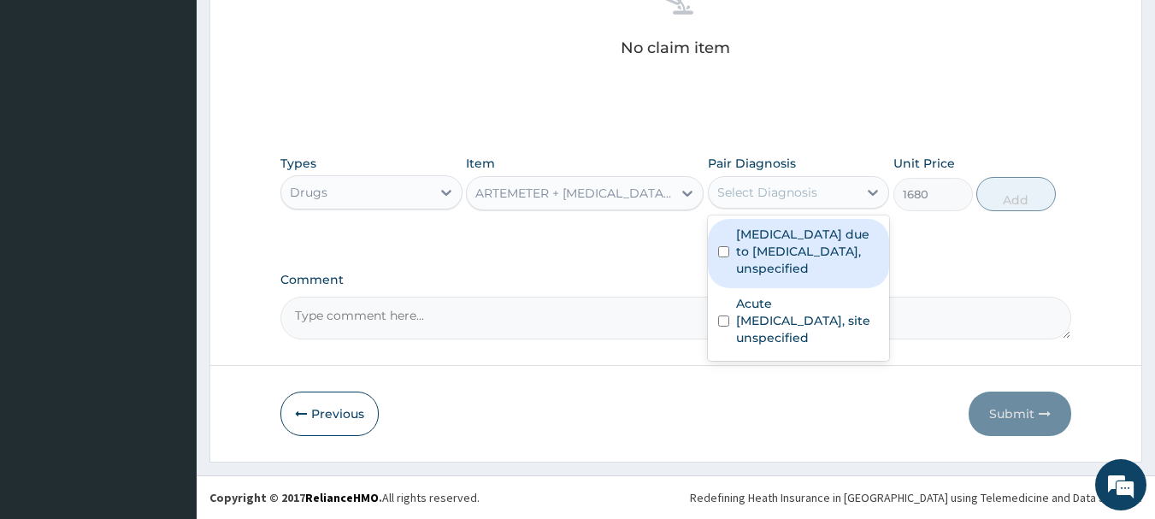
click at [762, 188] on div "Select Diagnosis" at bounding box center [768, 192] width 100 height 17
click at [765, 259] on label "Malaria due to Plasmodium falciparum, unspecified" at bounding box center [808, 251] width 144 height 51
checkbox input "true"
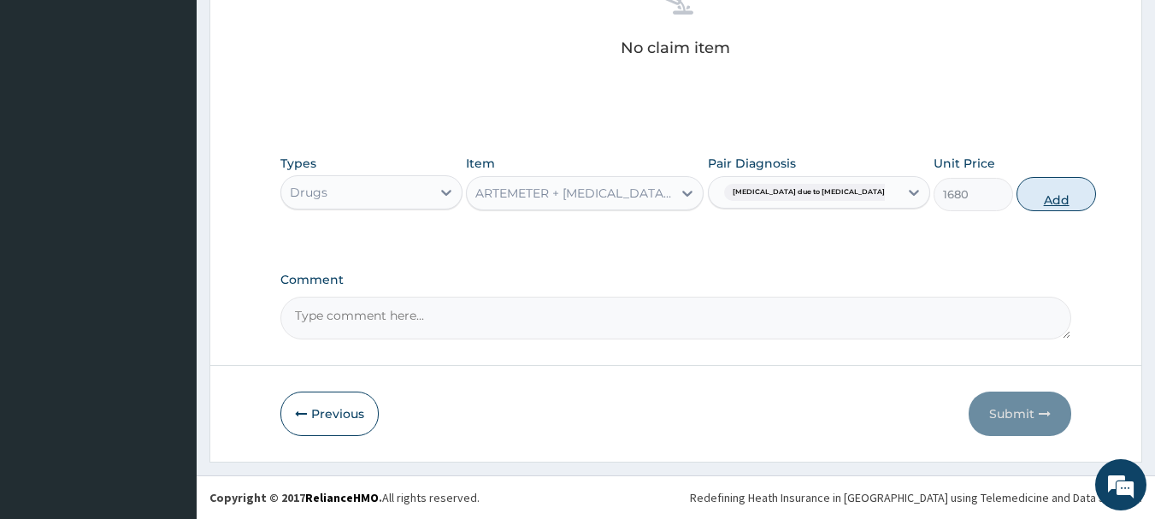
click at [1017, 198] on button "Add" at bounding box center [1057, 194] width 80 height 34
type input "0"
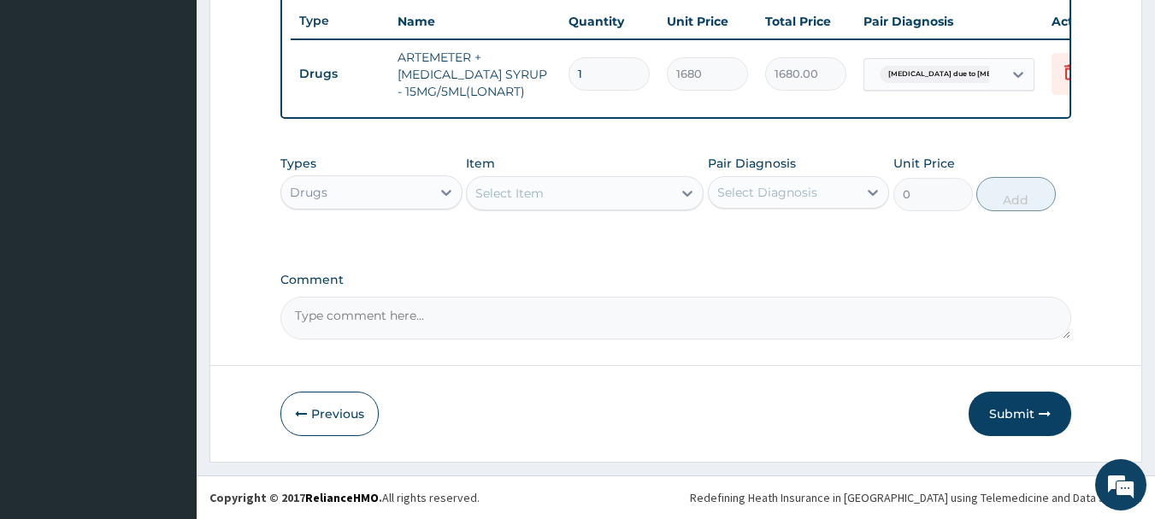
click at [560, 199] on div "Select Item" at bounding box center [569, 193] width 205 height 27
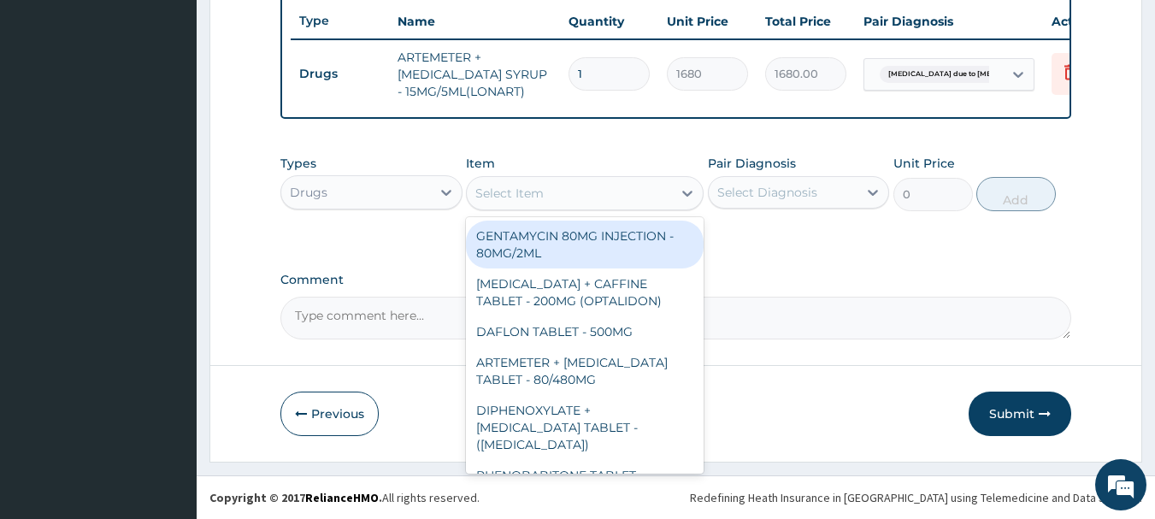
click at [560, 199] on div "Select Item" at bounding box center [569, 193] width 205 height 27
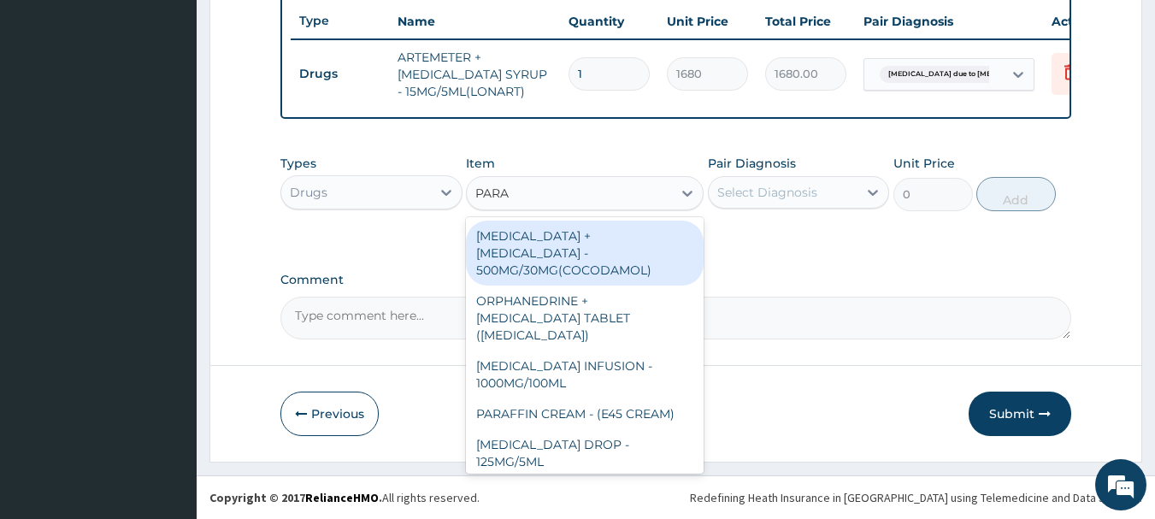
type input "PARAC"
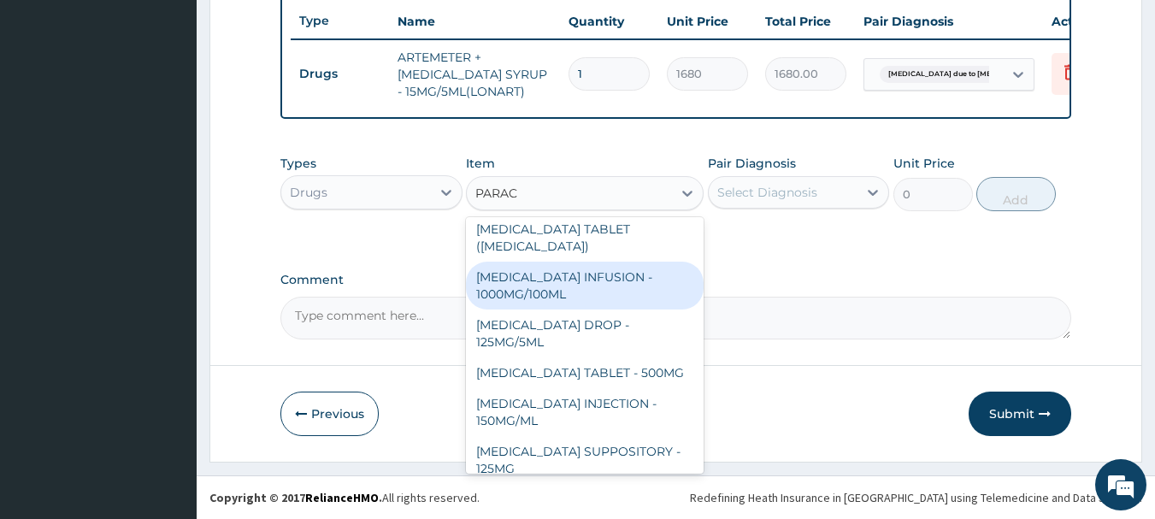
scroll to position [171, 0]
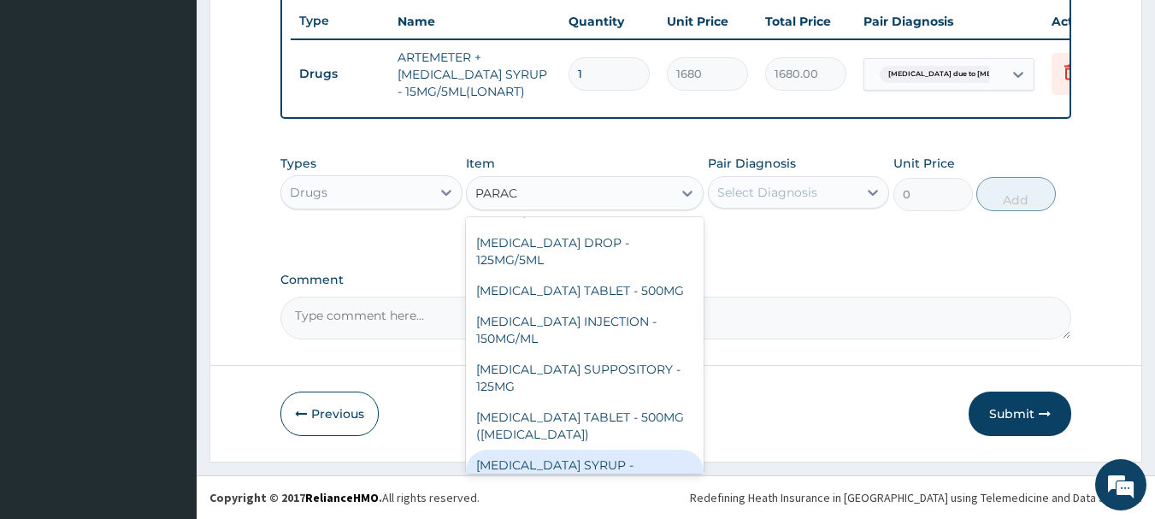
click at [589, 454] on div "PARACETAMOL SYRUP - 125MG/5ML" at bounding box center [585, 474] width 238 height 48
type input "840"
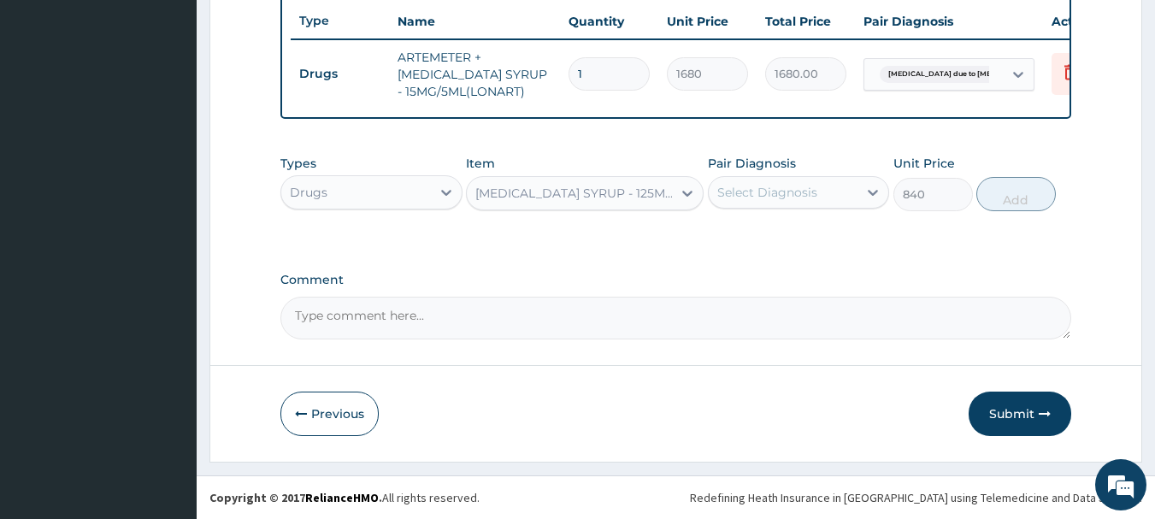
click at [769, 200] on div "Select Diagnosis" at bounding box center [768, 192] width 100 height 17
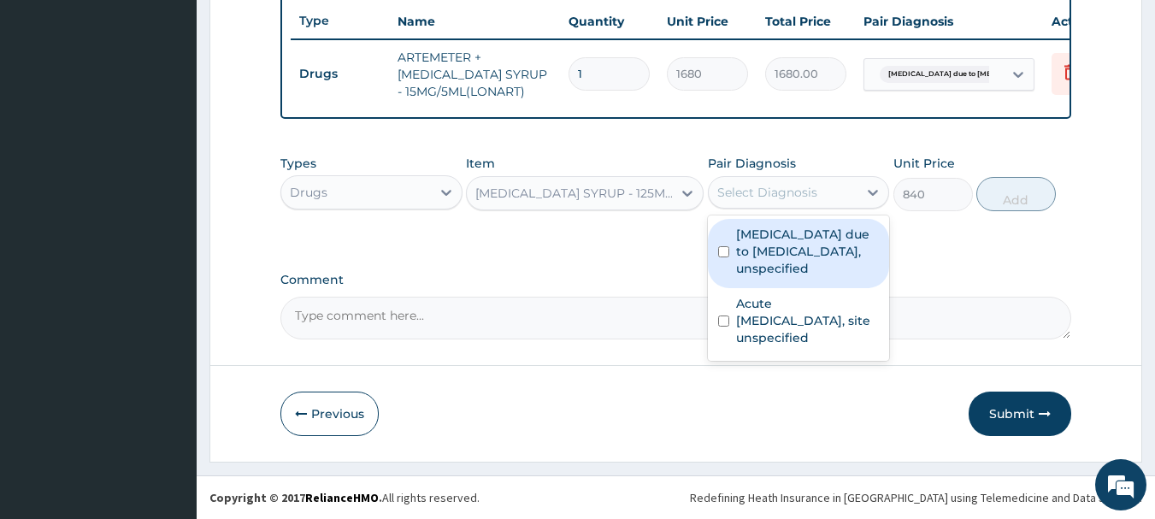
click at [765, 250] on label "Malaria due to Plasmodium falciparum, unspecified" at bounding box center [808, 251] width 144 height 51
checkbox input "true"
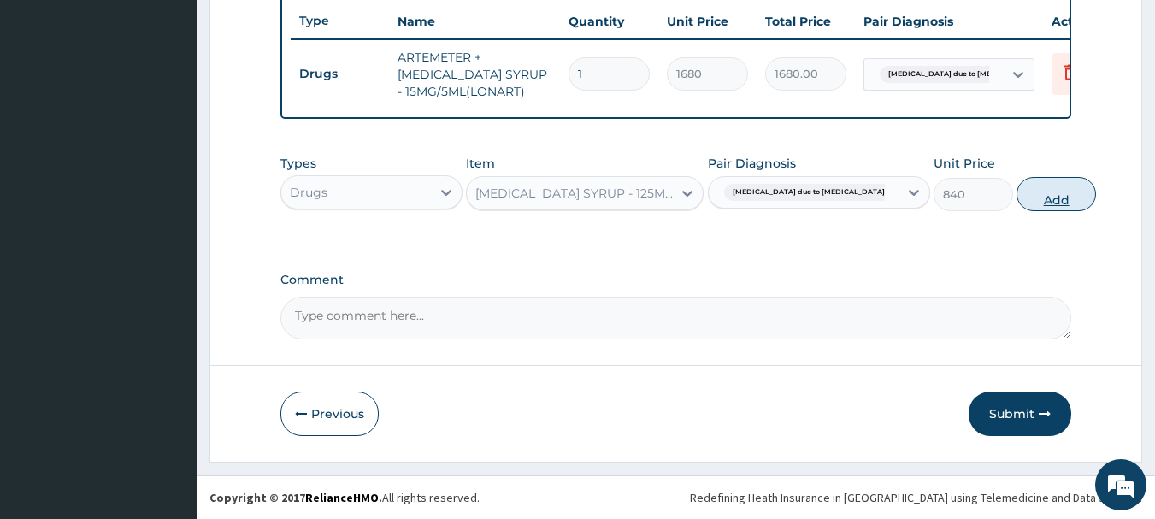
click at [1018, 203] on button "Add" at bounding box center [1057, 194] width 80 height 34
type input "0"
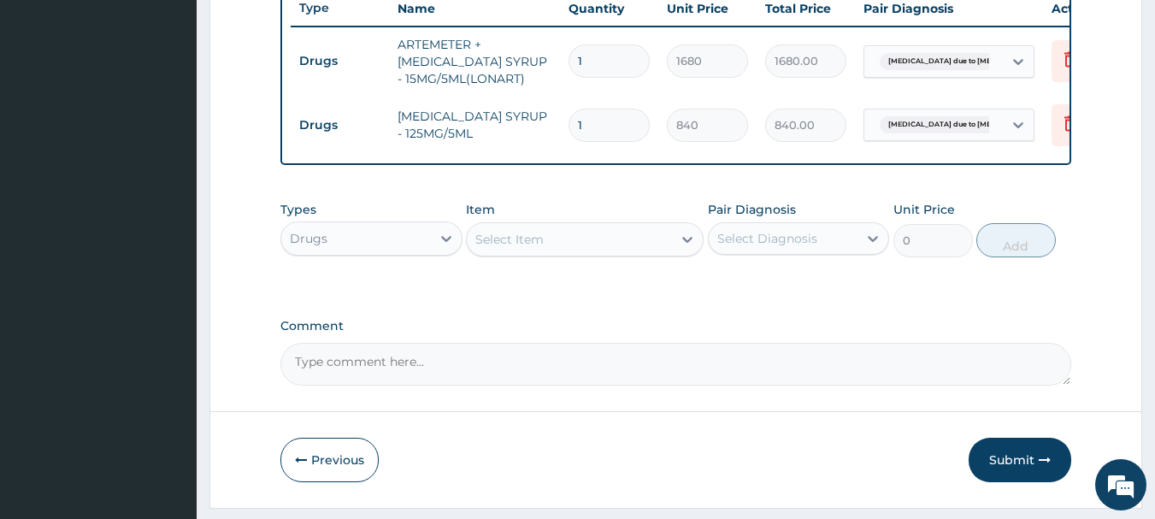
click at [552, 253] on div "Select Item" at bounding box center [569, 239] width 205 height 27
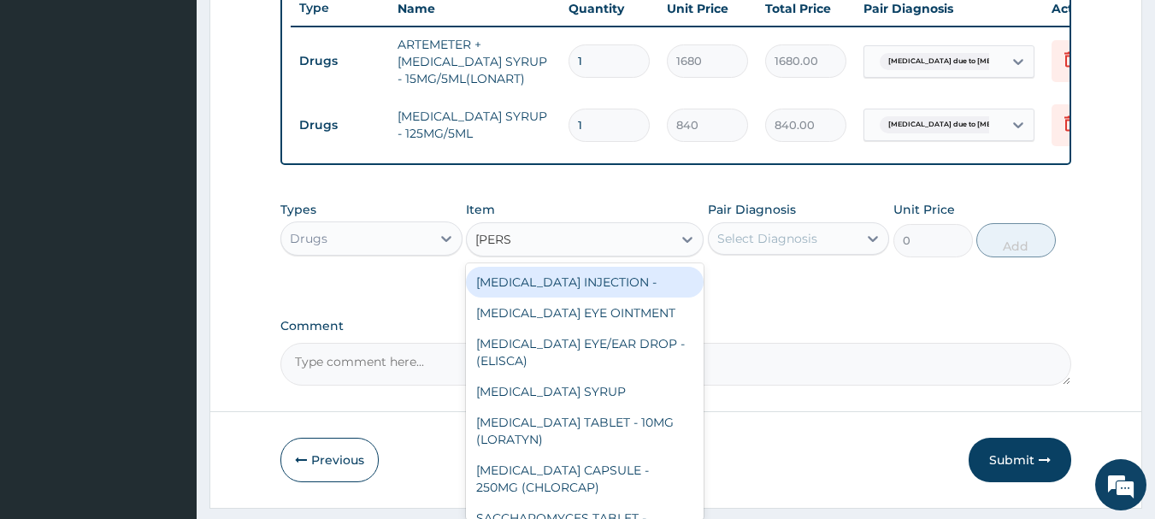
type input "LORAT"
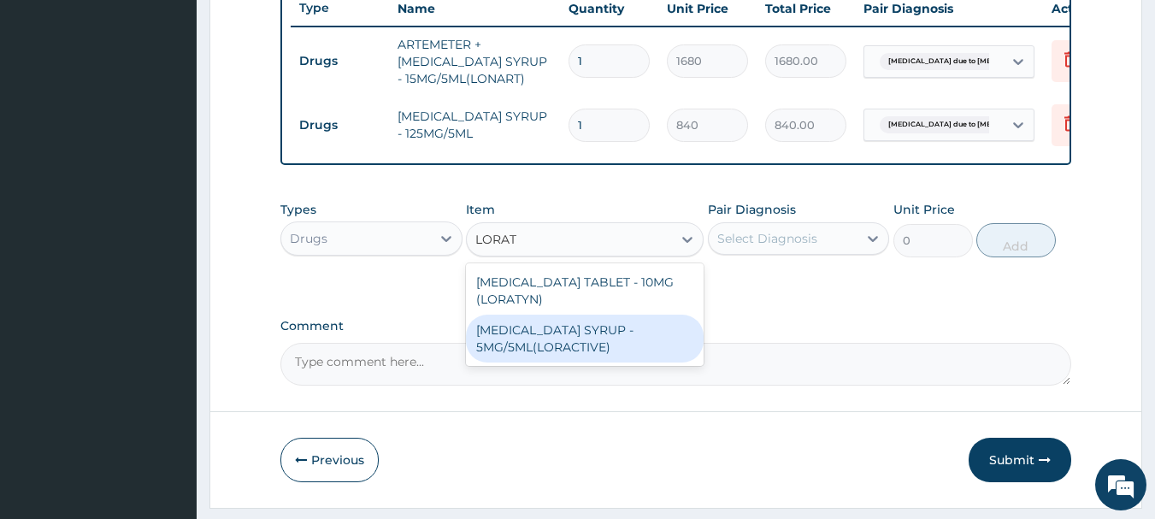
click at [557, 353] on div "LORATADINE SYRUP - 5MG/5ML(LORACTIVE)" at bounding box center [585, 339] width 238 height 48
type input "1232"
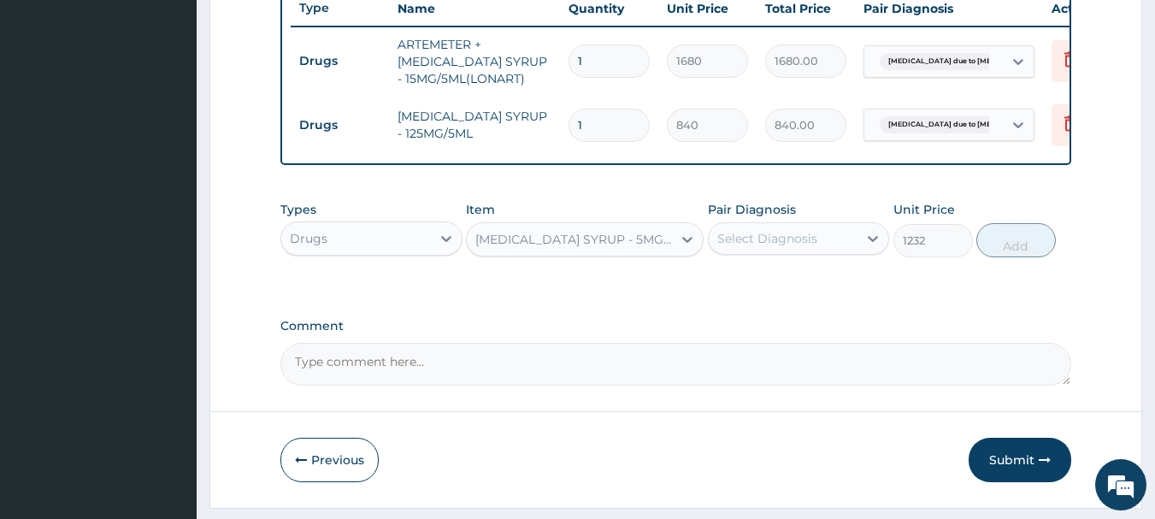
click at [760, 247] on div "Select Diagnosis" at bounding box center [768, 238] width 100 height 17
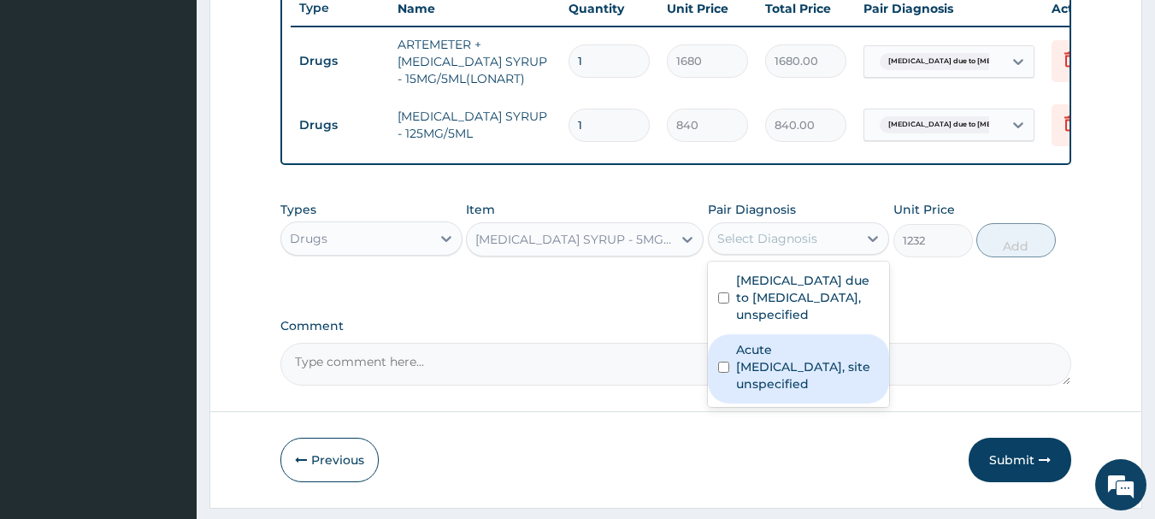
click at [776, 385] on label "Acute upper respiratory infection, site unspecified" at bounding box center [808, 366] width 144 height 51
checkbox input "true"
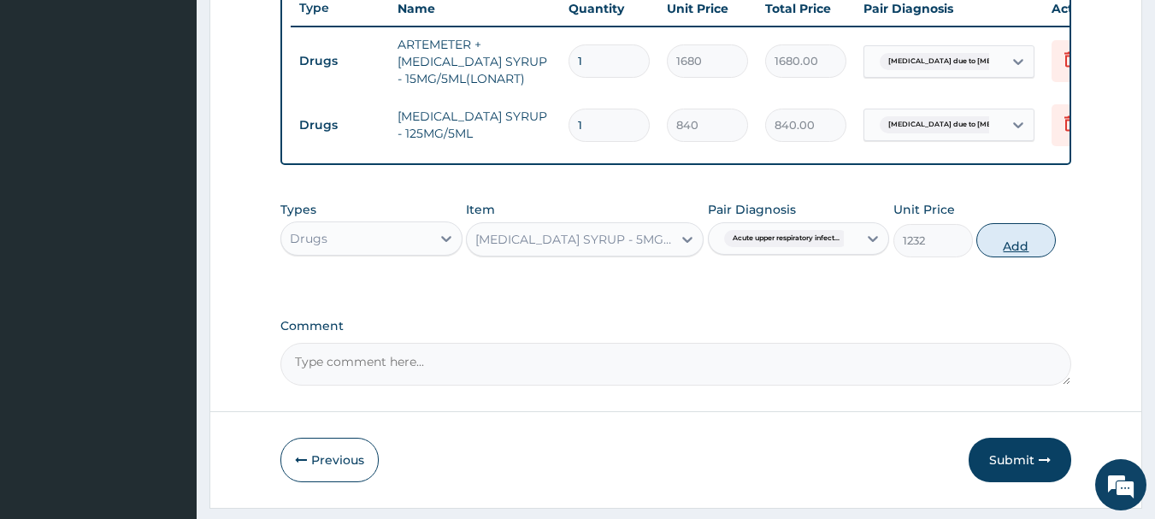
click at [1002, 257] on button "Add" at bounding box center [1017, 240] width 80 height 34
type input "0"
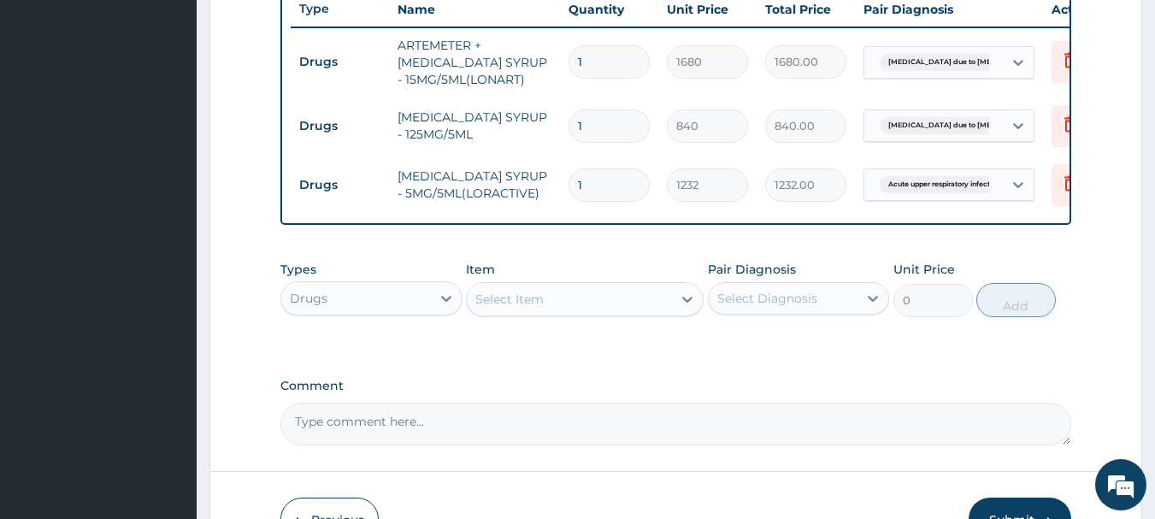
scroll to position [655, 0]
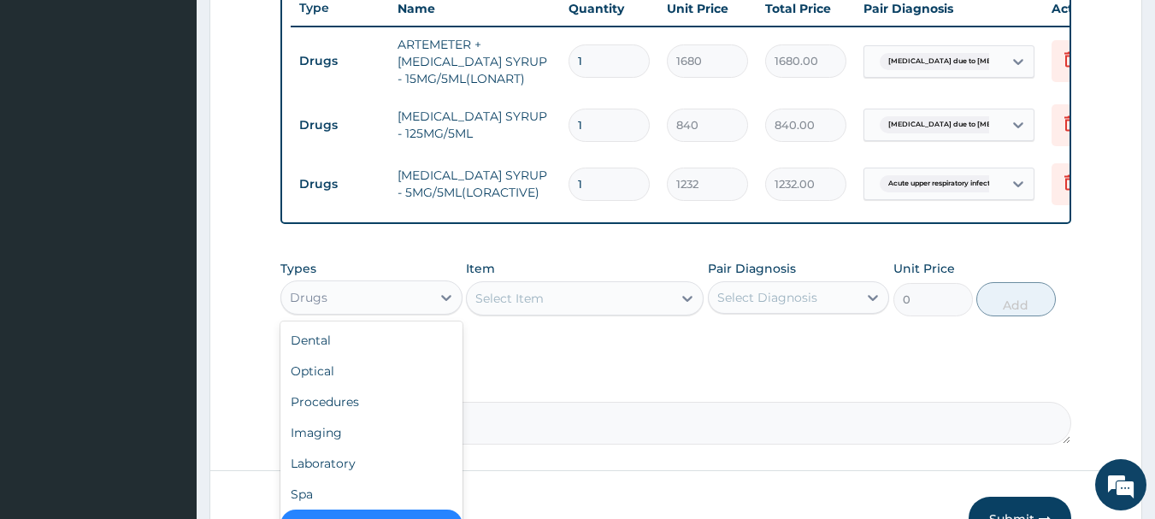
click at [338, 311] on div "Drugs" at bounding box center [356, 297] width 150 height 27
click at [352, 417] on div "Procedures" at bounding box center [372, 402] width 182 height 31
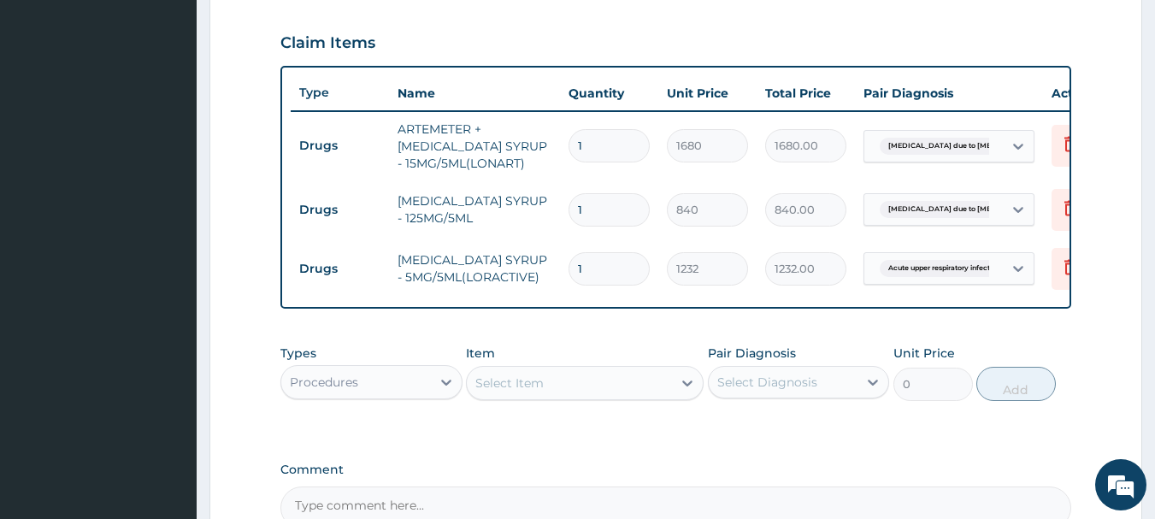
scroll to position [602, 0]
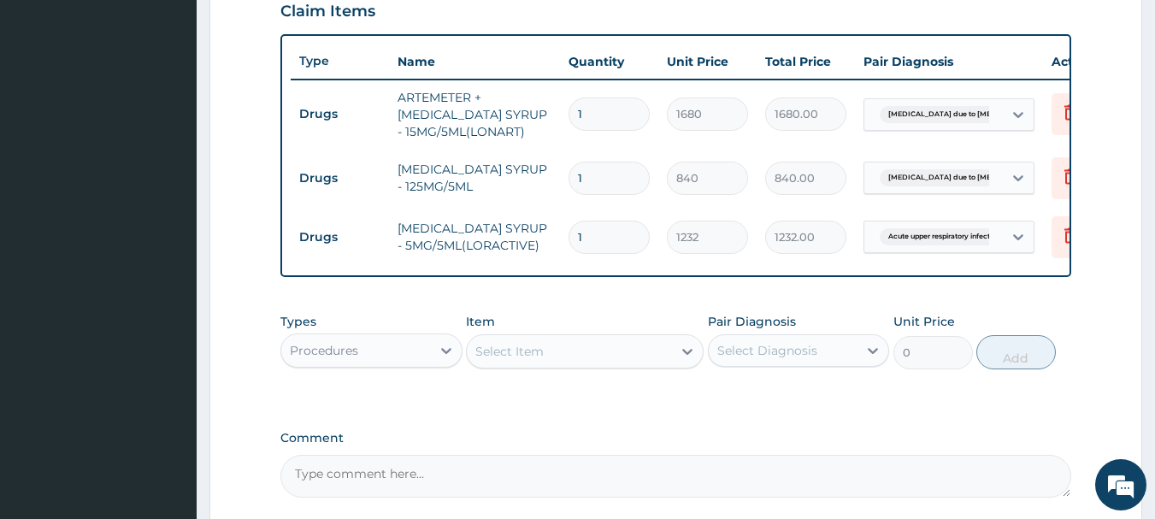
click at [649, 365] on div "Select Item" at bounding box center [569, 351] width 205 height 27
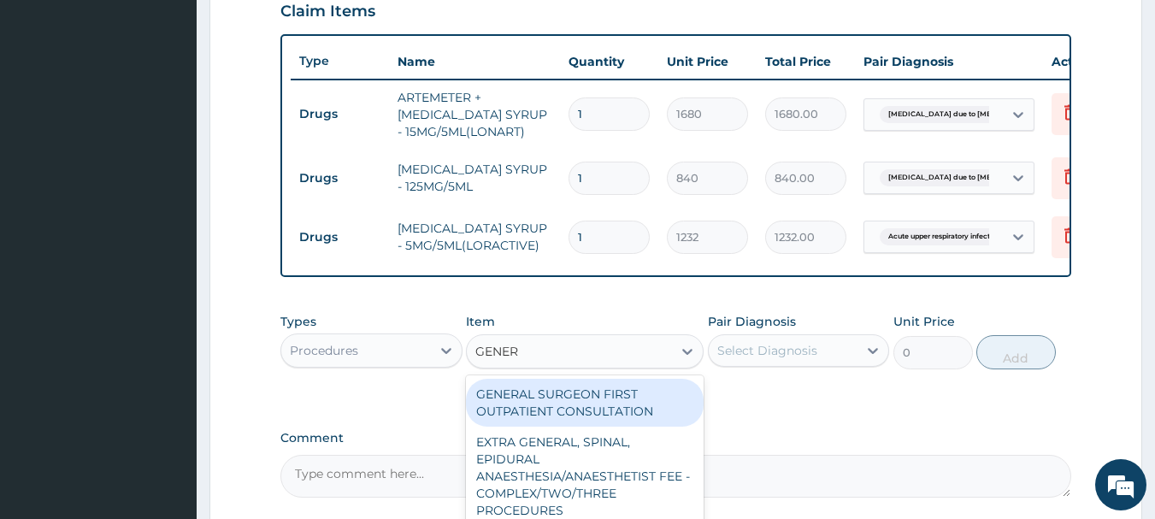
type input "GENERA"
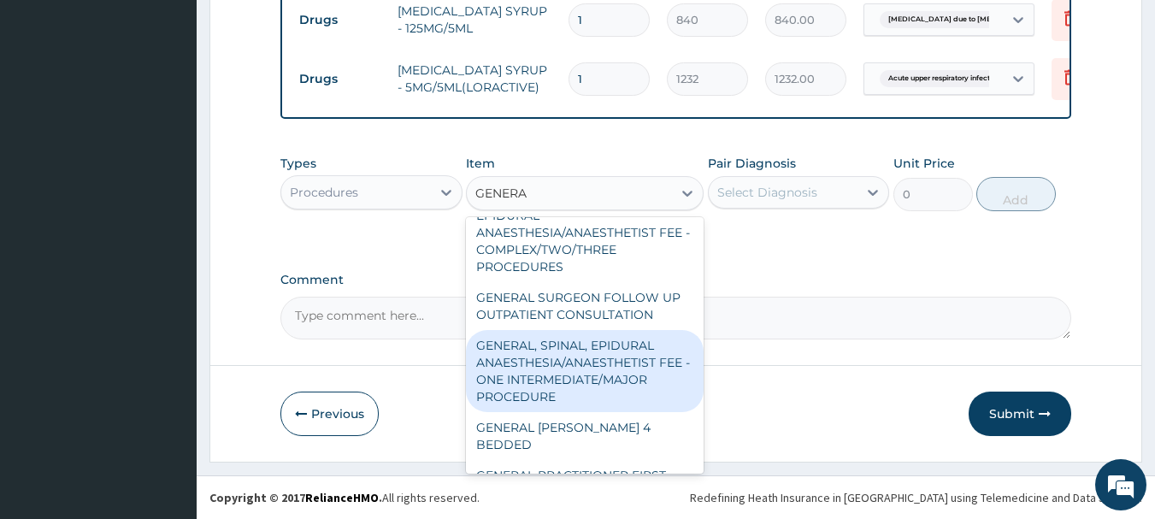
scroll to position [171, 0]
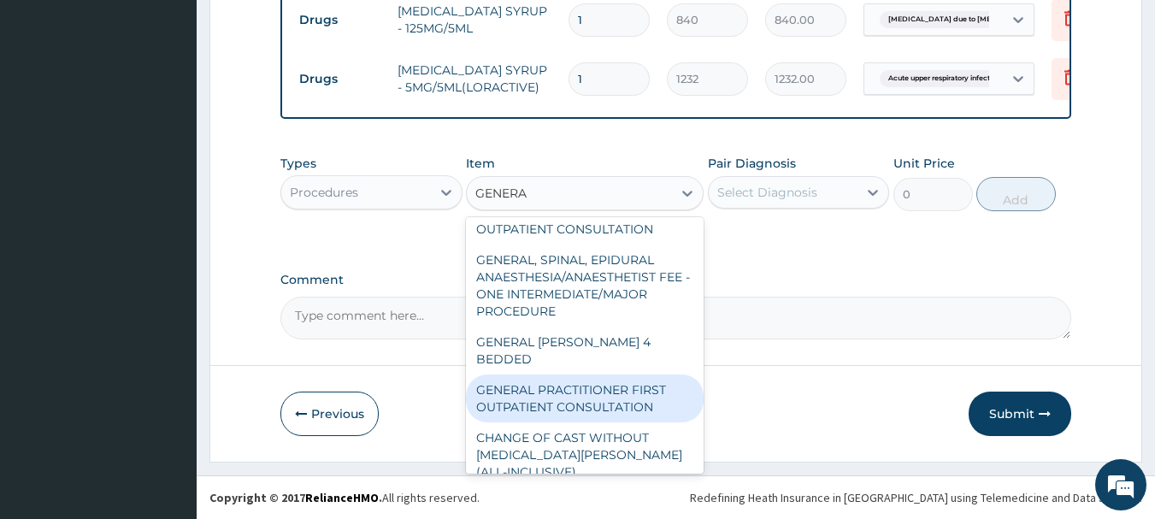
click at [588, 412] on div "GENERAL PRACTITIONER FIRST OUTPATIENT CONSULTATION" at bounding box center [585, 399] width 238 height 48
type input "3750"
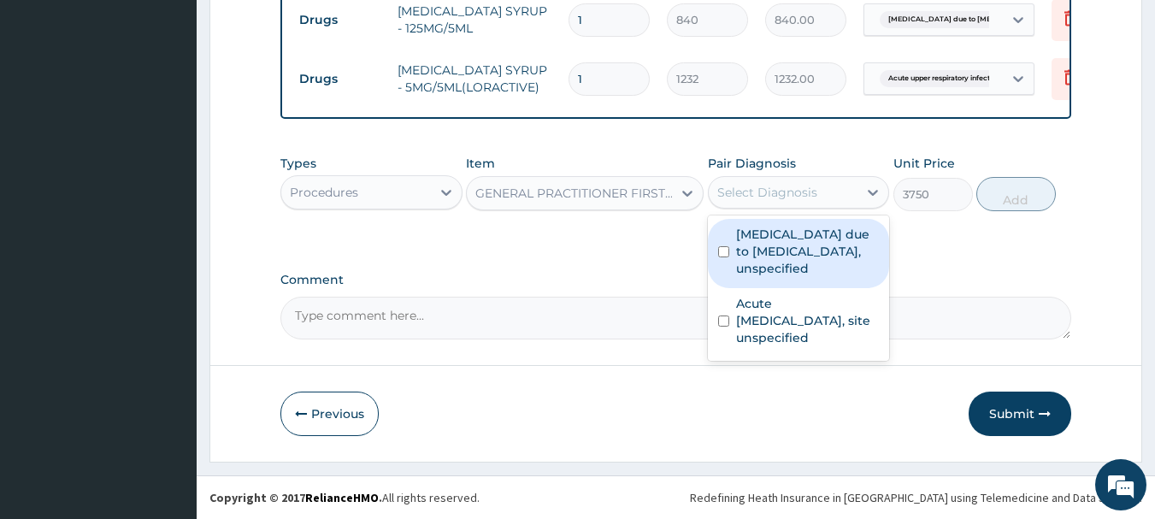
click at [807, 202] on div "Select Diagnosis" at bounding box center [784, 192] width 150 height 27
click at [786, 241] on label "Malaria due to Plasmodium falciparum, unspecified" at bounding box center [808, 251] width 144 height 51
checkbox input "true"
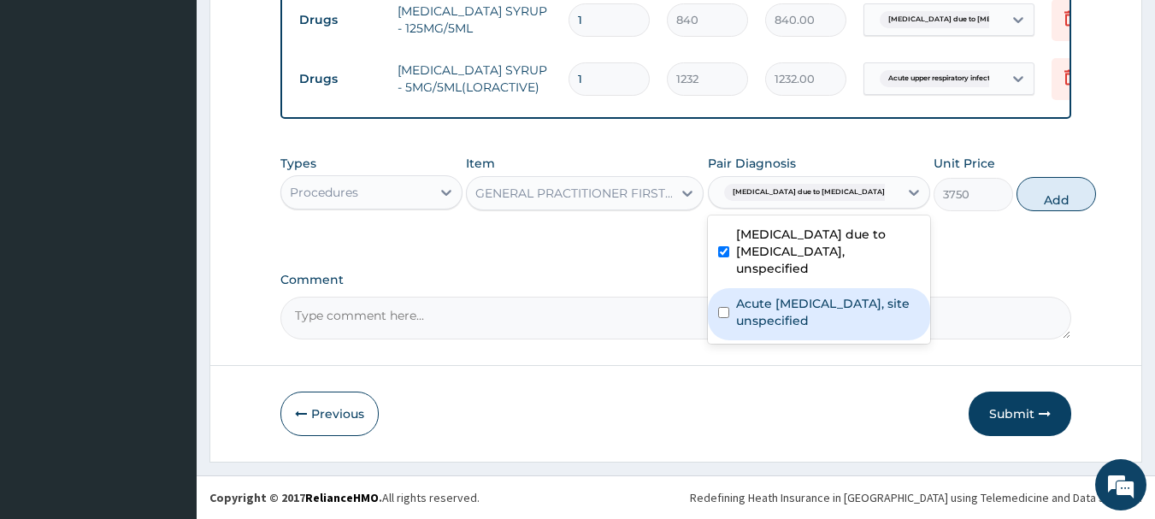
click at [800, 321] on label "Acute upper respiratory infection, site unspecified" at bounding box center [828, 312] width 184 height 34
checkbox input "true"
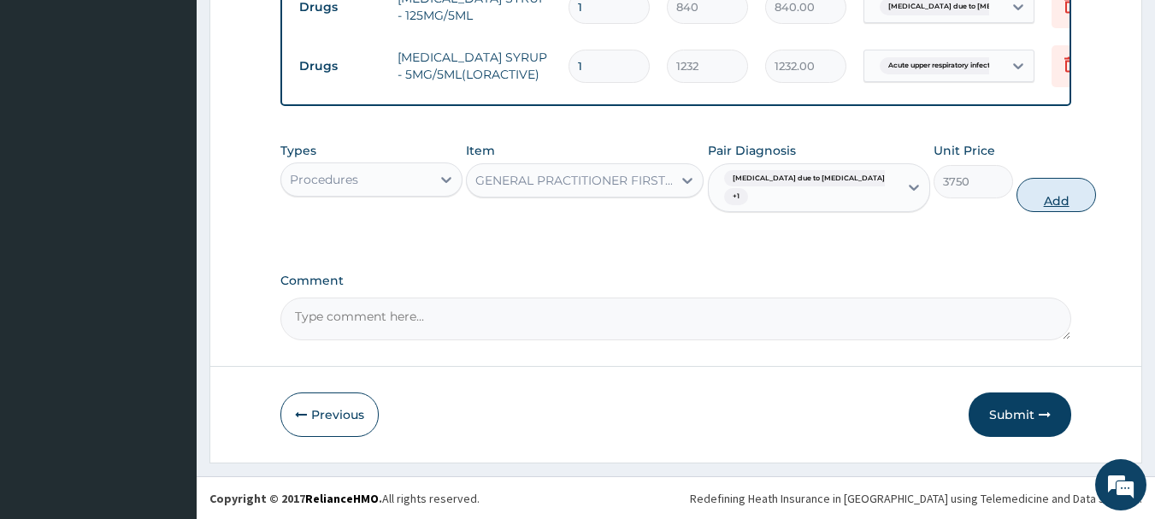
click at [1025, 212] on button "Add" at bounding box center [1057, 195] width 80 height 34
type input "0"
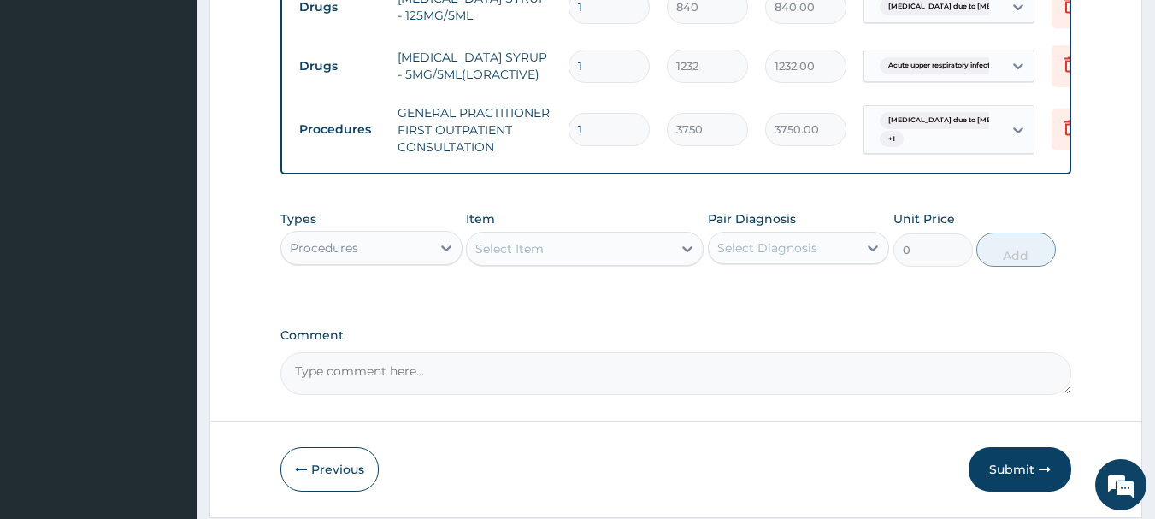
click at [1020, 478] on button "Submit" at bounding box center [1020, 469] width 103 height 44
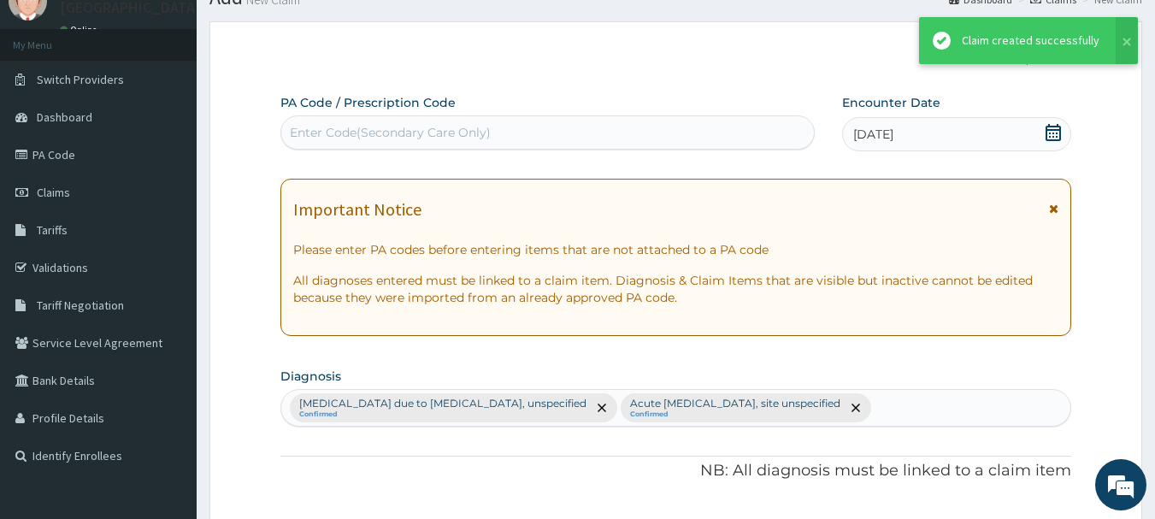
scroll to position [773, 0]
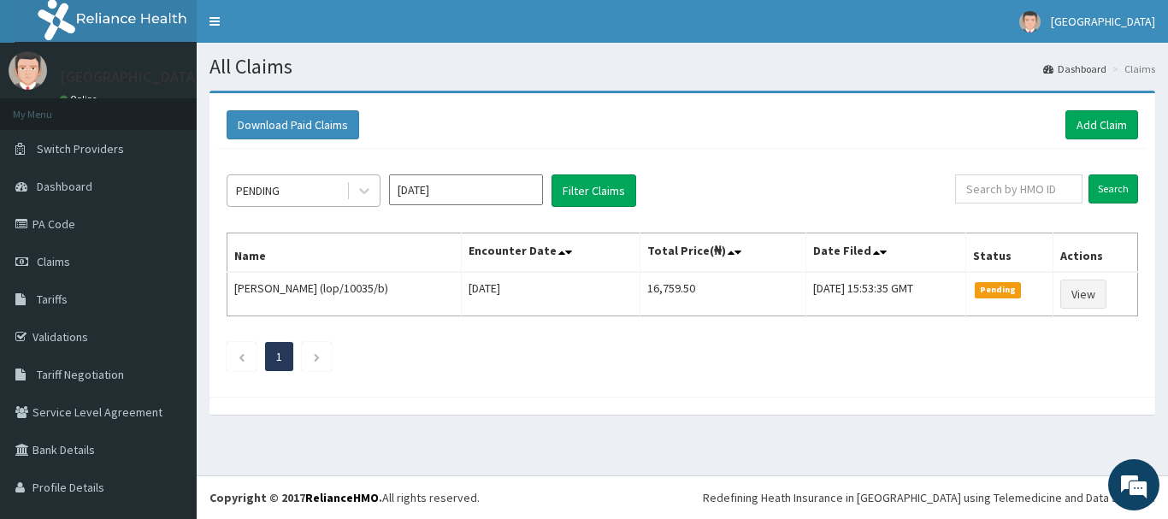
click at [312, 195] on div "PENDING" at bounding box center [286, 190] width 119 height 27
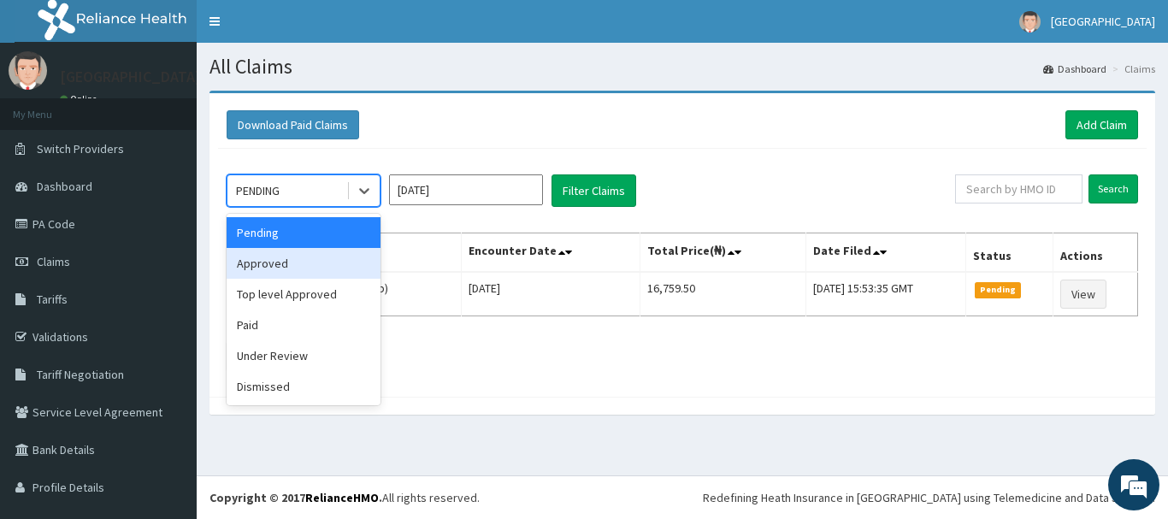
click at [314, 260] on div "Approved" at bounding box center [304, 263] width 154 height 31
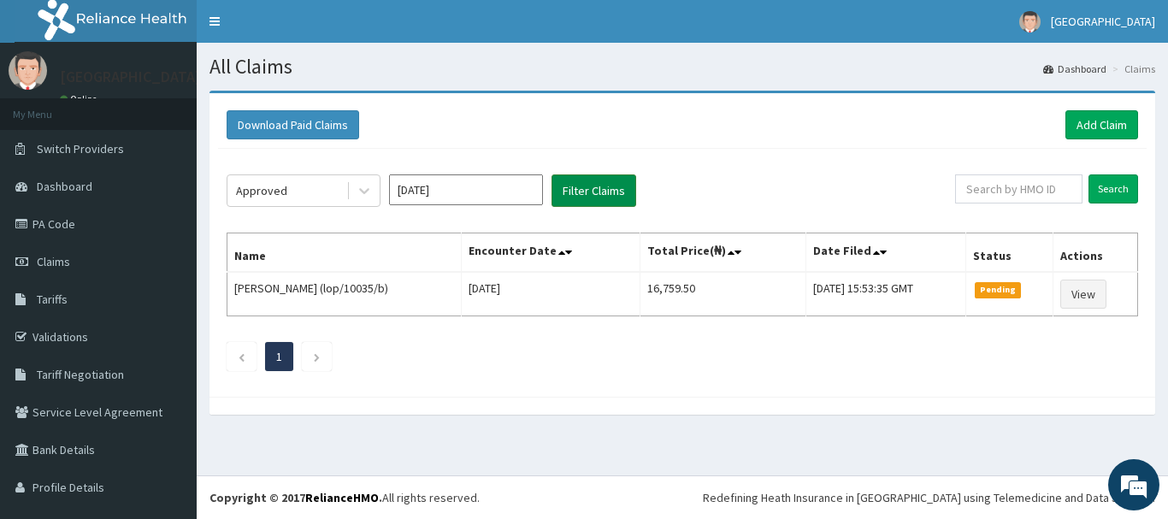
click at [594, 192] on button "Filter Claims" at bounding box center [594, 190] width 85 height 32
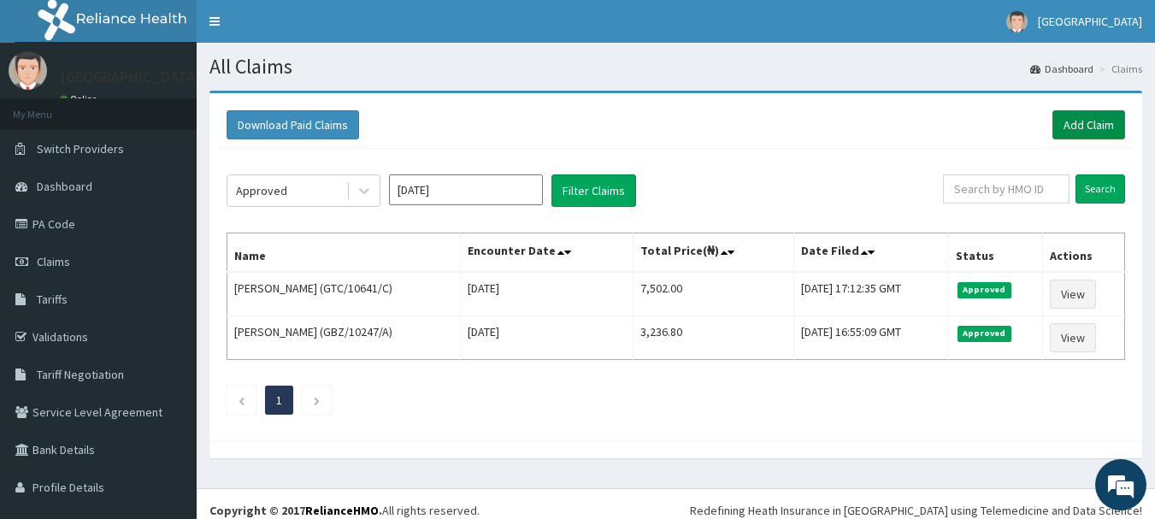
click at [1069, 120] on link "Add Claim" at bounding box center [1089, 124] width 73 height 29
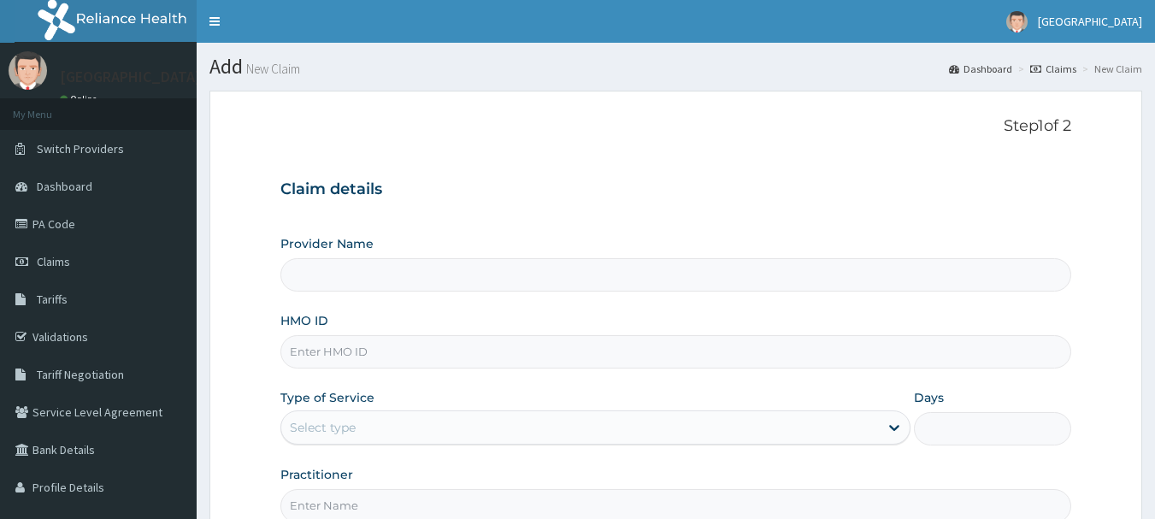
scroll to position [171, 0]
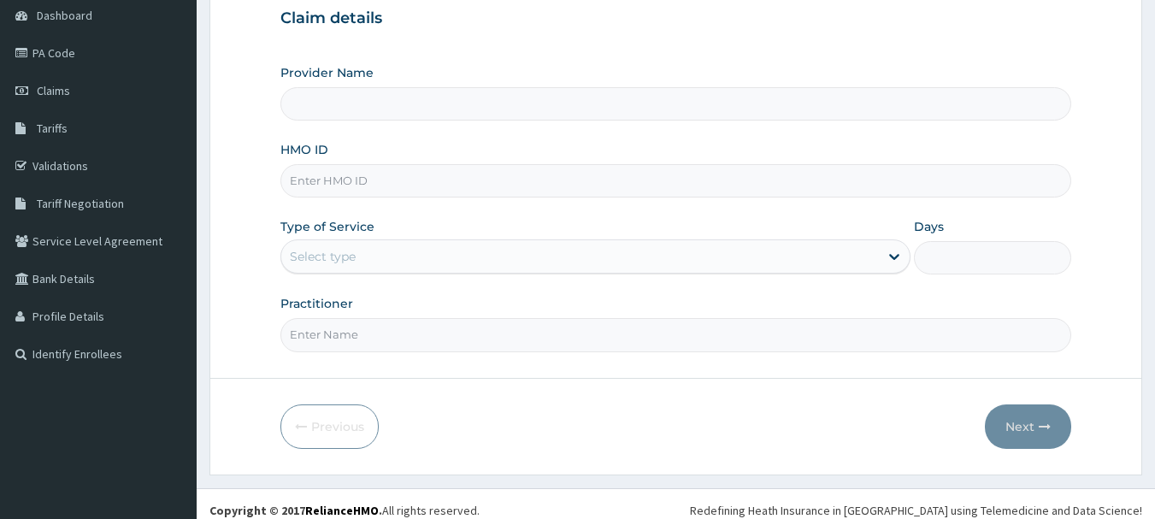
click at [450, 178] on input "HMO ID" at bounding box center [677, 180] width 792 height 33
type input "Queen Stella Specialist Hospital"
click at [844, 144] on div "HMO ID" at bounding box center [677, 169] width 792 height 56
click at [457, 186] on input "HMO ID" at bounding box center [677, 180] width 792 height 33
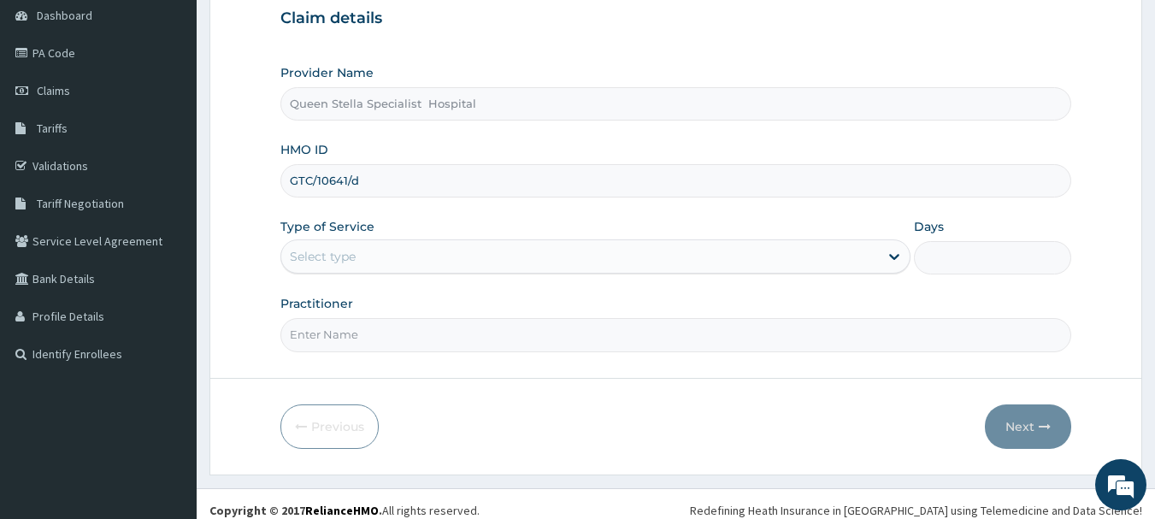
type input "GTC/10641/d"
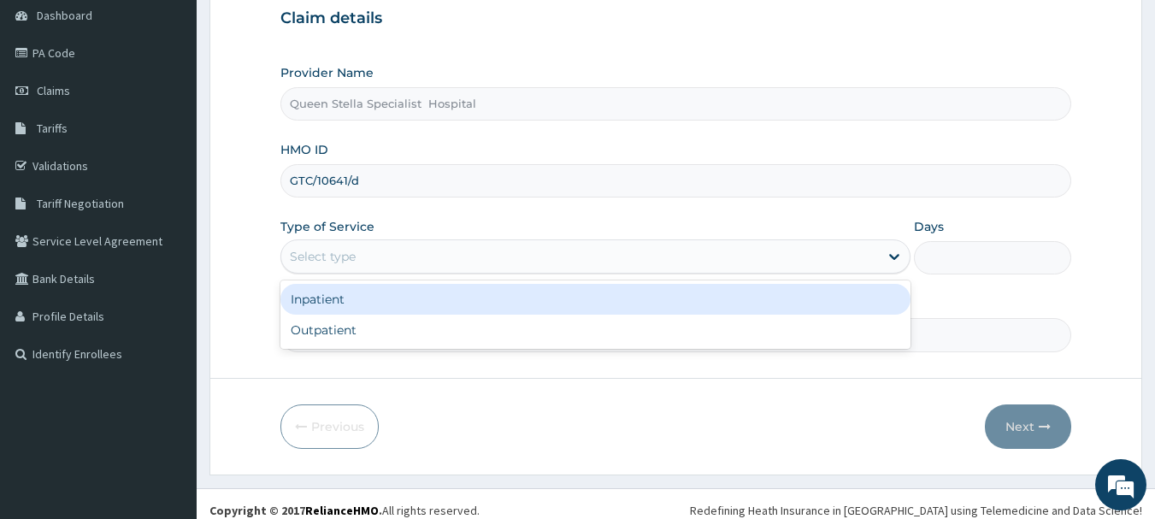
click at [334, 255] on div "Select type" at bounding box center [323, 256] width 66 height 17
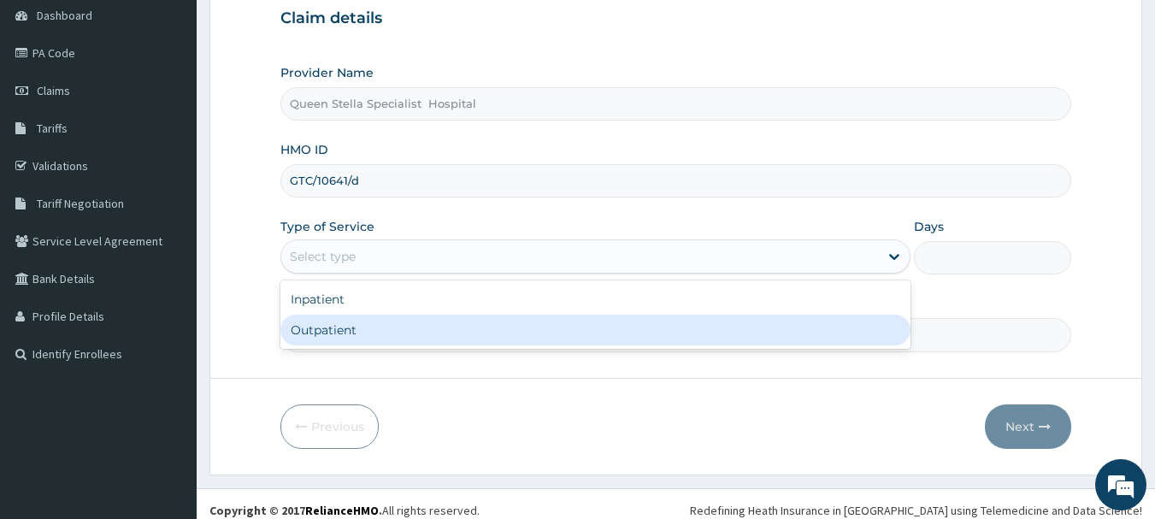
click at [357, 324] on div "Outpatient" at bounding box center [596, 330] width 630 height 31
type input "1"
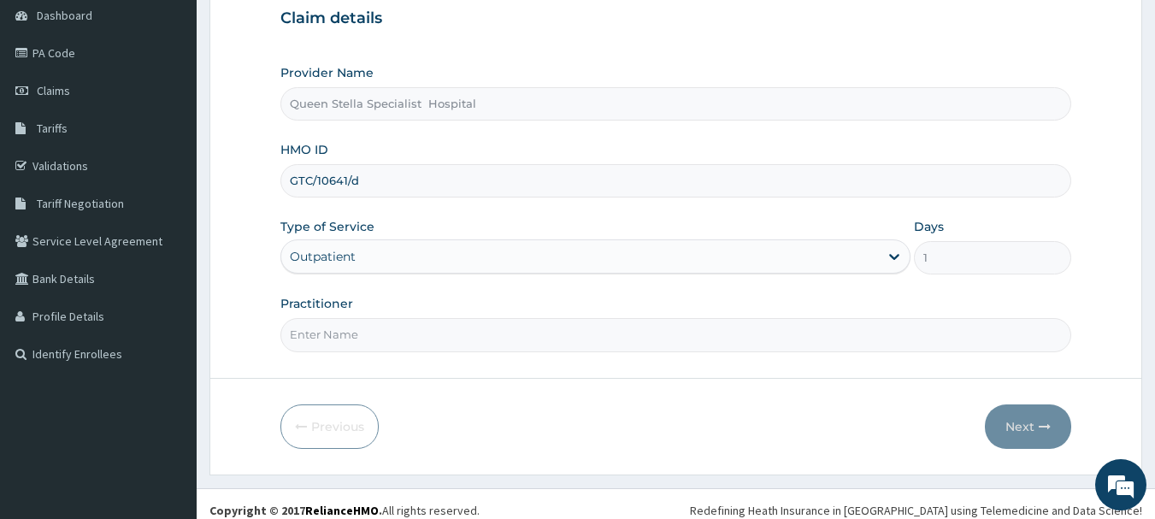
click at [368, 326] on input "Practitioner" at bounding box center [677, 334] width 792 height 33
type input "DR BASSSEY"
click at [1020, 429] on button "Next" at bounding box center [1028, 427] width 86 height 44
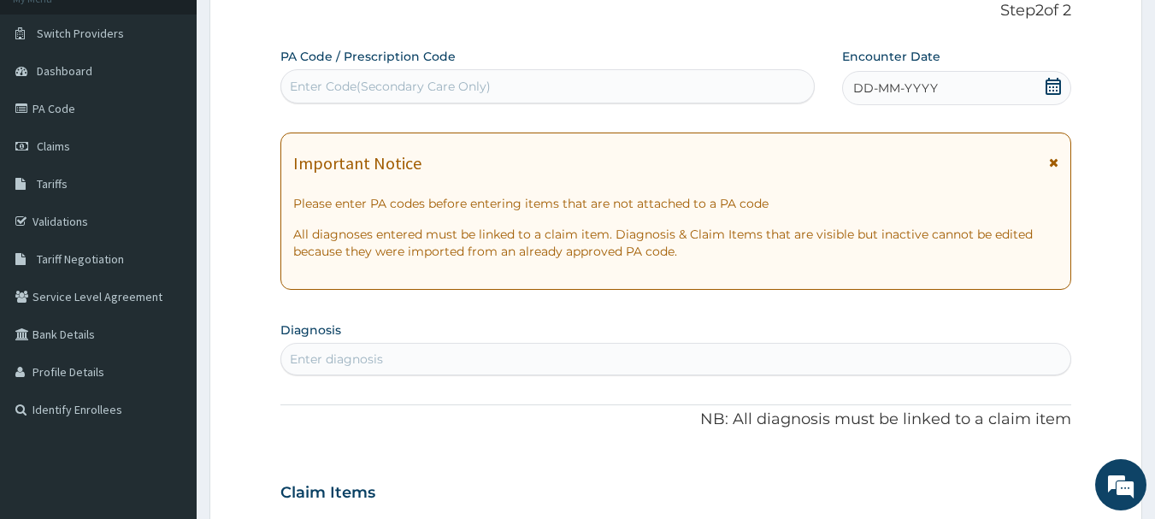
scroll to position [86, 0]
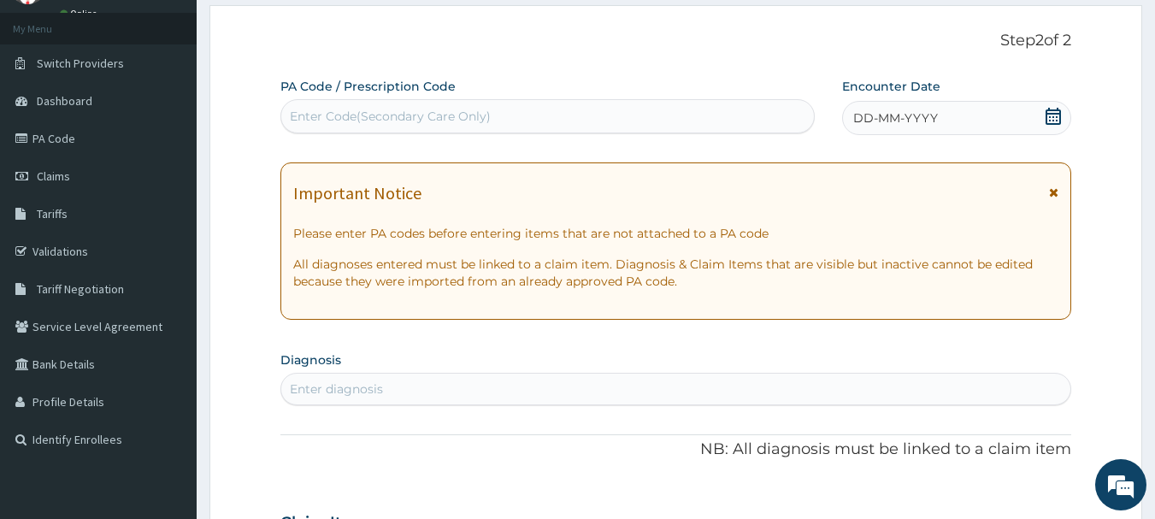
click at [1055, 117] on icon at bounding box center [1053, 116] width 17 height 17
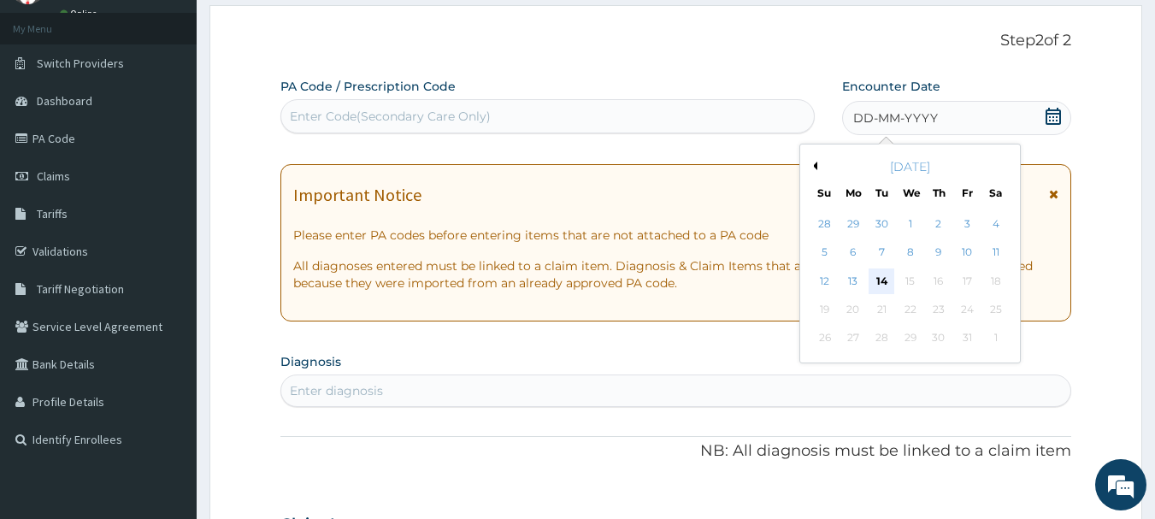
click at [884, 280] on div "14" at bounding box center [883, 282] width 26 height 26
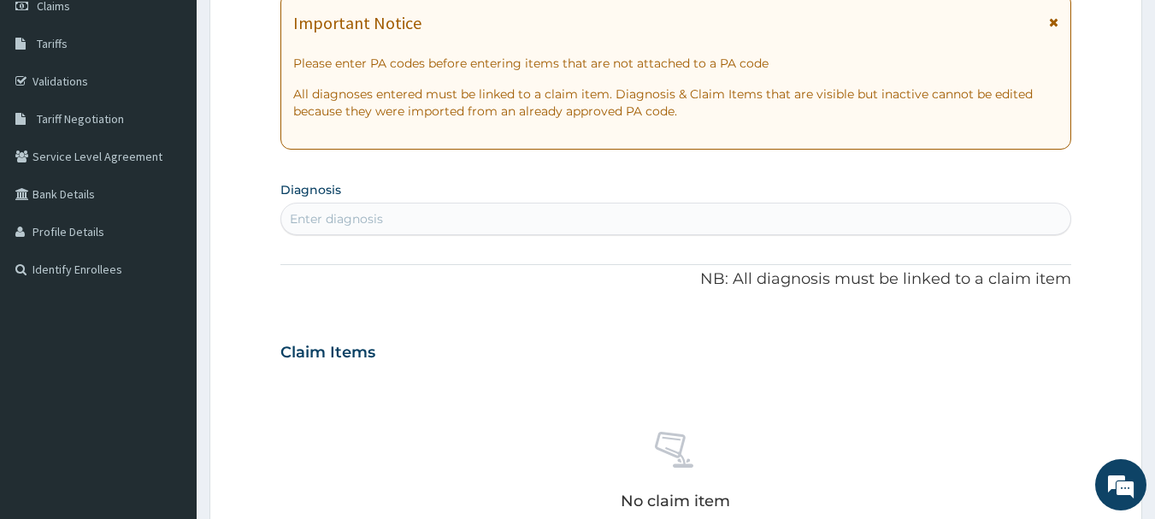
scroll to position [257, 0]
click at [357, 227] on div "Enter diagnosis" at bounding box center [676, 217] width 790 height 27
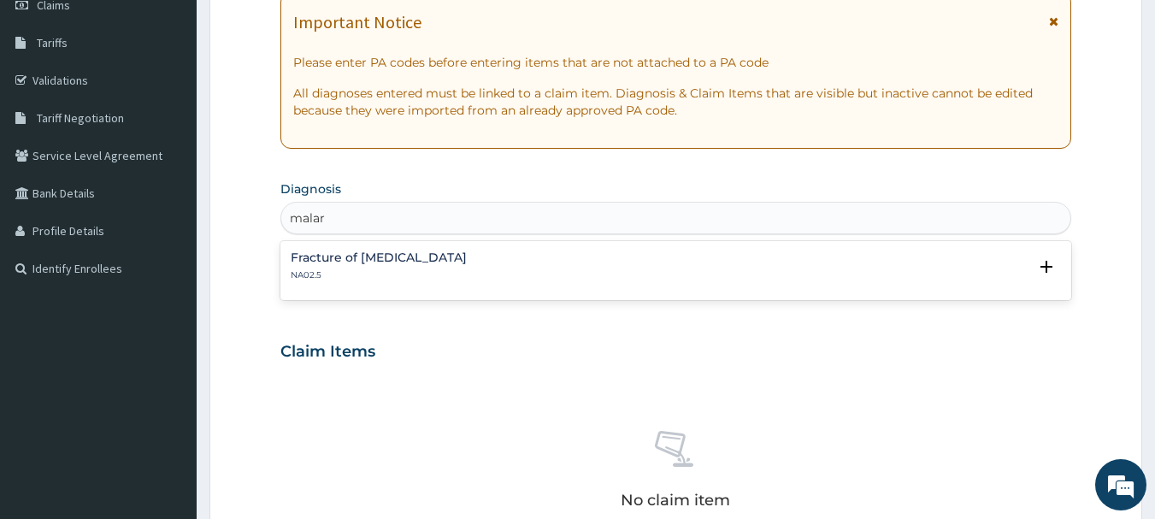
scroll to position [0, 0]
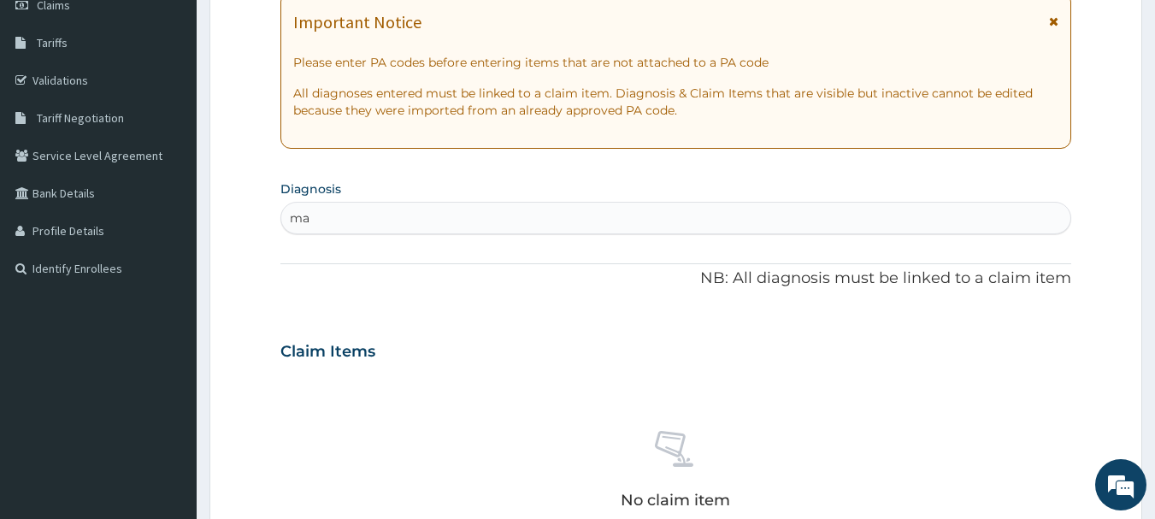
type input "m"
type input "mala"
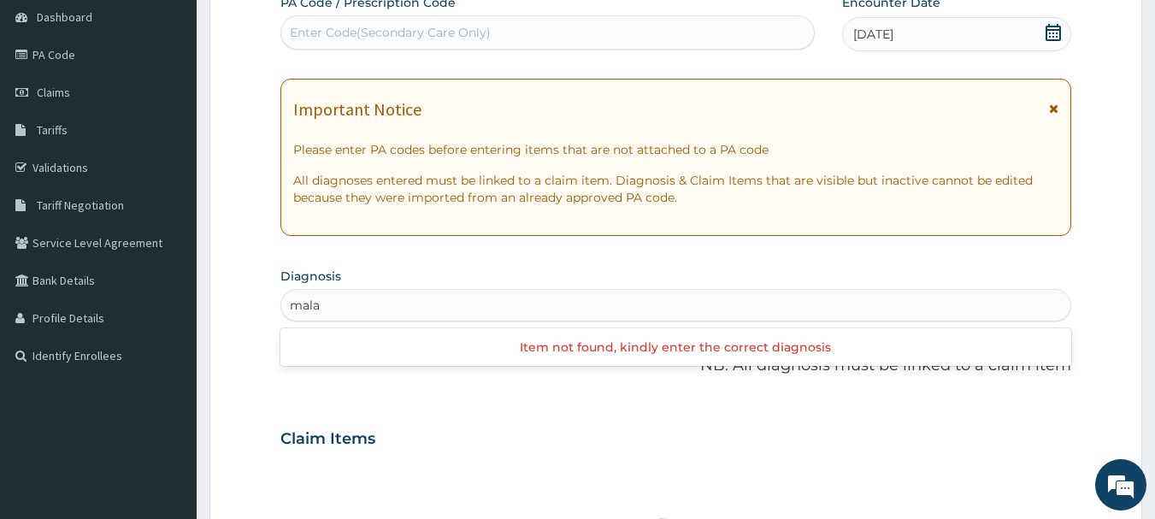
scroll to position [171, 0]
click at [349, 293] on div "mala" at bounding box center [676, 303] width 790 height 27
click at [349, 293] on div "Enter diagnosis" at bounding box center [676, 303] width 790 height 27
click at [349, 305] on div "Enter diagnosis" at bounding box center [336, 303] width 93 height 17
click at [519, 417] on div "Claim Items" at bounding box center [677, 433] width 792 height 44
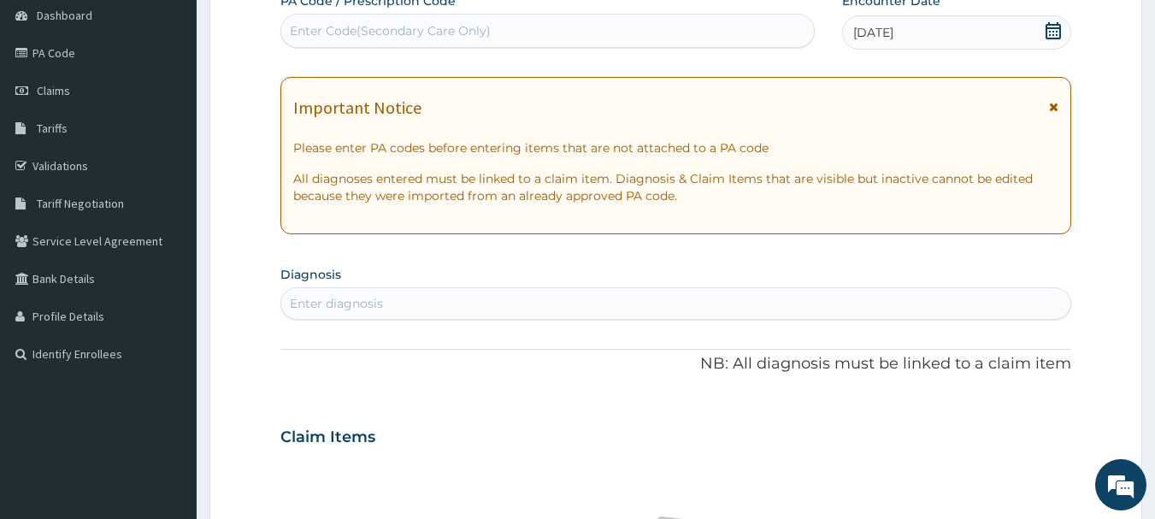
click at [371, 304] on div "Enter diagnosis" at bounding box center [336, 303] width 93 height 17
type input "b"
type input "f"
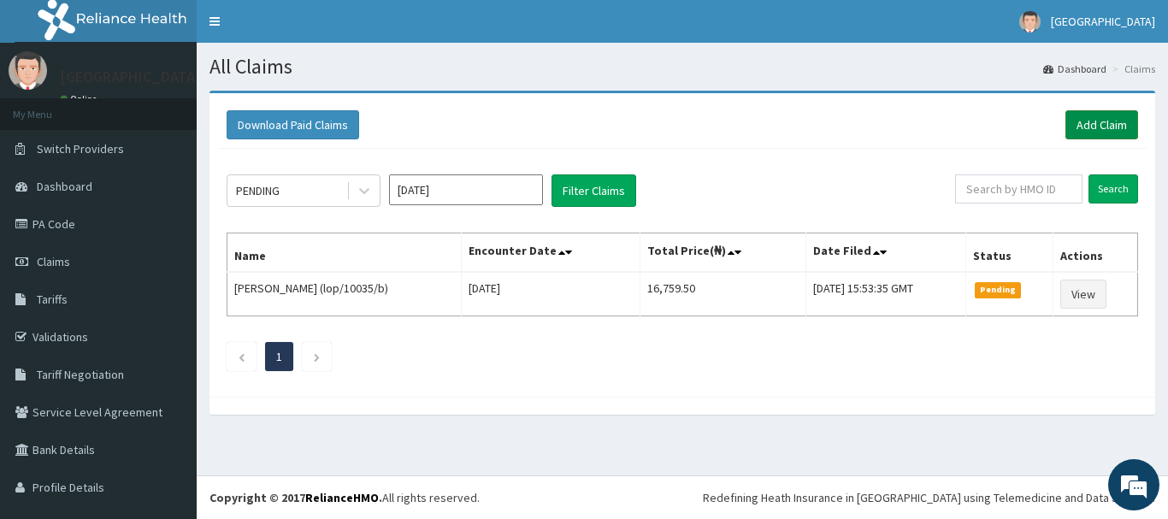
click at [1088, 122] on link "Add Claim" at bounding box center [1102, 124] width 73 height 29
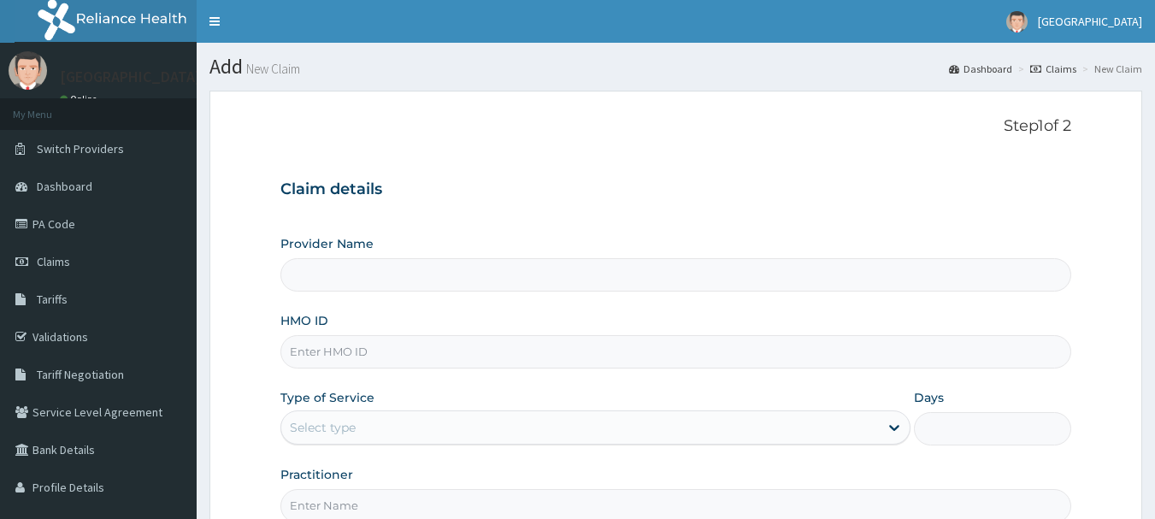
scroll to position [171, 0]
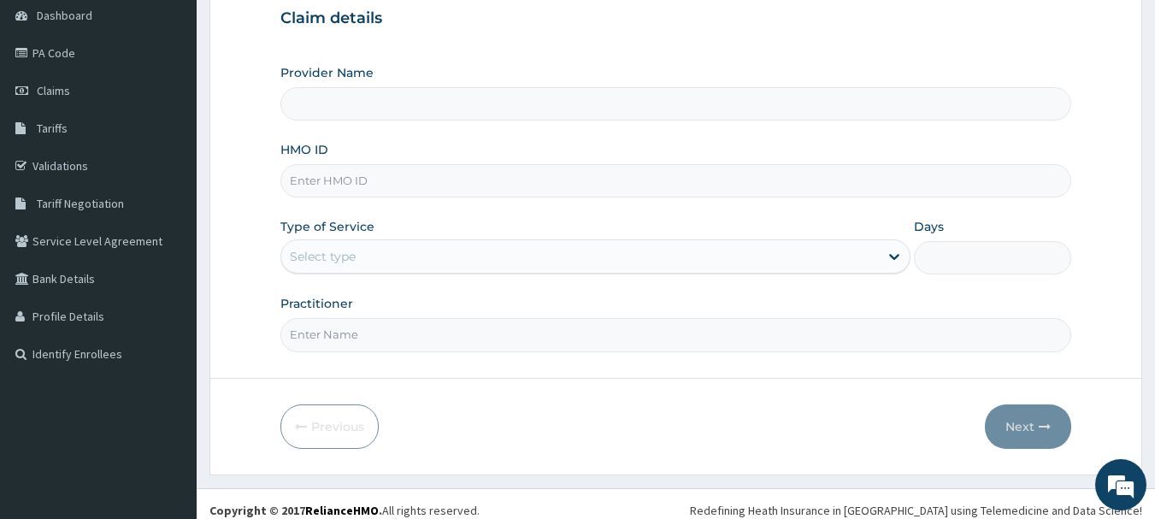
click at [366, 173] on input "HMO ID" at bounding box center [677, 180] width 792 height 33
type input "Queen Stella Specialist Hospital"
type input "GTC/10641/d"
click at [442, 255] on div "Select type" at bounding box center [580, 256] width 598 height 27
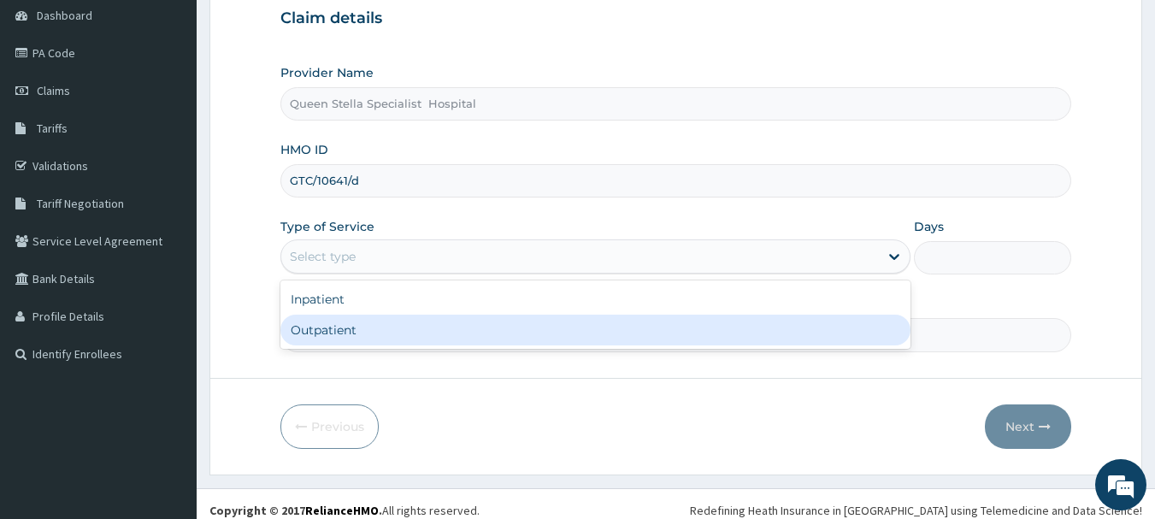
click at [421, 326] on div "Outpatient" at bounding box center [596, 330] width 630 height 31
type input "1"
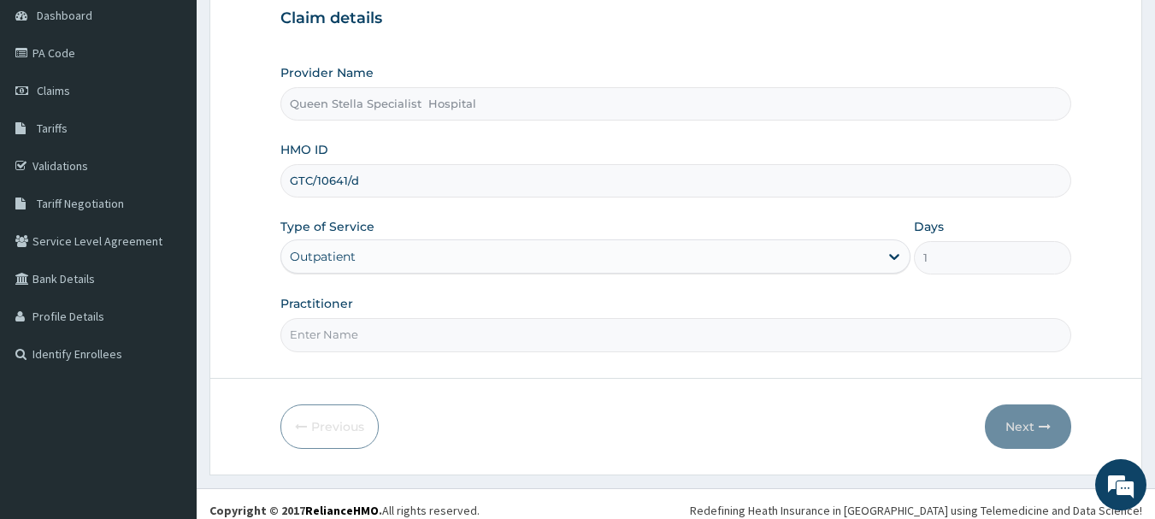
click at [405, 335] on input "Practitioner" at bounding box center [677, 334] width 792 height 33
type input "DR BASSSEY"
click at [1026, 420] on button "Next" at bounding box center [1028, 427] width 86 height 44
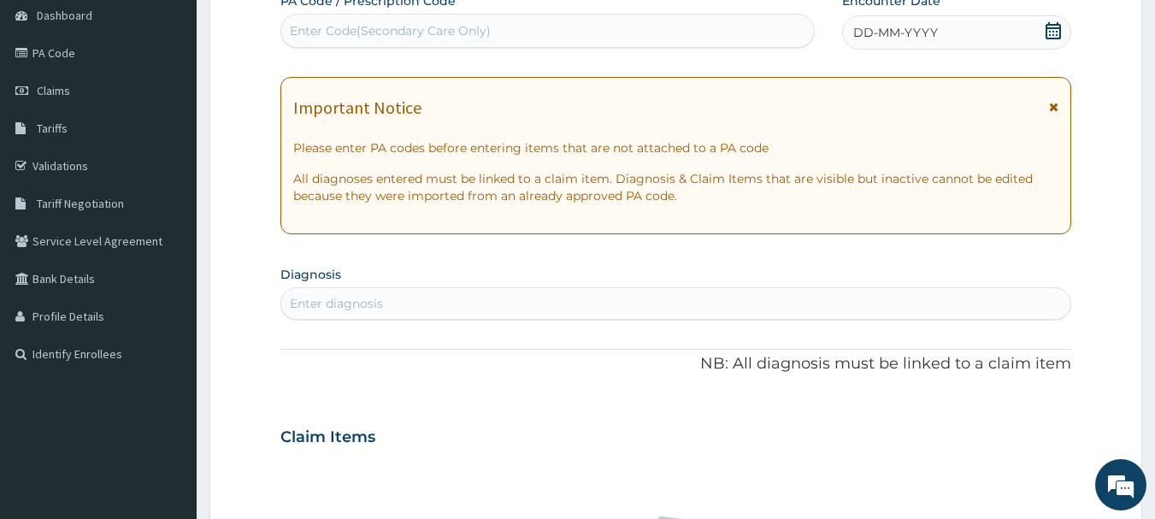
scroll to position [86, 0]
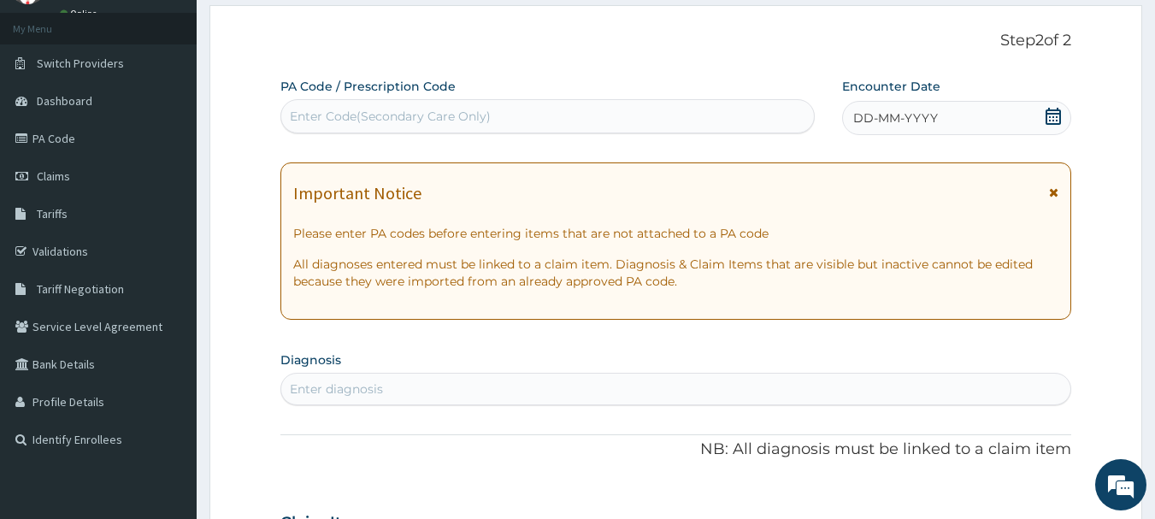
click at [926, 121] on span "DD-MM-YYYY" at bounding box center [896, 117] width 85 height 17
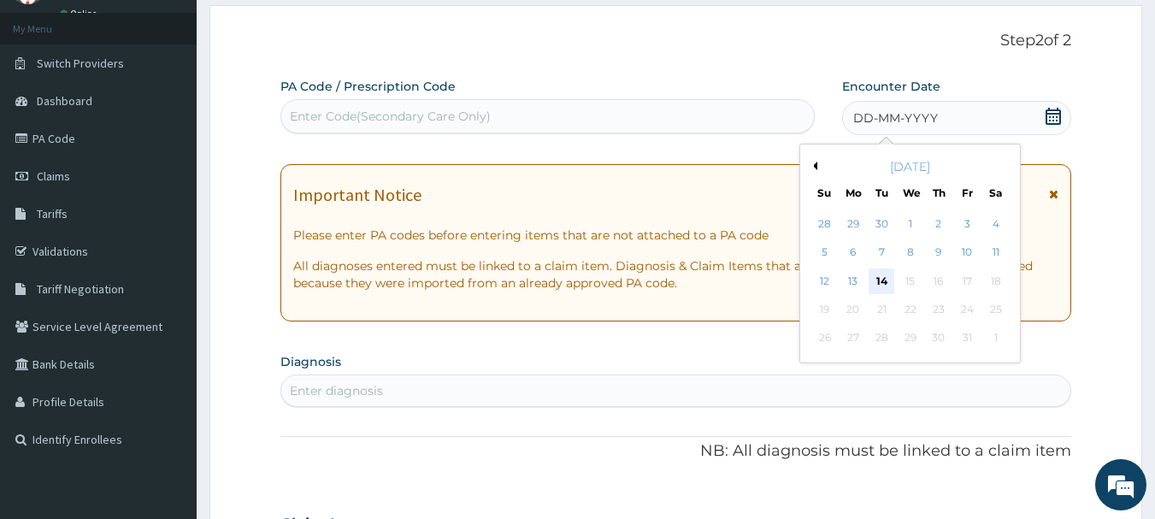
click at [884, 288] on div "14" at bounding box center [883, 282] width 26 height 26
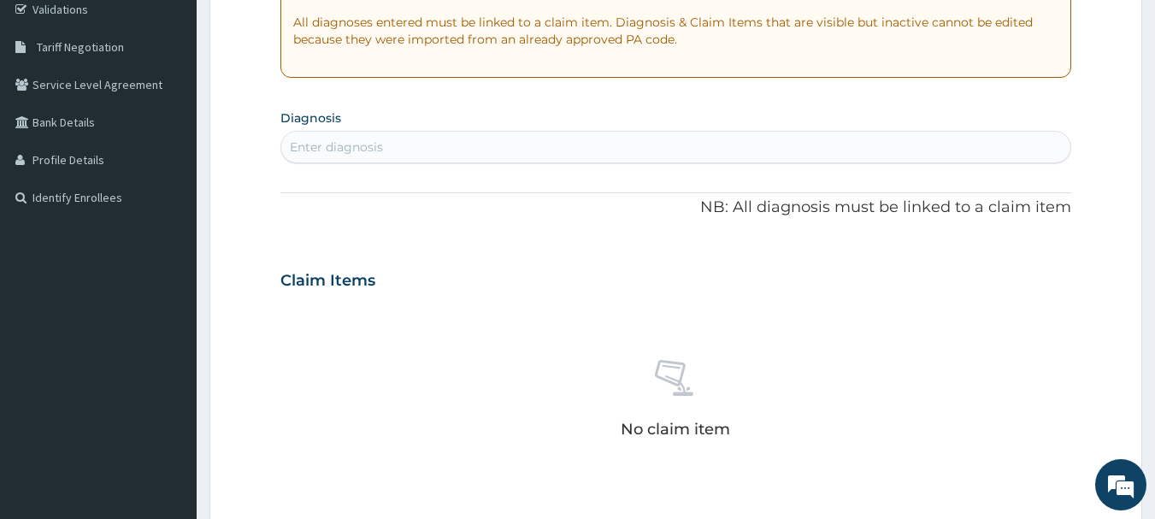
scroll to position [342, 0]
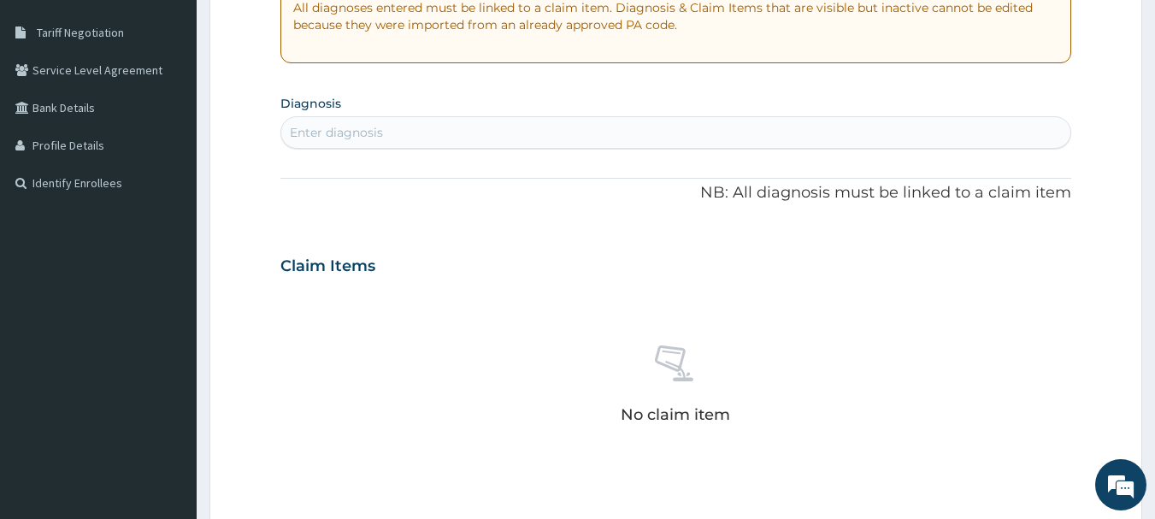
click at [375, 142] on div "Enter diagnosis" at bounding box center [676, 132] width 790 height 27
type input "malar"
click at [368, 129] on div "Enter diagnosis" at bounding box center [676, 132] width 790 height 27
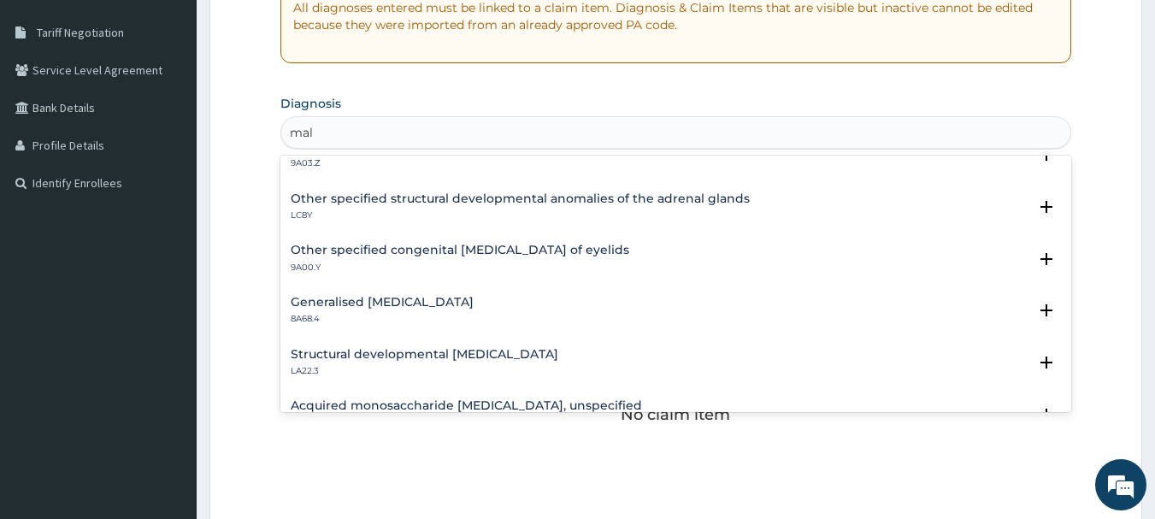
scroll to position [2345, 0]
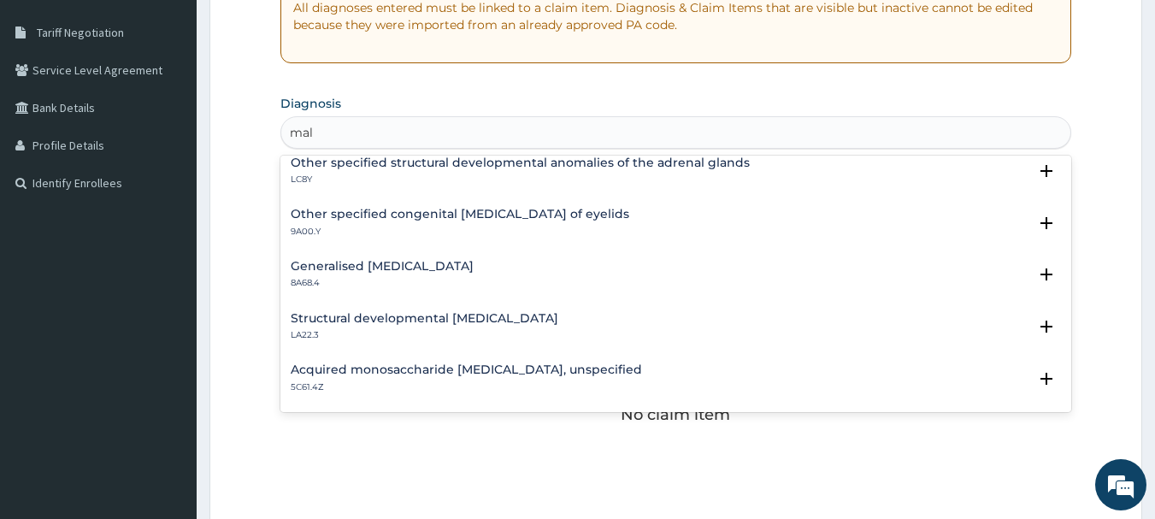
type input "mal"
click at [740, 453] on div "No claim item" at bounding box center [677, 387] width 792 height 197
